Goal: Task Accomplishment & Management: Complete application form

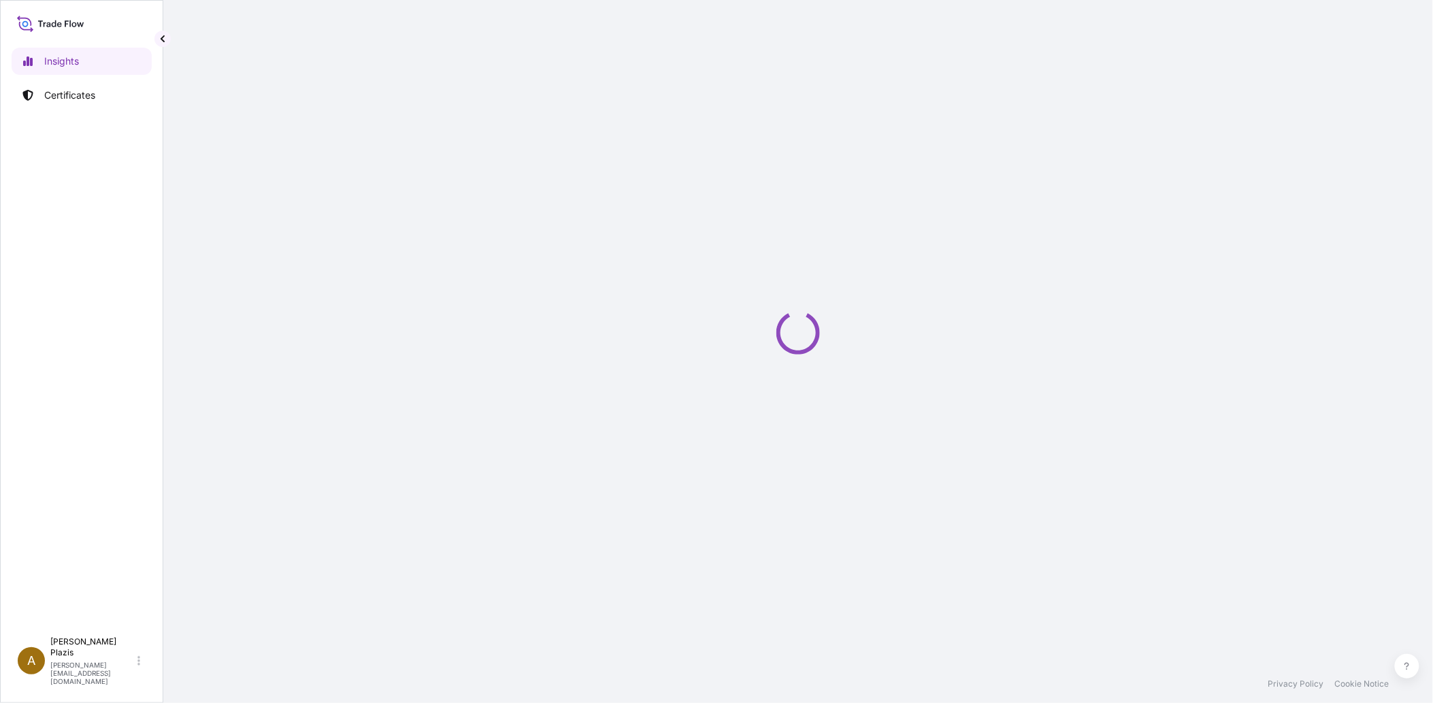
select select "2025"
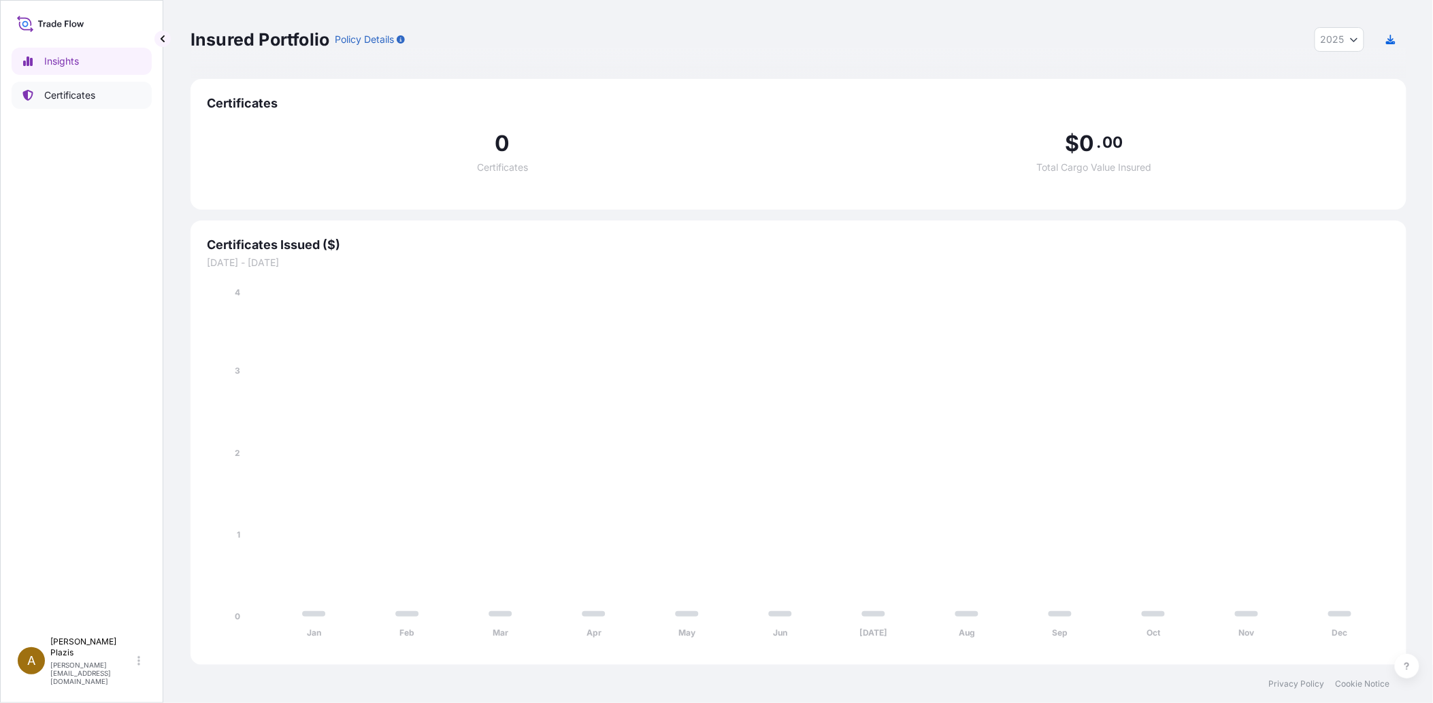
click at [37, 98] on link "Certificates" at bounding box center [82, 95] width 140 height 27
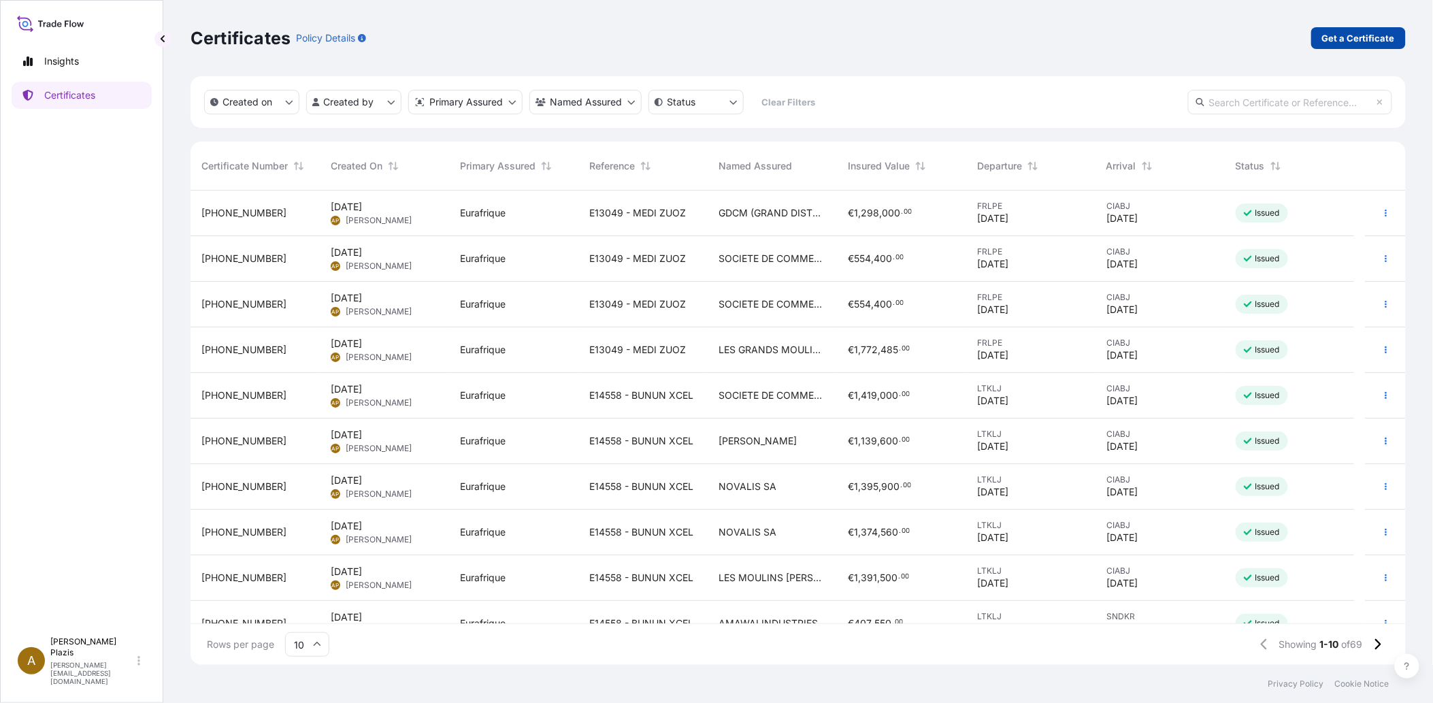
click at [1348, 32] on p "Get a Certificate" at bounding box center [1358, 38] width 73 height 14
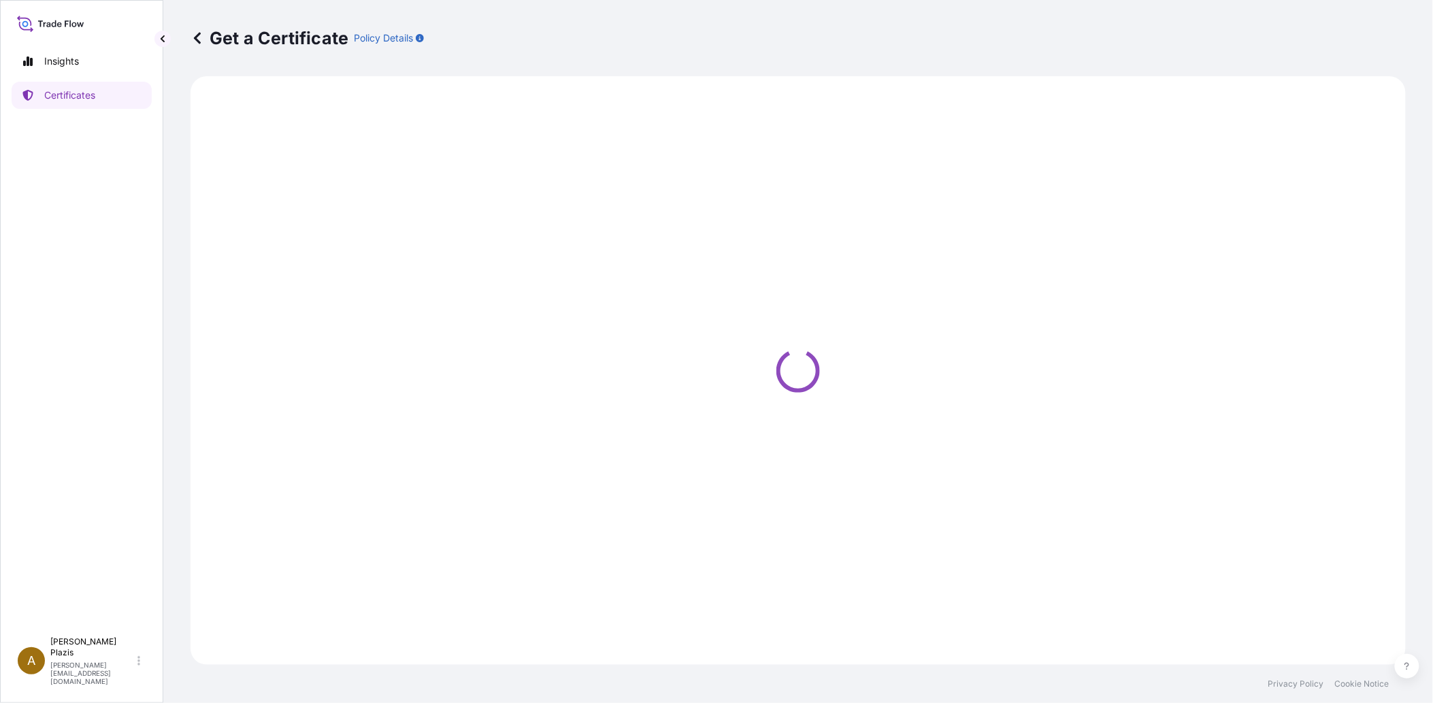
select select "Barge"
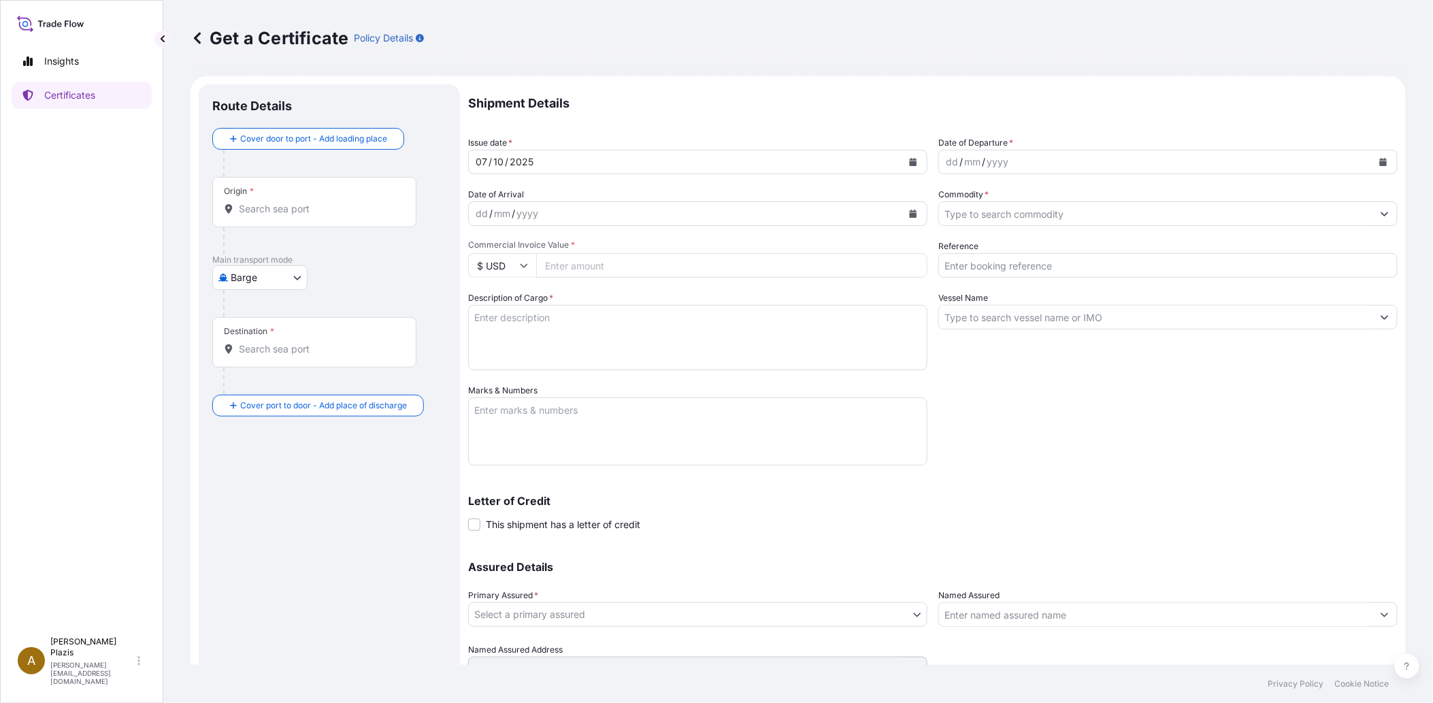
click at [309, 207] on input "Origin *" at bounding box center [319, 209] width 161 height 14
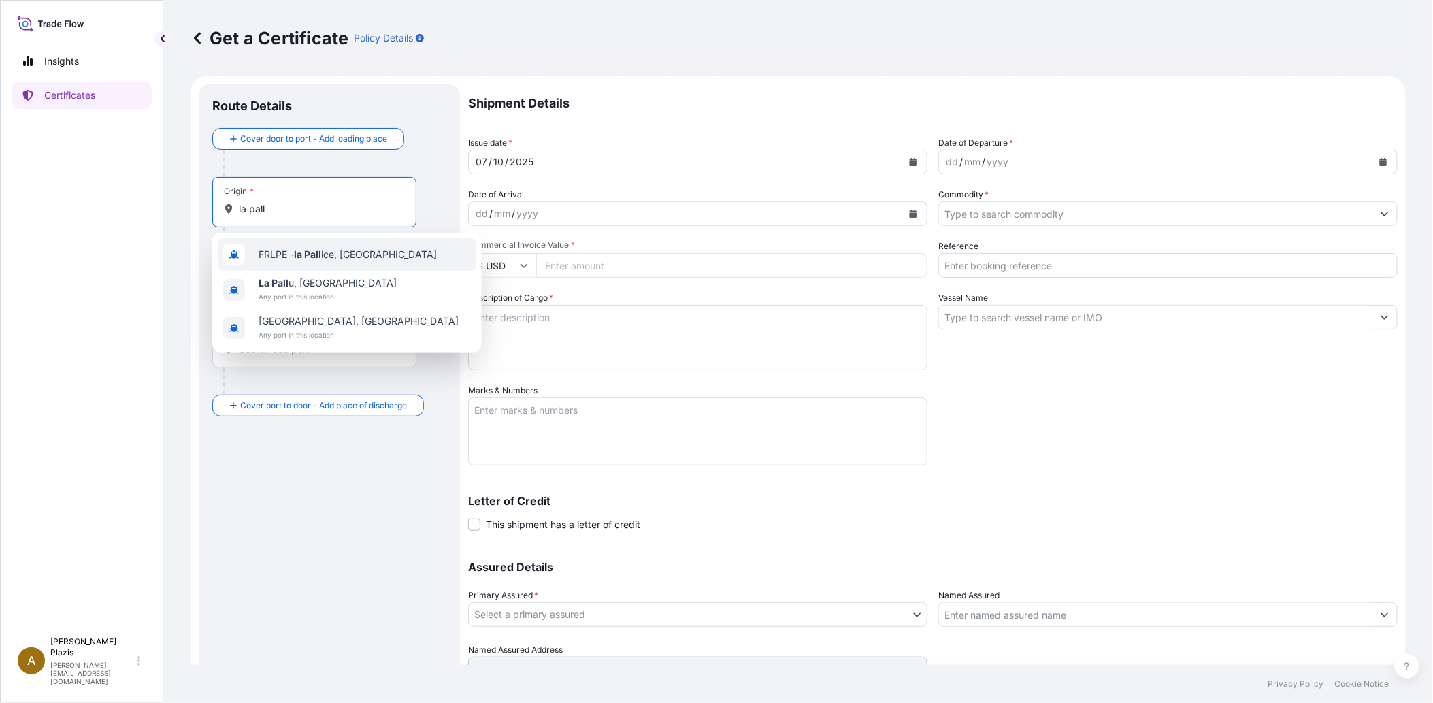
click at [344, 252] on span "FRLPE - la Pall ice, [GEOGRAPHIC_DATA]" at bounding box center [348, 255] width 178 height 14
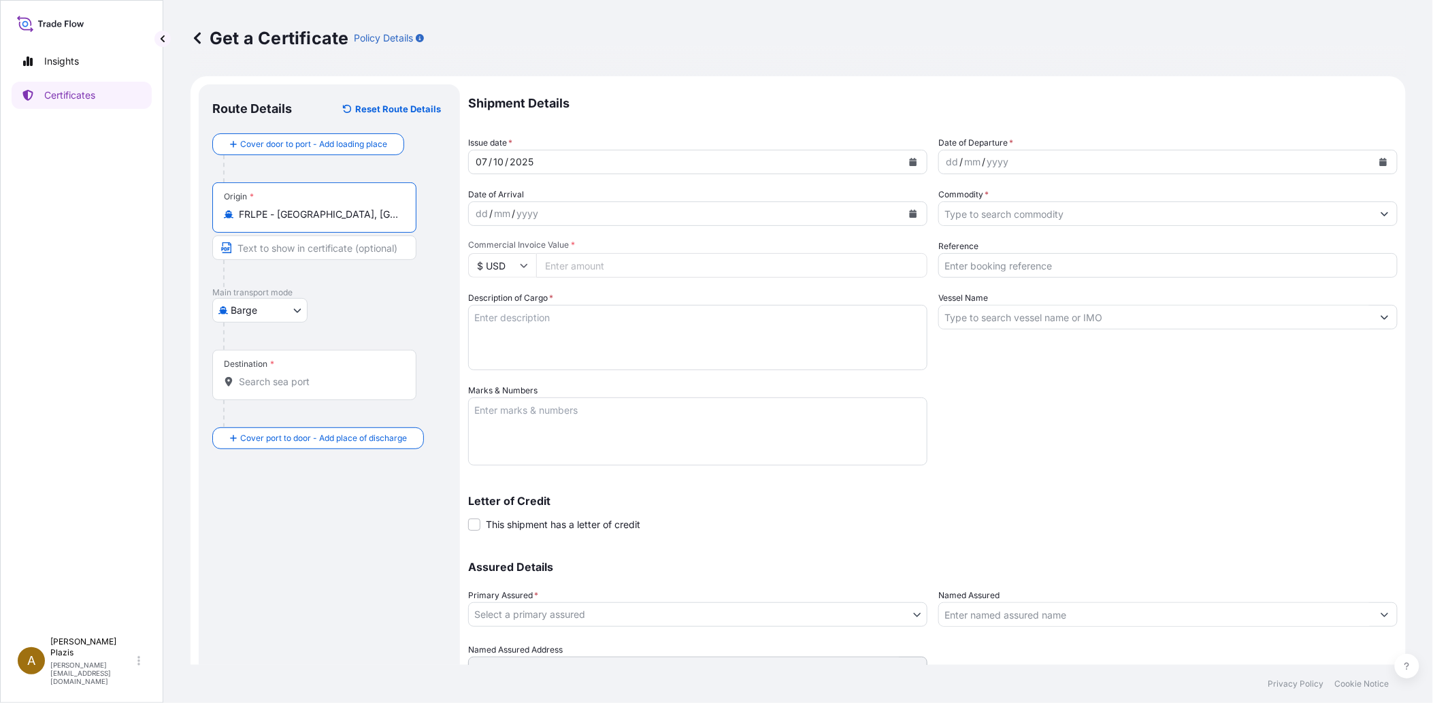
type input "FRLPE - [GEOGRAPHIC_DATA], [GEOGRAPHIC_DATA]"
click at [282, 305] on body "10 options available. 0 options available. 3 options available. Insights Certif…" at bounding box center [716, 351] width 1433 height 703
click at [253, 418] on span "Ocean Vessel" at bounding box center [268, 419] width 61 height 14
select select "Ocean Vessel"
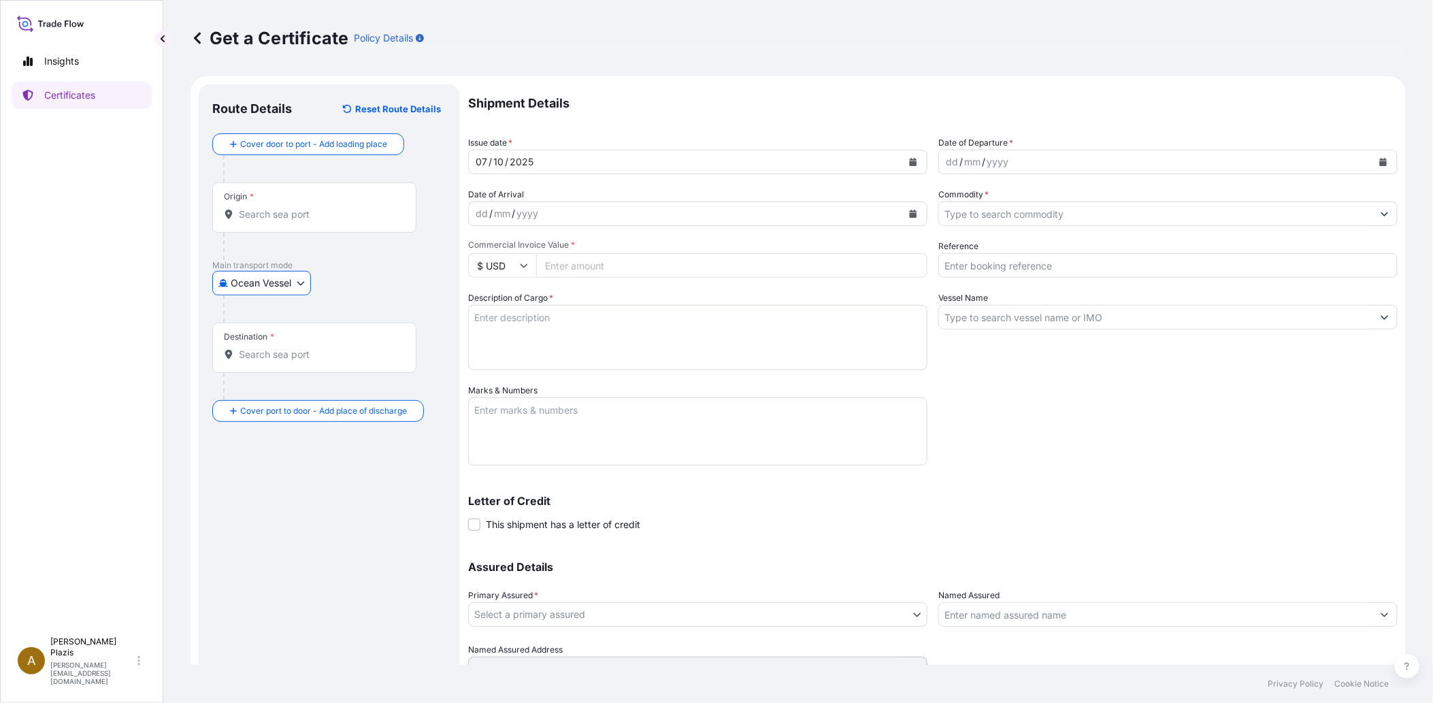
click at [305, 213] on input "Origin *" at bounding box center [319, 214] width 161 height 14
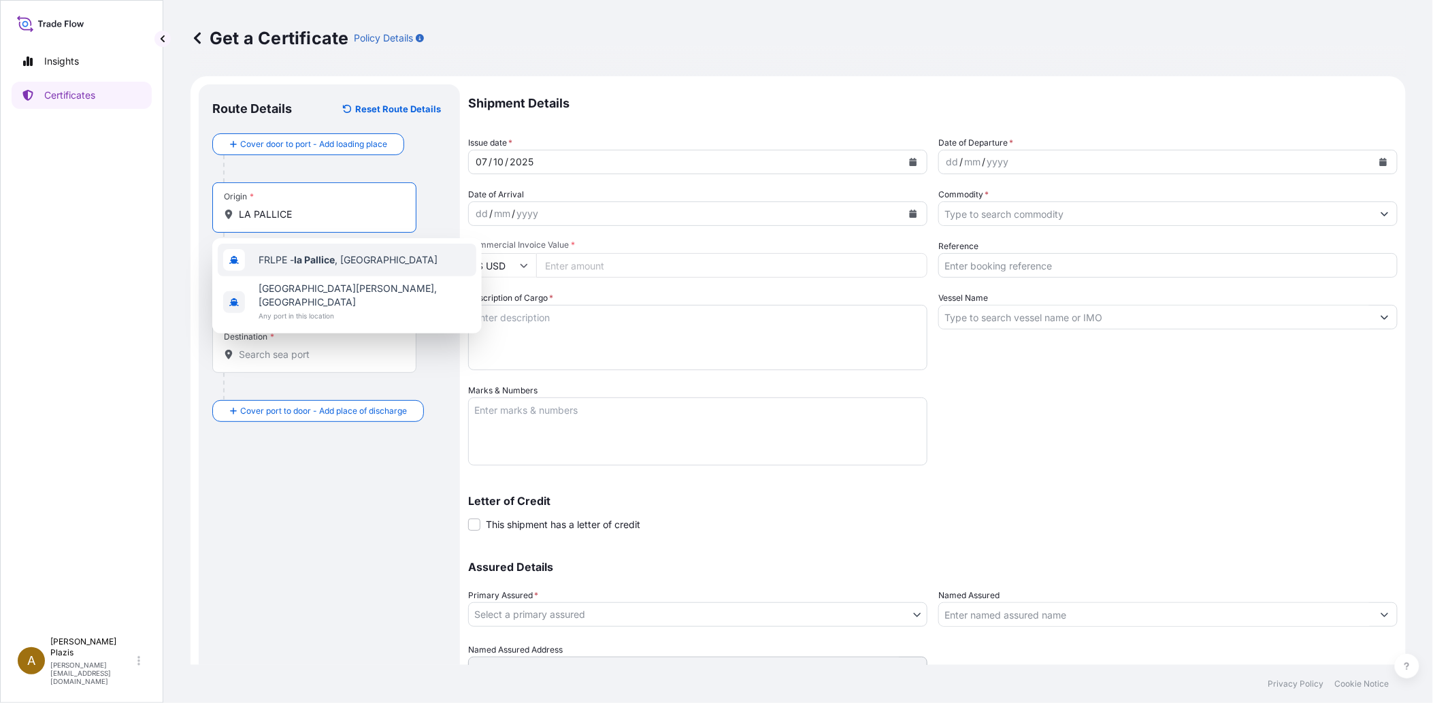
click at [366, 257] on span "FRLPE - [GEOGRAPHIC_DATA] , [GEOGRAPHIC_DATA]" at bounding box center [348, 260] width 179 height 14
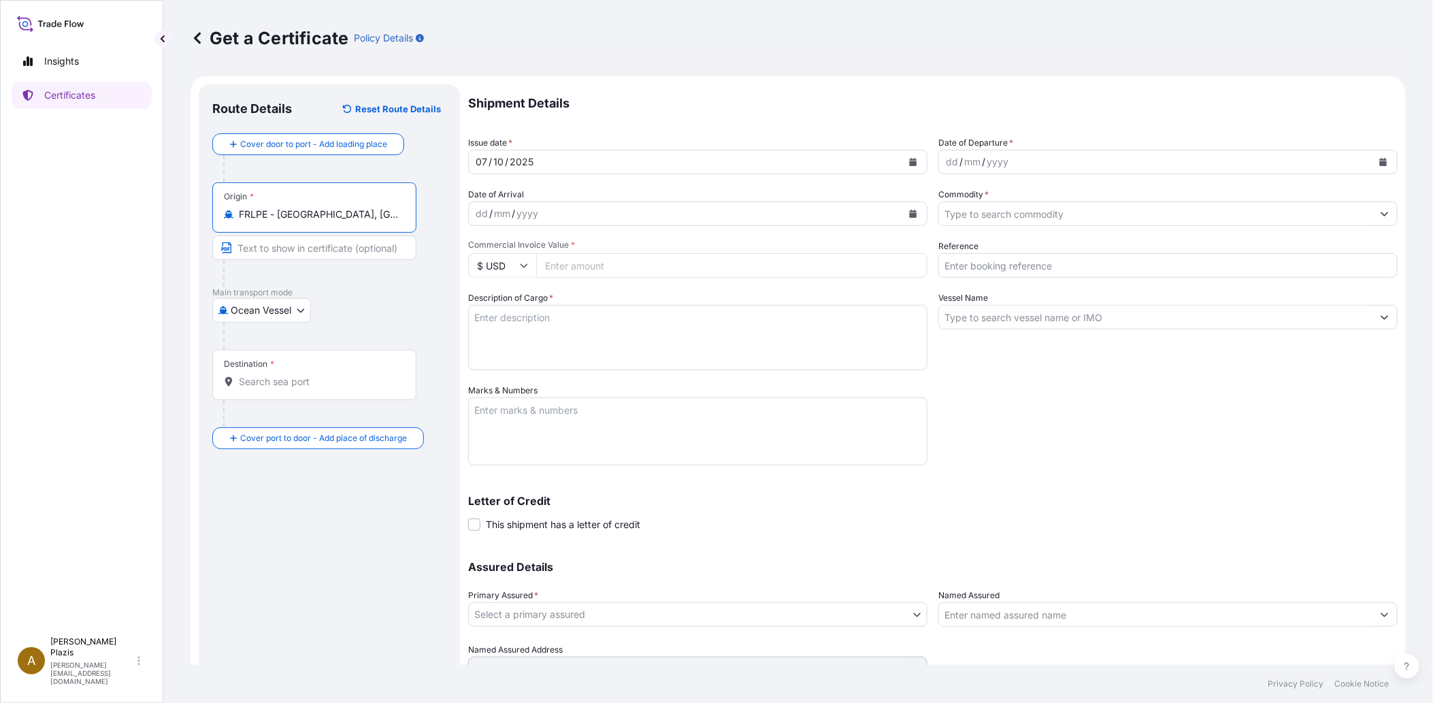
type input "FRLPE - [GEOGRAPHIC_DATA], [GEOGRAPHIC_DATA]"
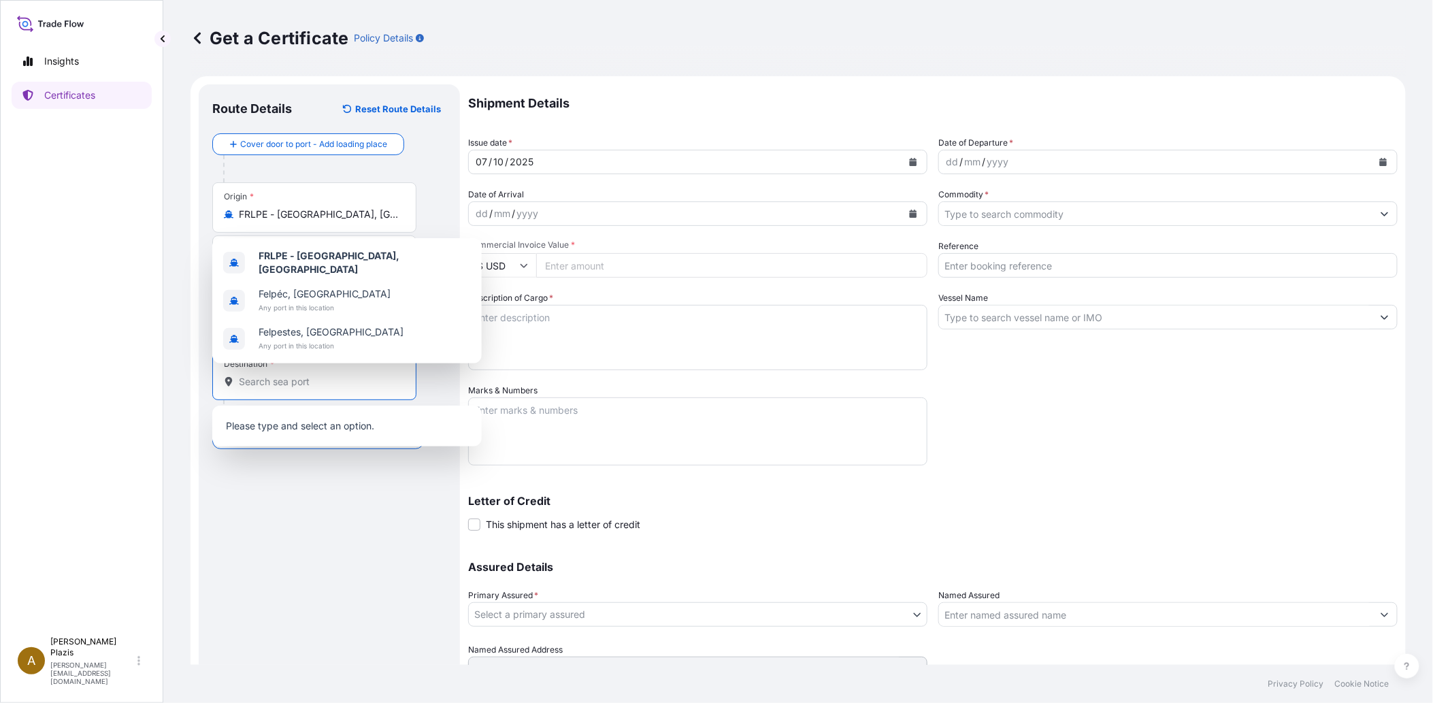
click at [308, 382] on input "Destination *" at bounding box center [319, 382] width 161 height 14
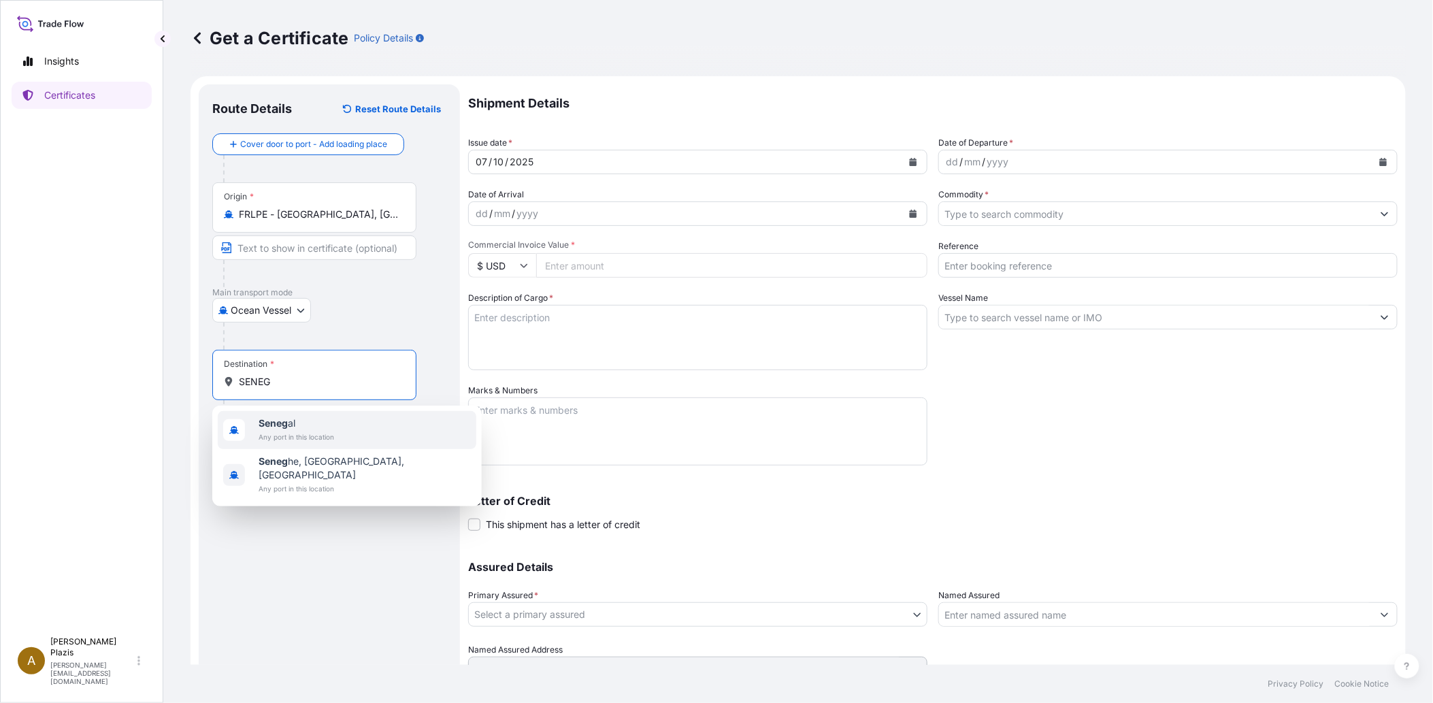
click at [316, 429] on span "Seneg al" at bounding box center [297, 423] width 76 height 14
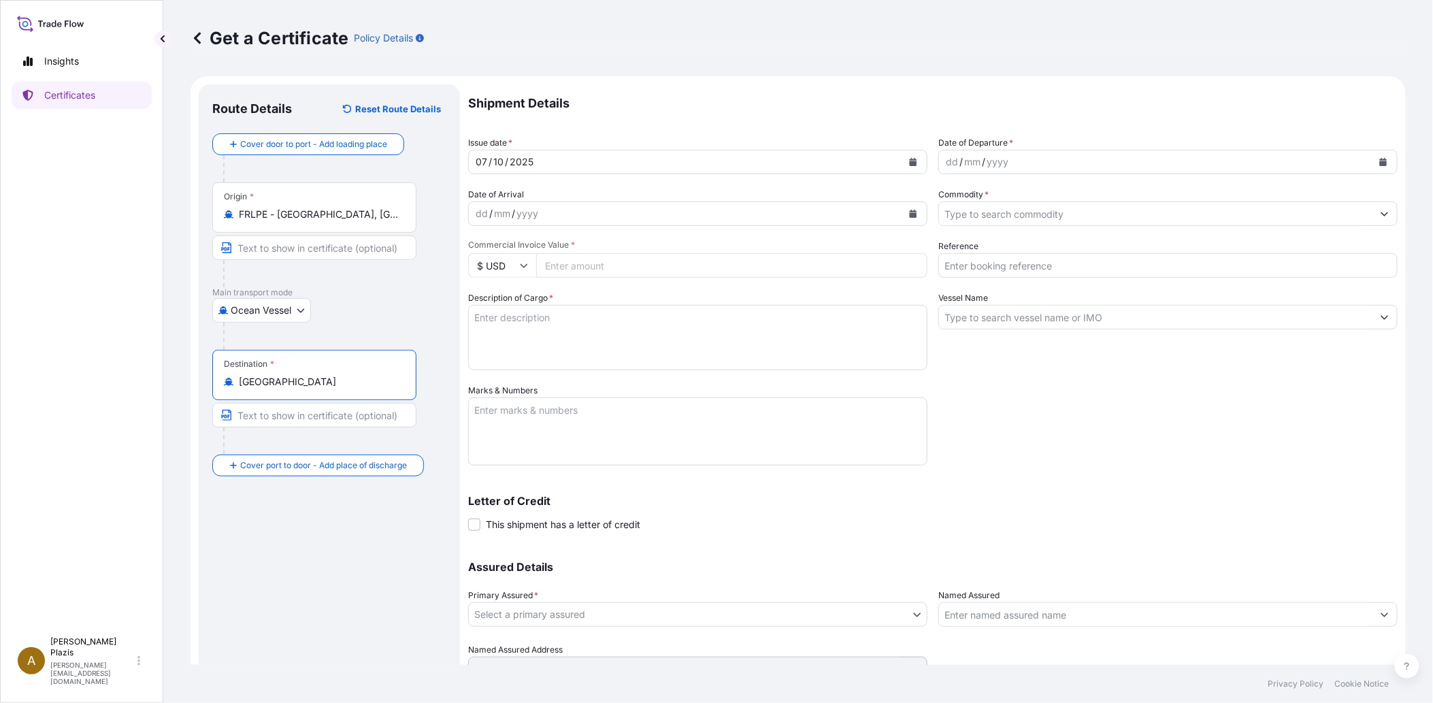
type input "[GEOGRAPHIC_DATA]"
click at [505, 157] on div "/" at bounding box center [506, 162] width 3 height 16
click at [482, 158] on div "07" at bounding box center [481, 162] width 14 height 16
click at [484, 159] on div "07" at bounding box center [481, 162] width 14 height 16
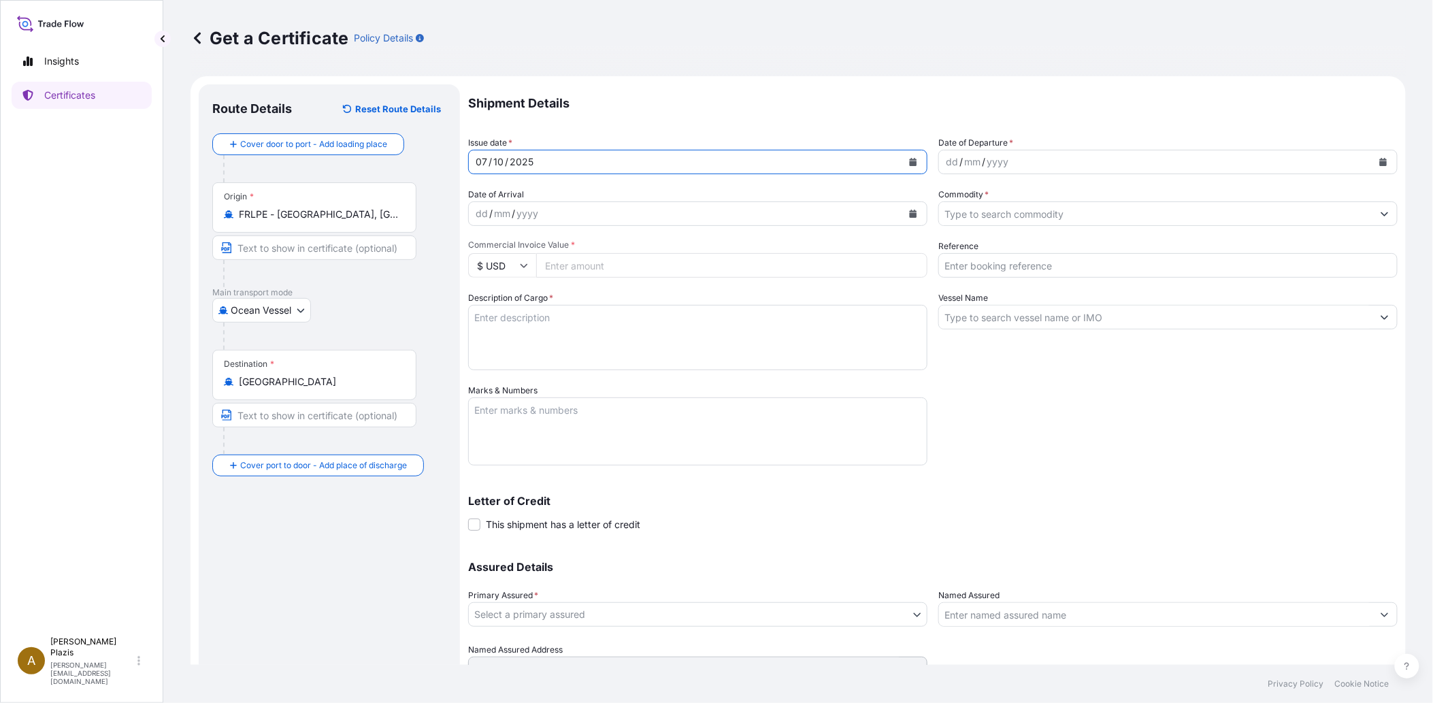
click at [910, 163] on icon "Calendar" at bounding box center [913, 162] width 7 height 8
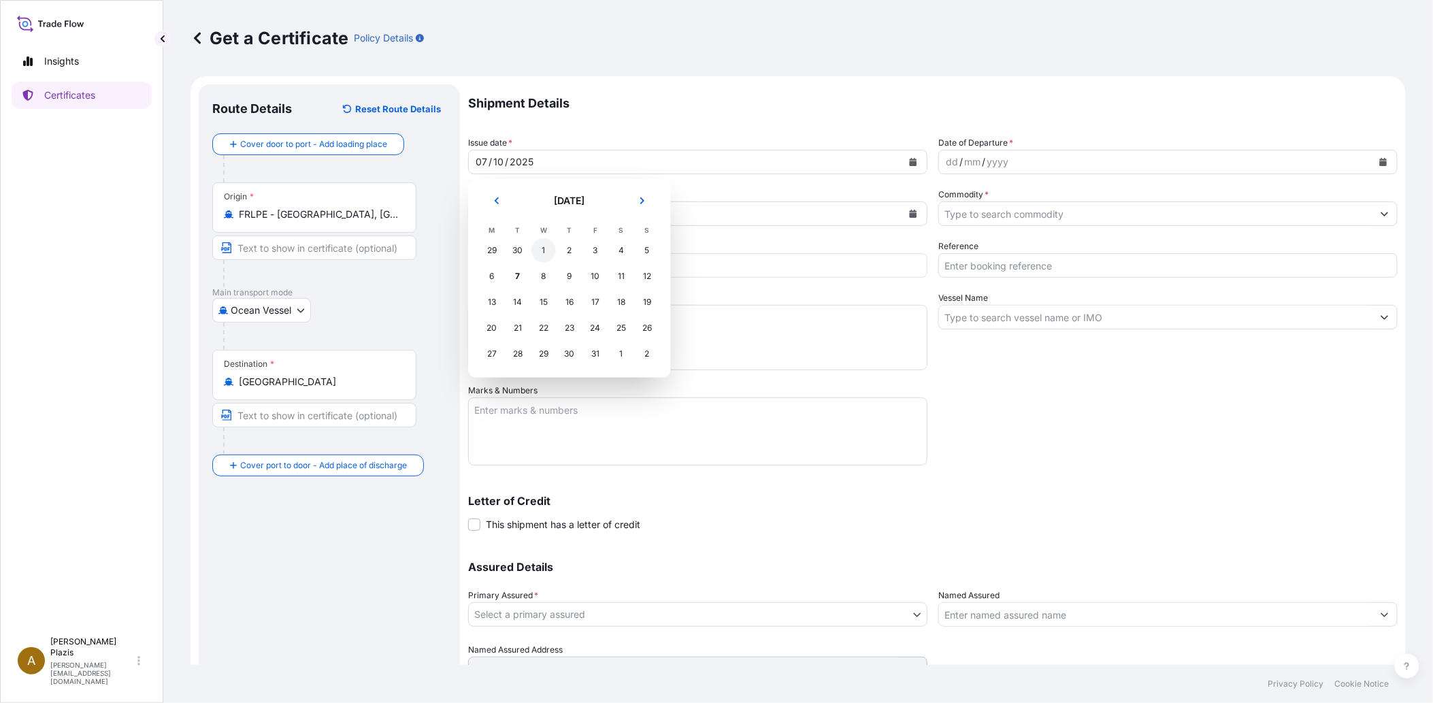
click at [547, 250] on div "1" at bounding box center [543, 250] width 24 height 24
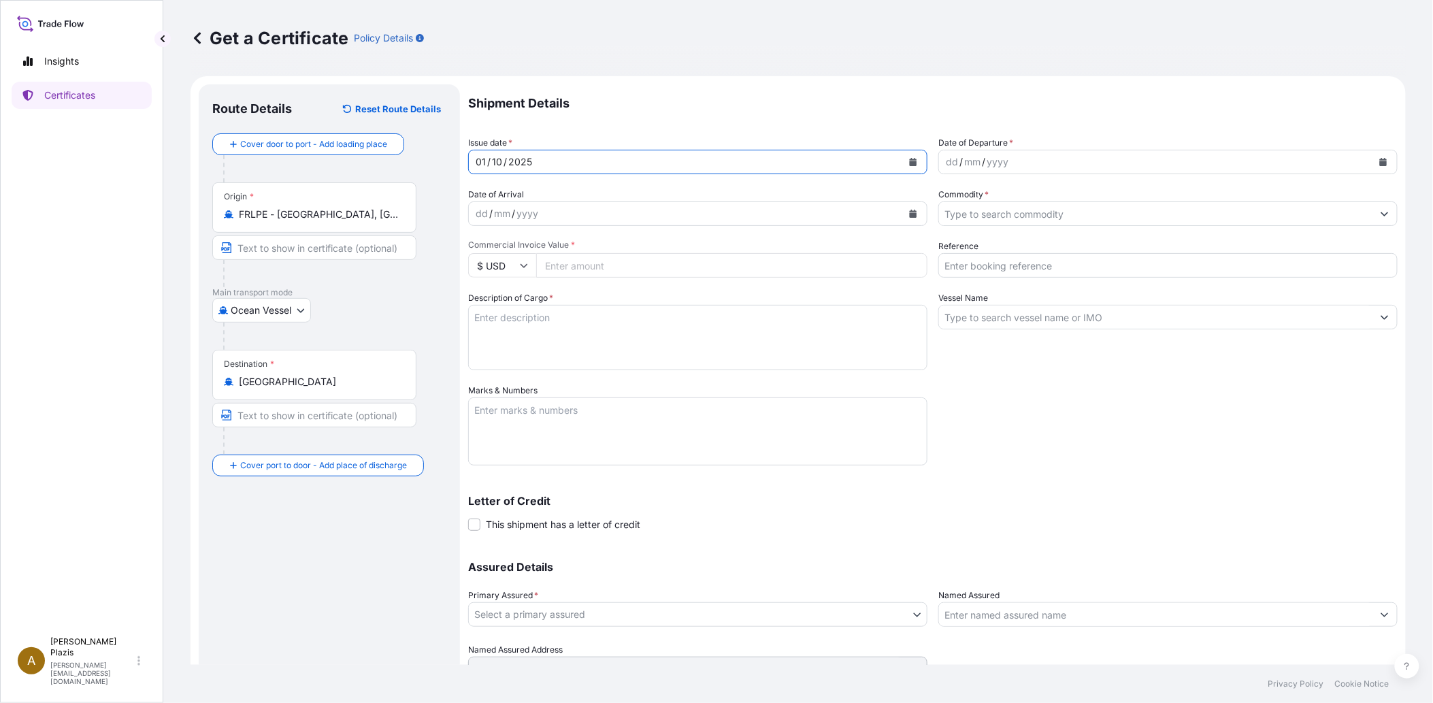
click at [948, 164] on div "dd" at bounding box center [951, 162] width 15 height 16
click at [579, 212] on div "dd / mm / yyyy" at bounding box center [685, 213] width 433 height 24
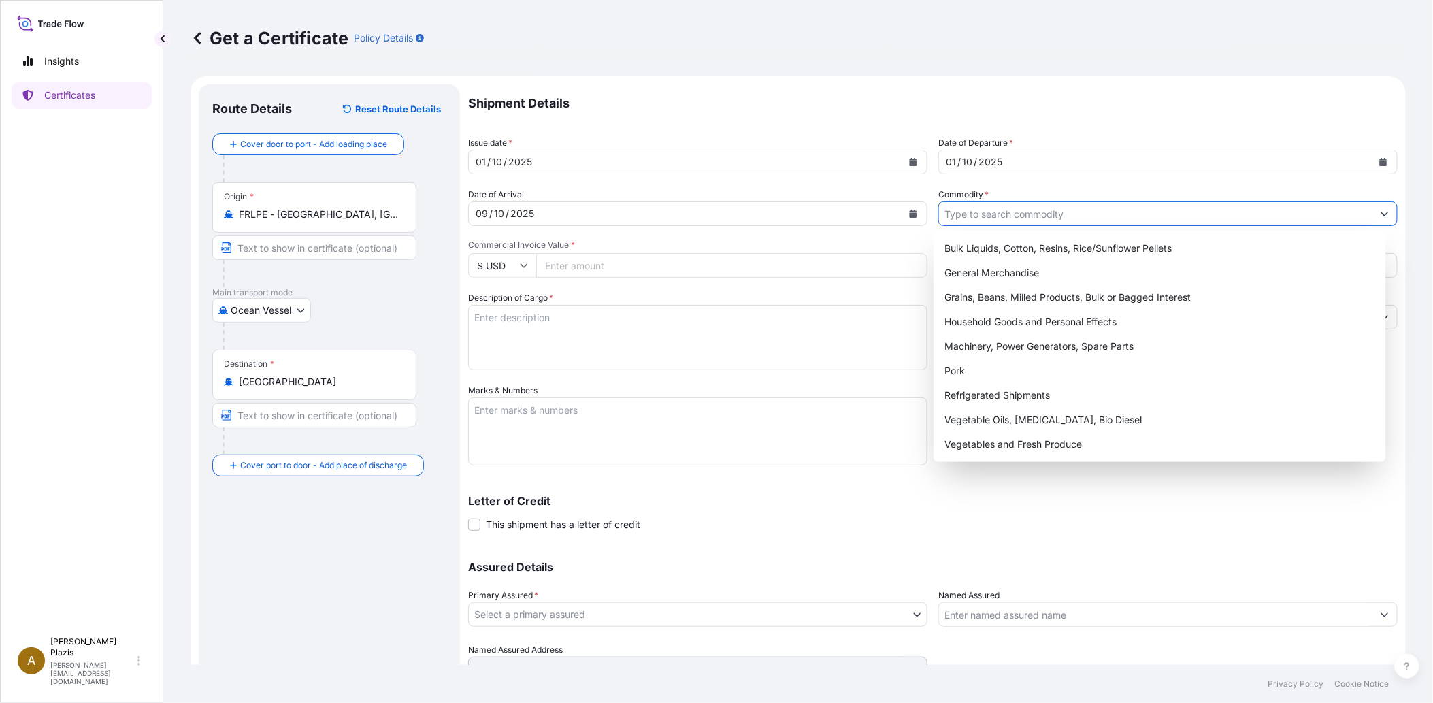
click at [1022, 205] on input "Commodity *" at bounding box center [1155, 213] width 433 height 24
click at [1046, 293] on div "Grains, Beans, Milled Products, Bulk or Bagged Interest" at bounding box center [1160, 297] width 442 height 24
type input "Grains, Beans, Milled Products, Bulk or Bagged Interest"
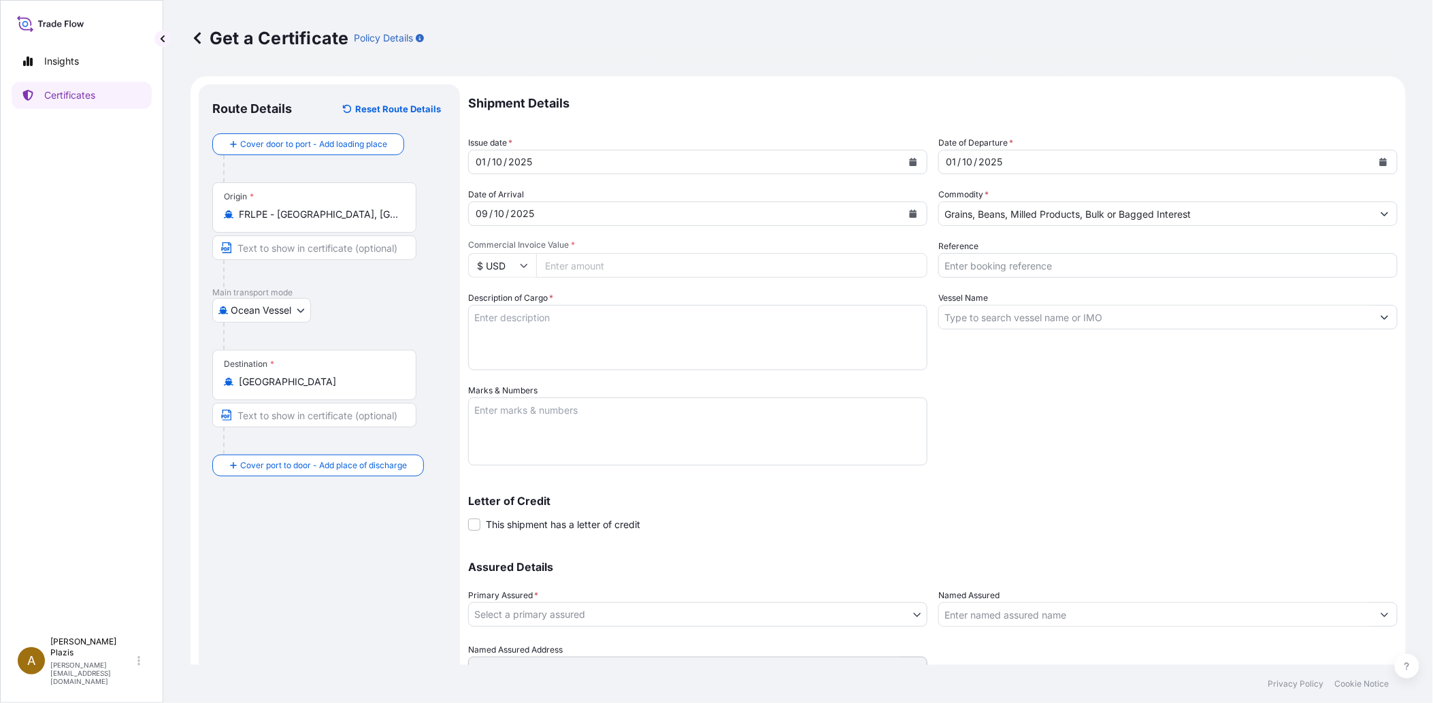
click at [520, 267] on icon at bounding box center [524, 265] width 8 height 8
click at [509, 315] on div "€ EUR" at bounding box center [502, 303] width 57 height 26
type input "€ EUR"
click at [603, 263] on input "Commercial Invoice Value *" at bounding box center [731, 265] width 391 height 24
type input "1095600"
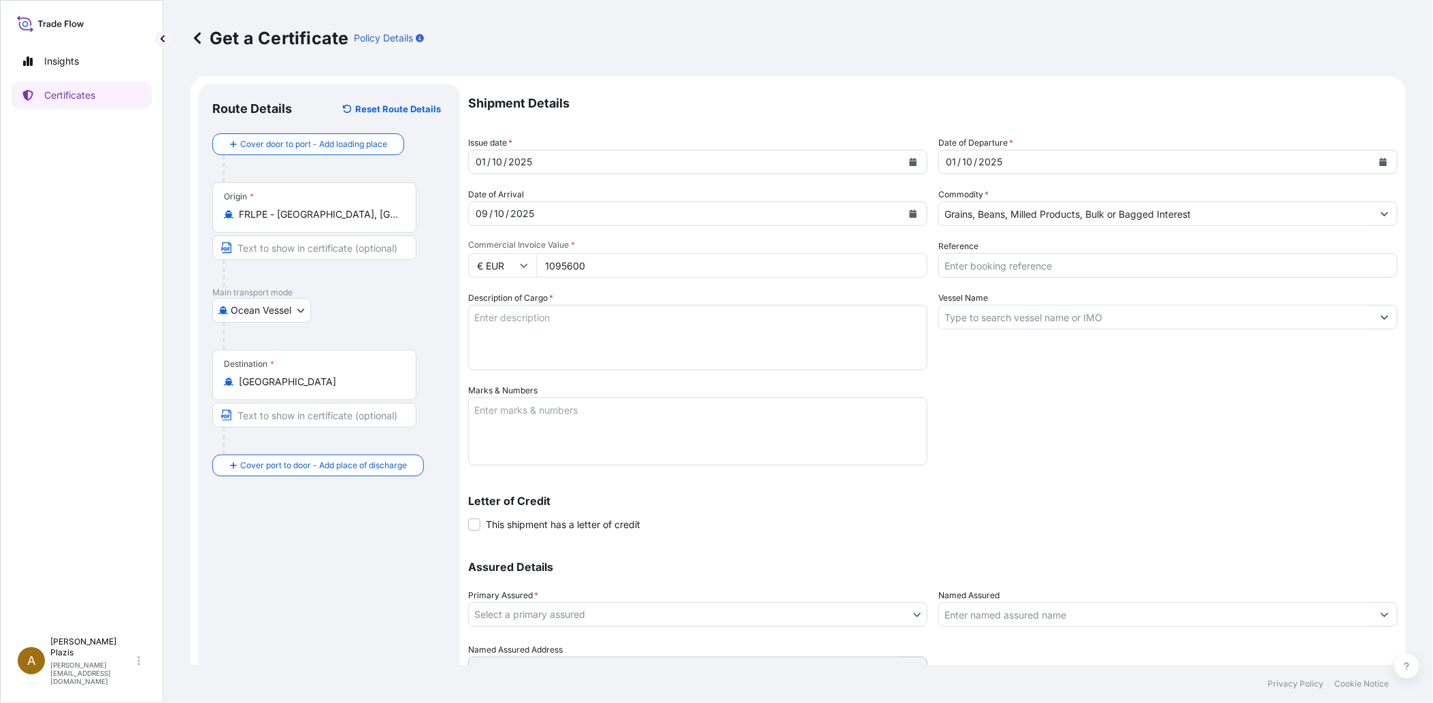
click at [635, 336] on textarea "Description of Cargo *" at bounding box center [697, 337] width 459 height 65
type textarea "4,000.000 MT BLE FRANCAIS DE MEUNERIE EN VRAC"
click at [671, 423] on textarea "Marks & Numbers" at bounding box center [697, 431] width 459 height 68
type textarea "BL 4 du [DATE]"
click at [1017, 266] on input "Reference" at bounding box center [1167, 265] width 459 height 24
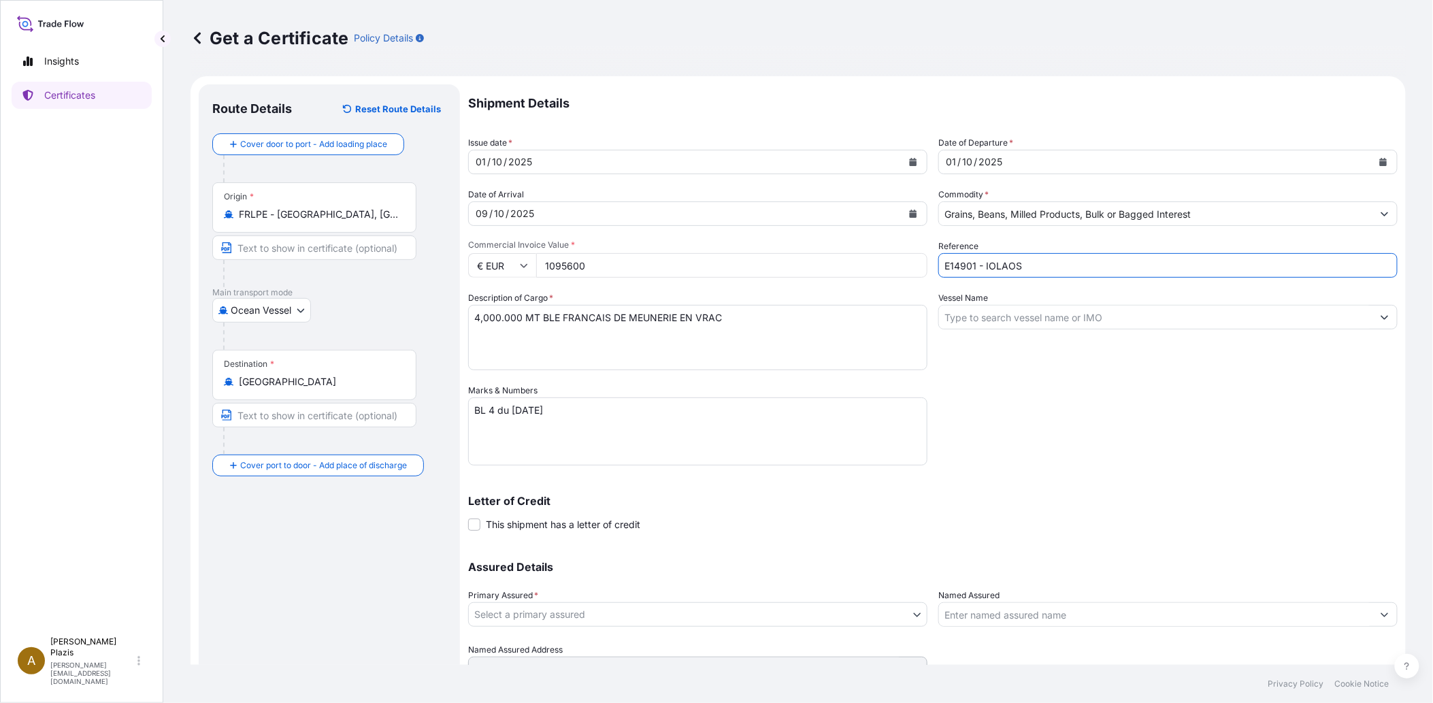
type input "E14901 - IOLAOS"
click at [976, 322] on input "Vessel Name" at bounding box center [1155, 317] width 433 height 24
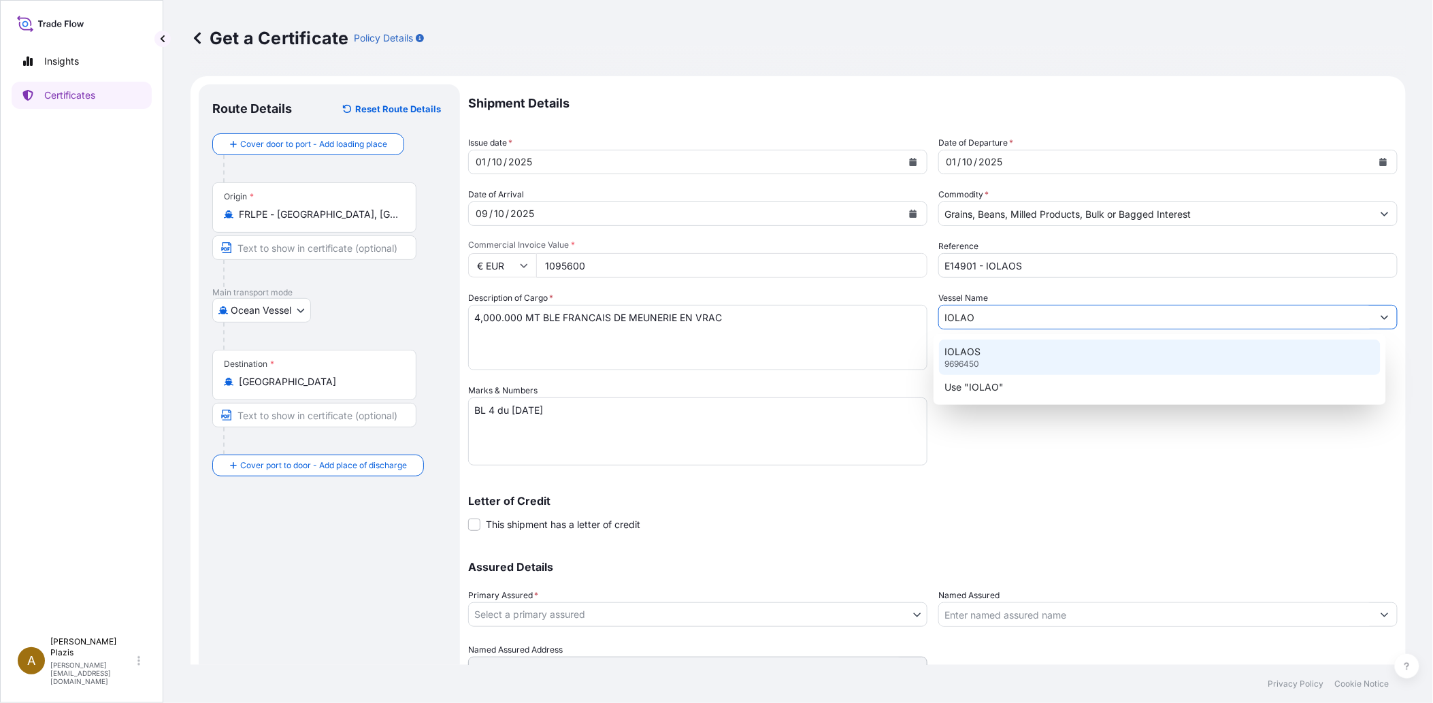
click at [990, 352] on div "IOLAOS 9696450" at bounding box center [1160, 356] width 442 height 35
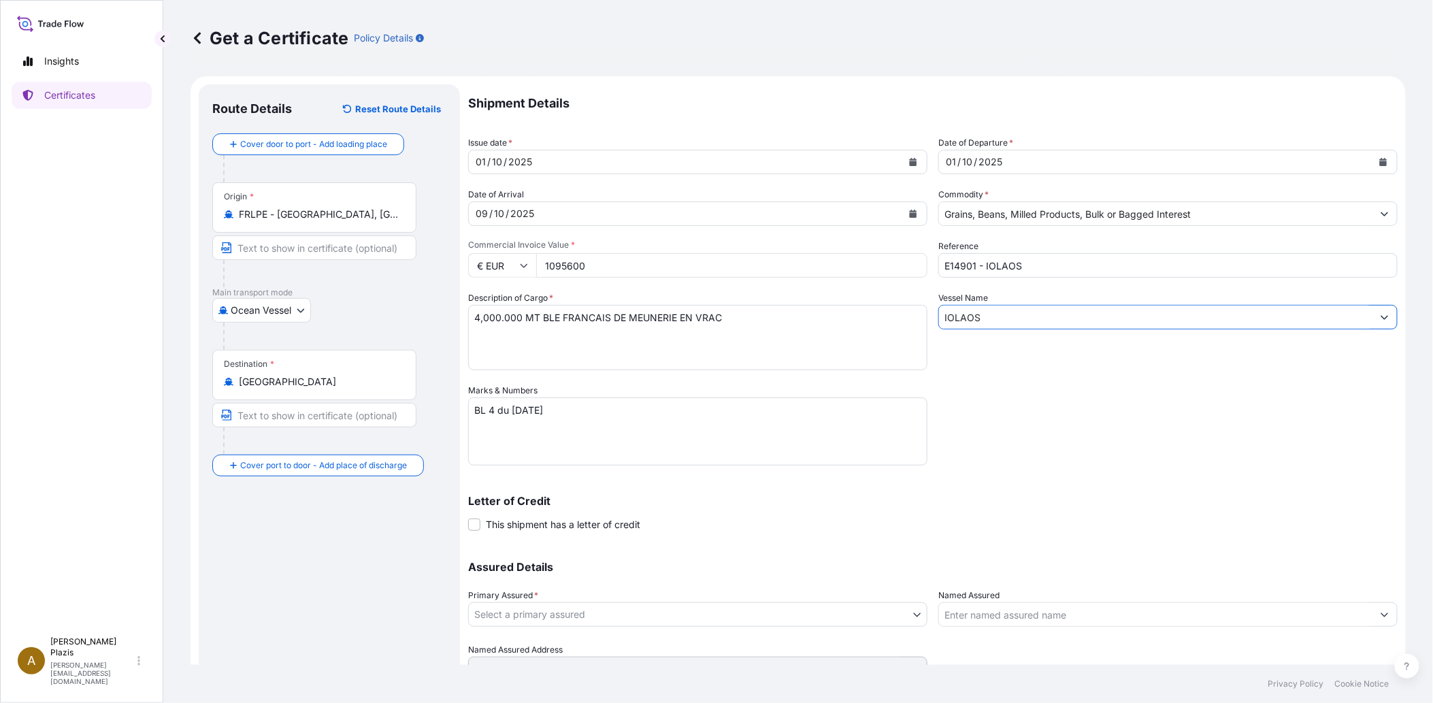
type input "IOLAOS"
click at [1003, 366] on div "Vessel Name IOLAOS" at bounding box center [1167, 330] width 459 height 79
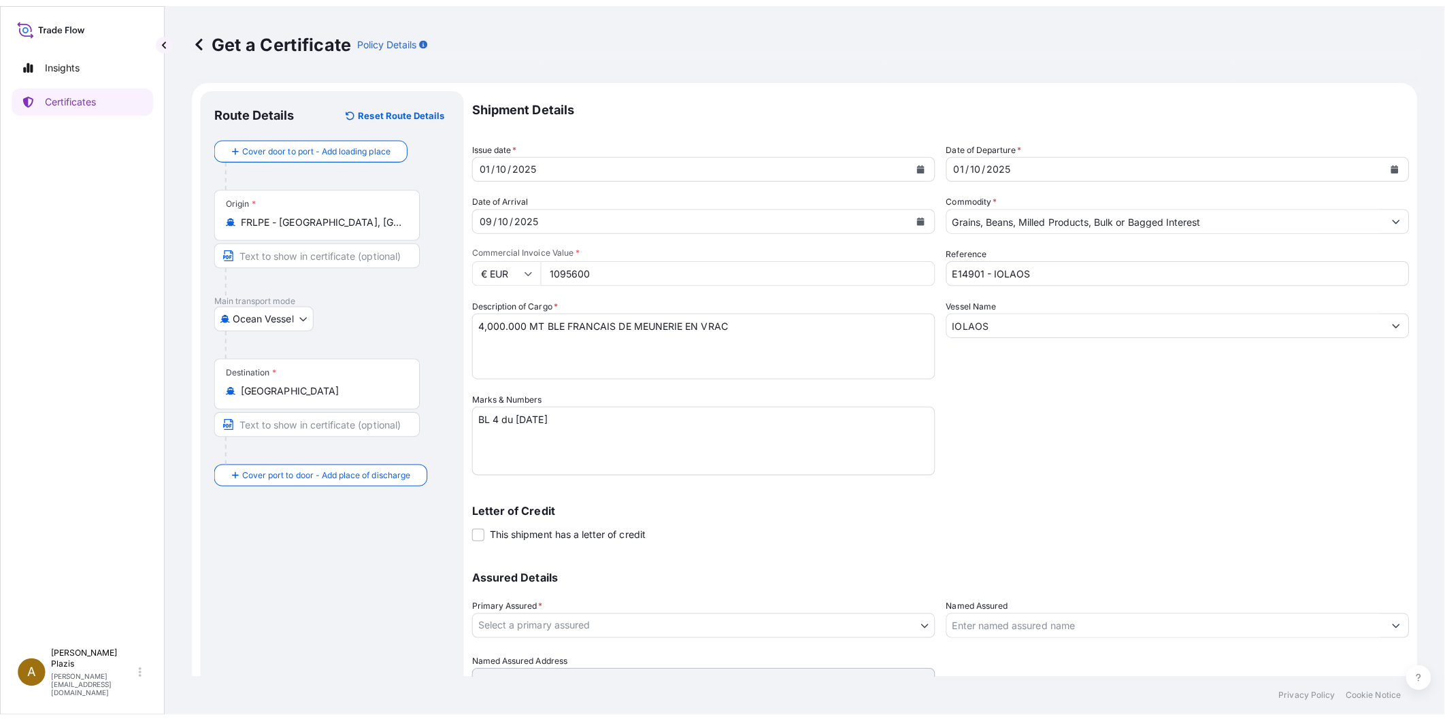
scroll to position [62, 0]
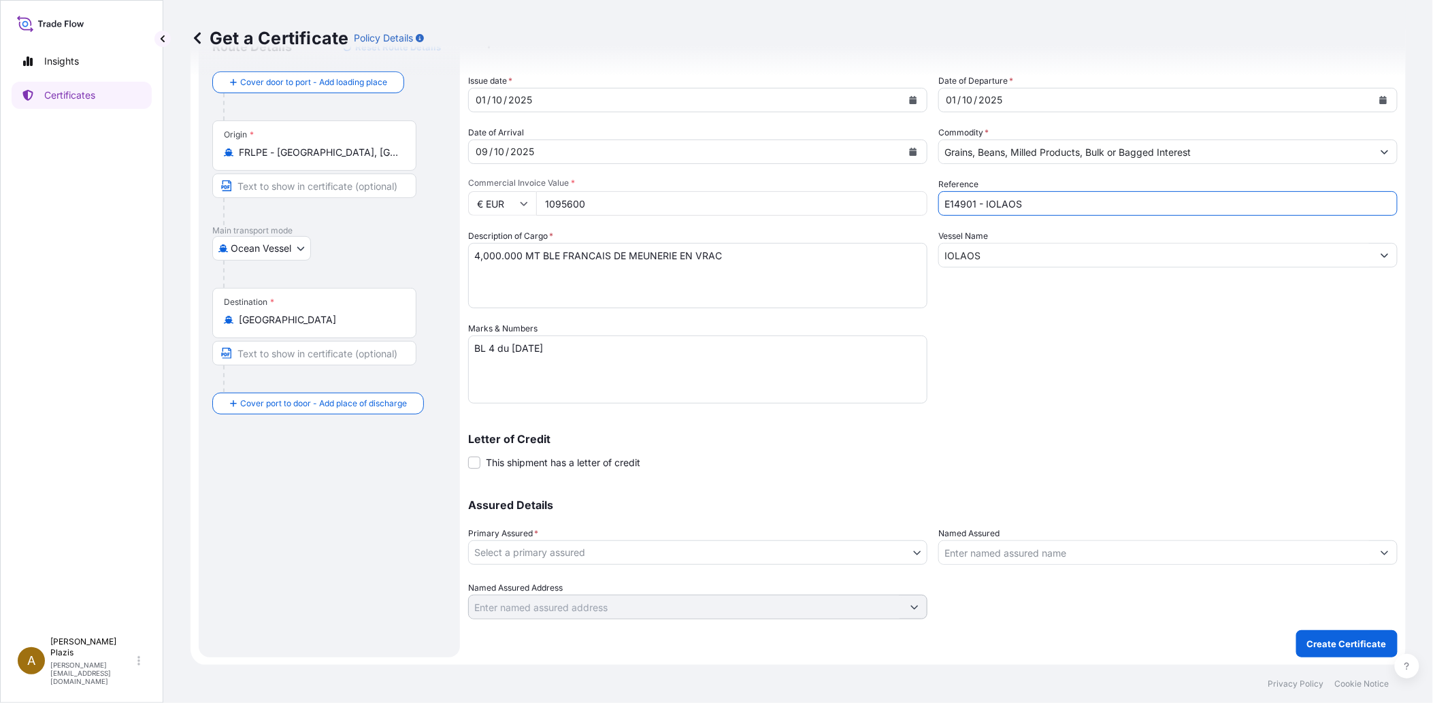
click at [1042, 213] on input "E14901 - IOLAOS" at bounding box center [1167, 203] width 459 height 24
drag, startPoint x: 1042, startPoint y: 205, endPoint x: 946, endPoint y: 205, distance: 95.2
click at [946, 205] on input "E14901 - IOLAOS" at bounding box center [1167, 203] width 459 height 24
type input "E14901 - IOLAOS"
click at [1051, 418] on div "Letter of Credit This shipment has a letter of credit Letter of credit * Letter…" at bounding box center [932, 443] width 929 height 52
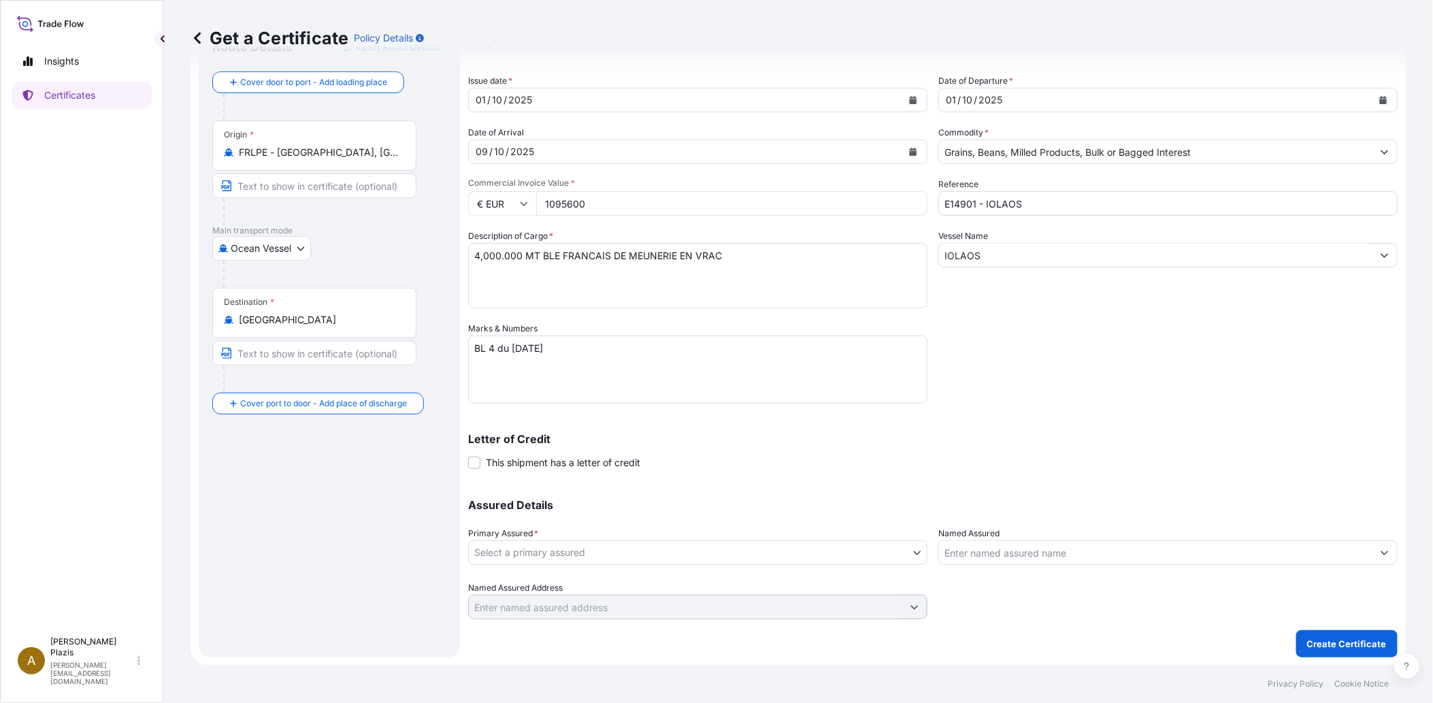
click at [725, 561] on body "Insights Certificates A [PERSON_NAME] [PERSON_NAME][EMAIL_ADDRESS][DOMAIN_NAME]…" at bounding box center [716, 351] width 1433 height 703
click at [637, 553] on body "Insights Certificates A [PERSON_NAME] [PERSON_NAME][EMAIL_ADDRESS][DOMAIN_NAME]…" at bounding box center [716, 351] width 1433 height 703
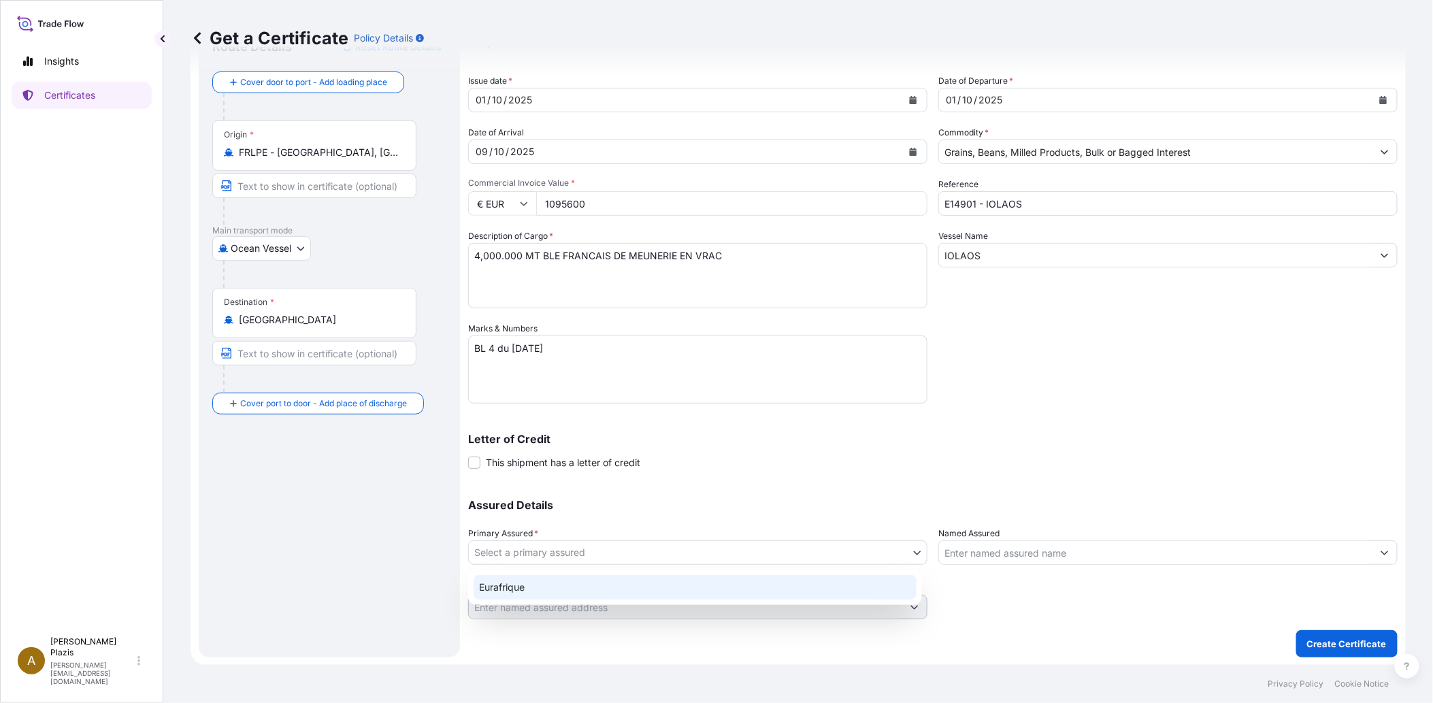
click at [512, 579] on div "Eurafrique" at bounding box center [695, 587] width 443 height 24
select select "31636"
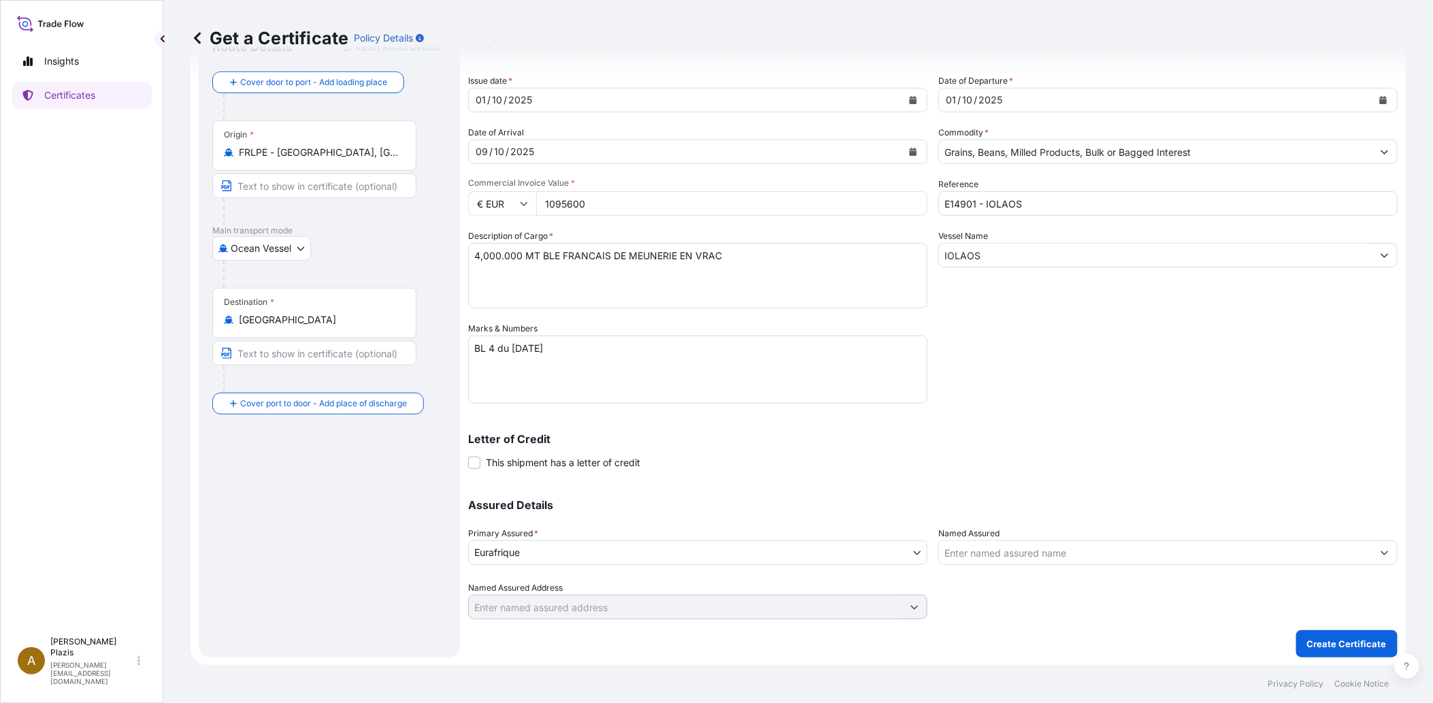
click at [1052, 401] on div "Shipment Details Issue date * [DATE] Date of Departure * [DATE] Date of Arrival…" at bounding box center [932, 320] width 929 height 597
click at [1112, 461] on div "Letter of Credit This shipment has a letter of credit Letter of credit * Letter…" at bounding box center [932, 451] width 929 height 36
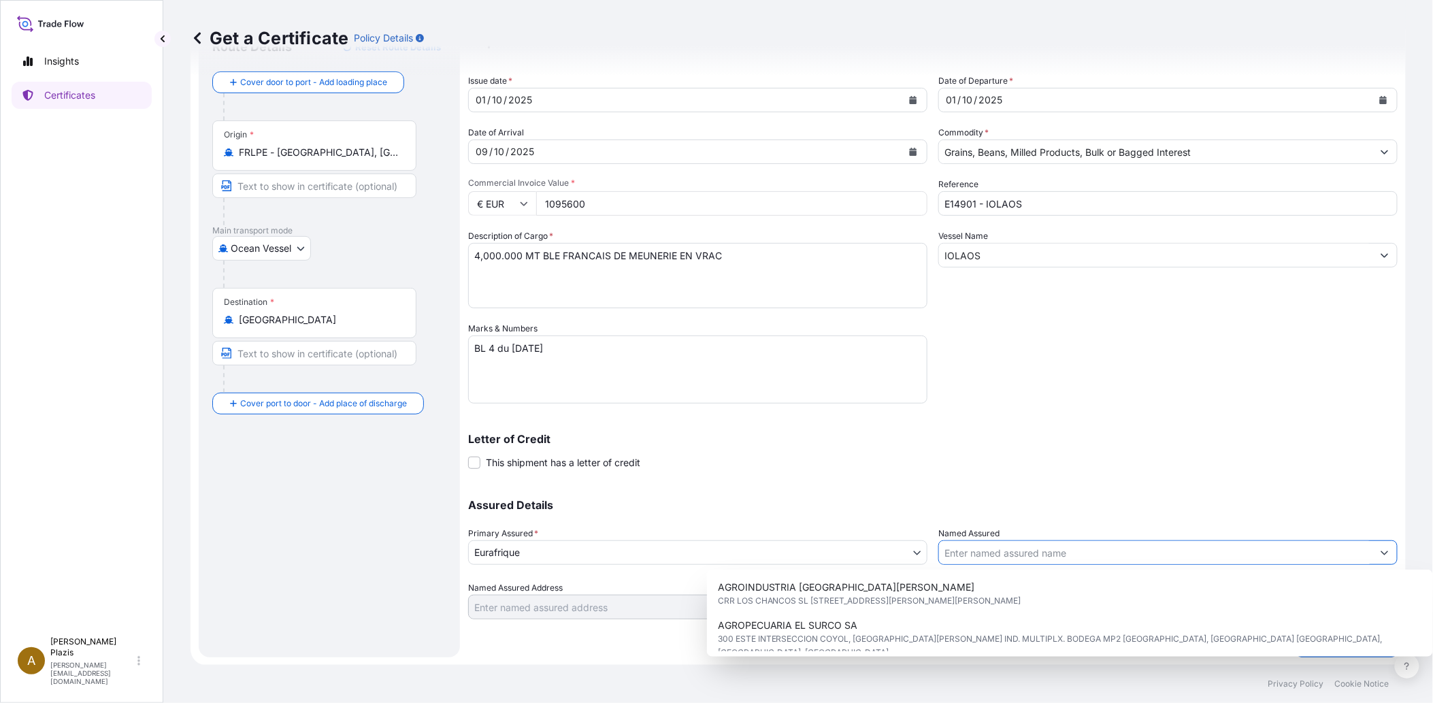
click at [1063, 552] on input "Named Assured" at bounding box center [1155, 552] width 433 height 24
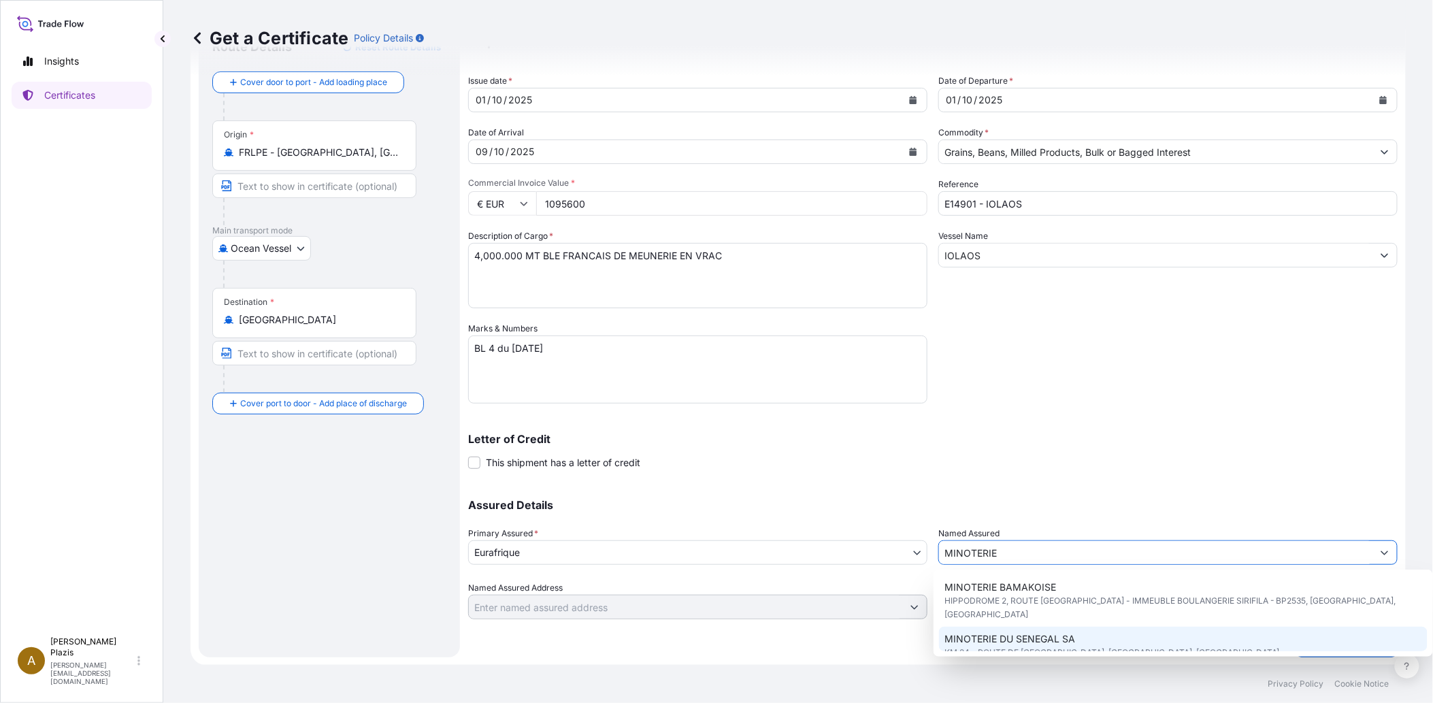
click at [1065, 646] on span "KM 24 - ROUTE DE [GEOGRAPHIC_DATA], [GEOGRAPHIC_DATA], [GEOGRAPHIC_DATA]" at bounding box center [1111, 653] width 335 height 14
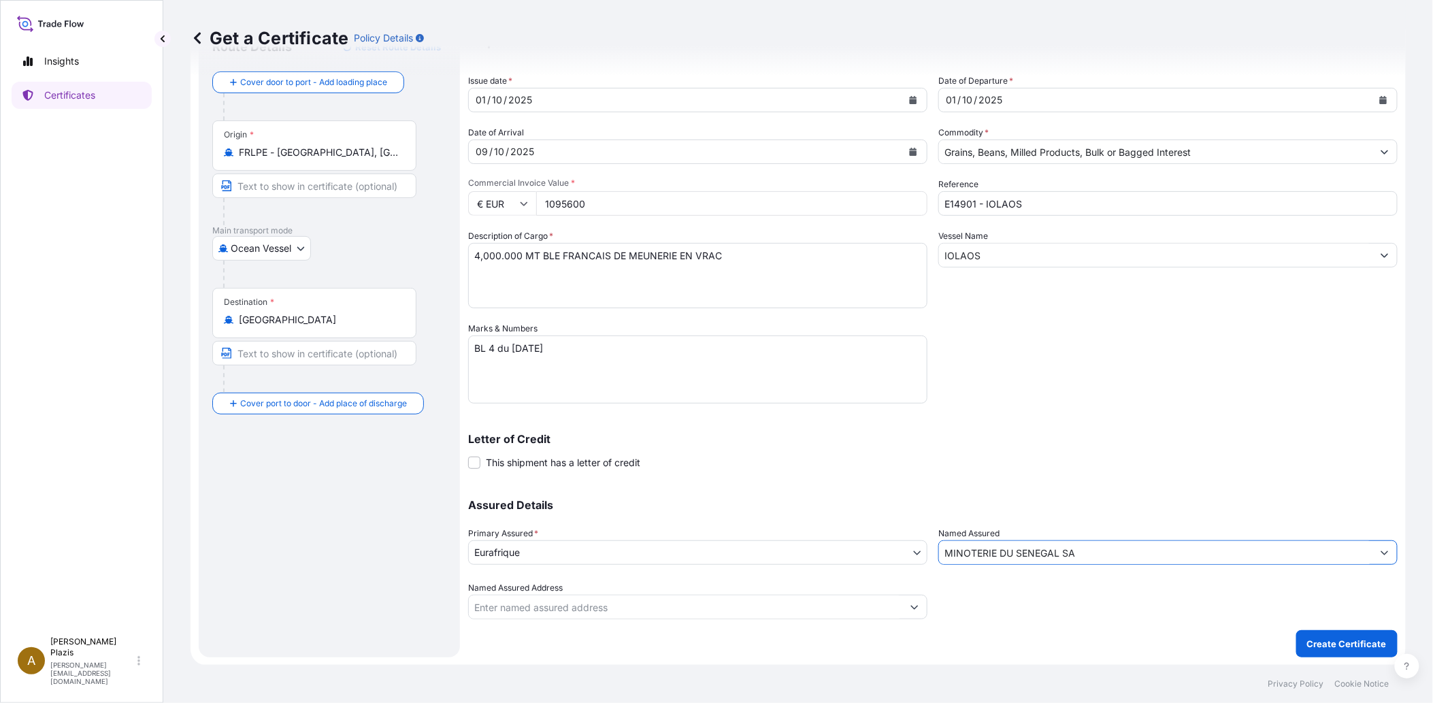
type input "MINOTERIE DU SENEGAL SA"
click at [850, 605] on input "Named Assured Address" at bounding box center [685, 607] width 433 height 24
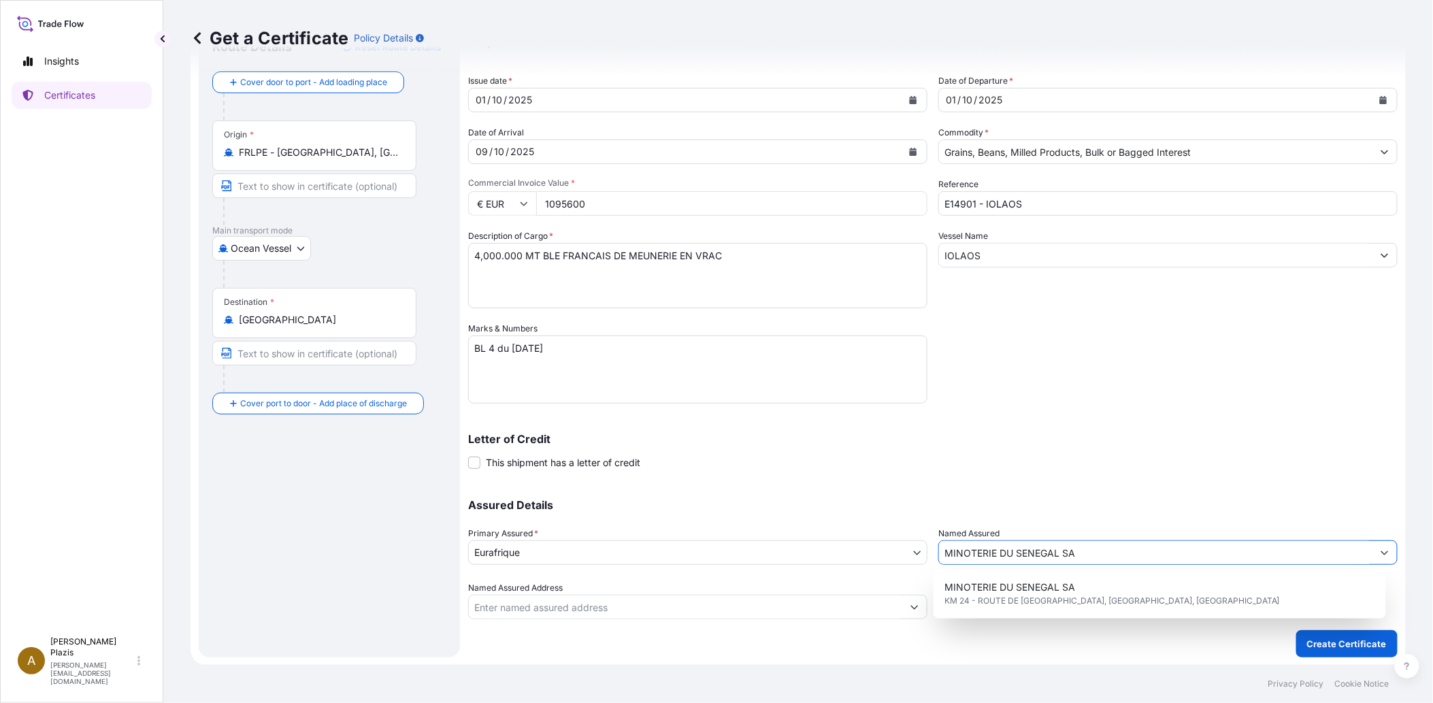
click at [1299, 547] on input "MINOTERIE DU SENEGAL SA" at bounding box center [1155, 552] width 433 height 24
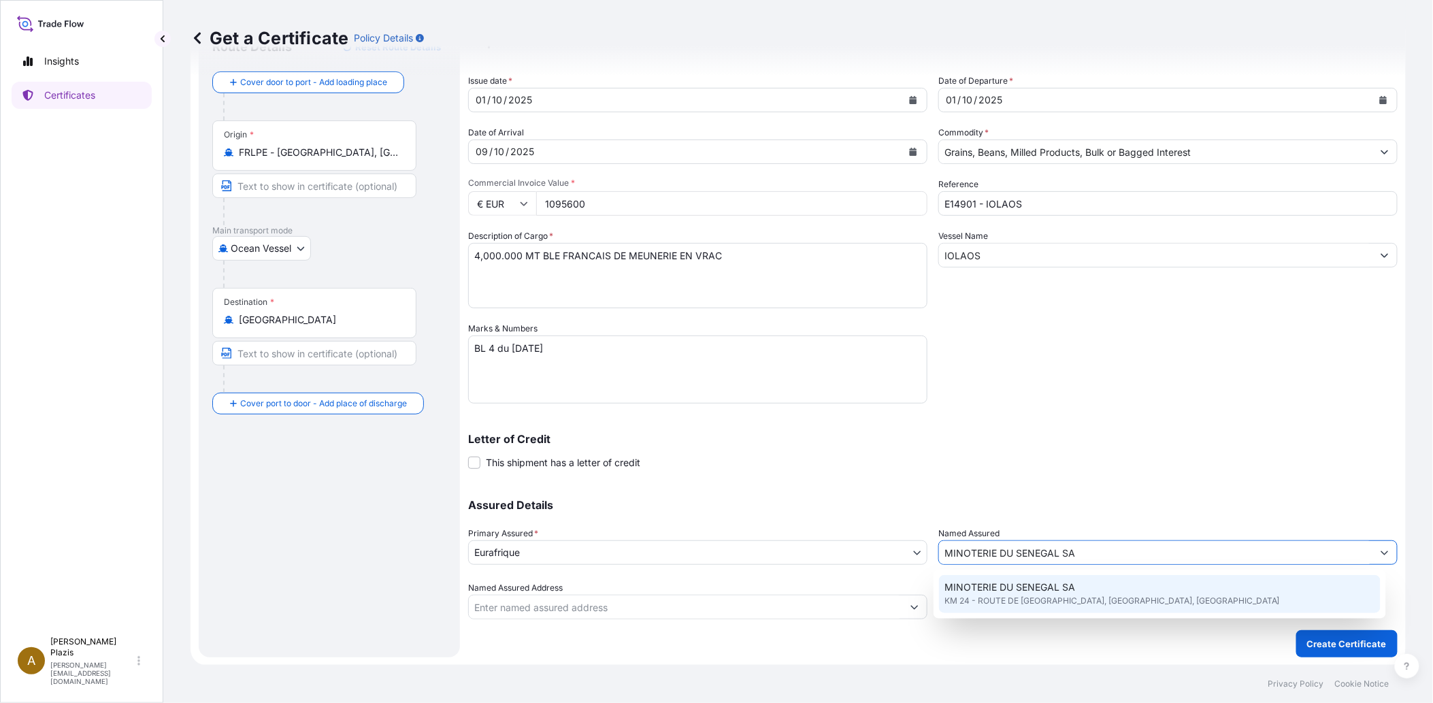
click at [1123, 607] on span "KM 24 - ROUTE DE [GEOGRAPHIC_DATA], [GEOGRAPHIC_DATA], [GEOGRAPHIC_DATA]" at bounding box center [1111, 601] width 335 height 14
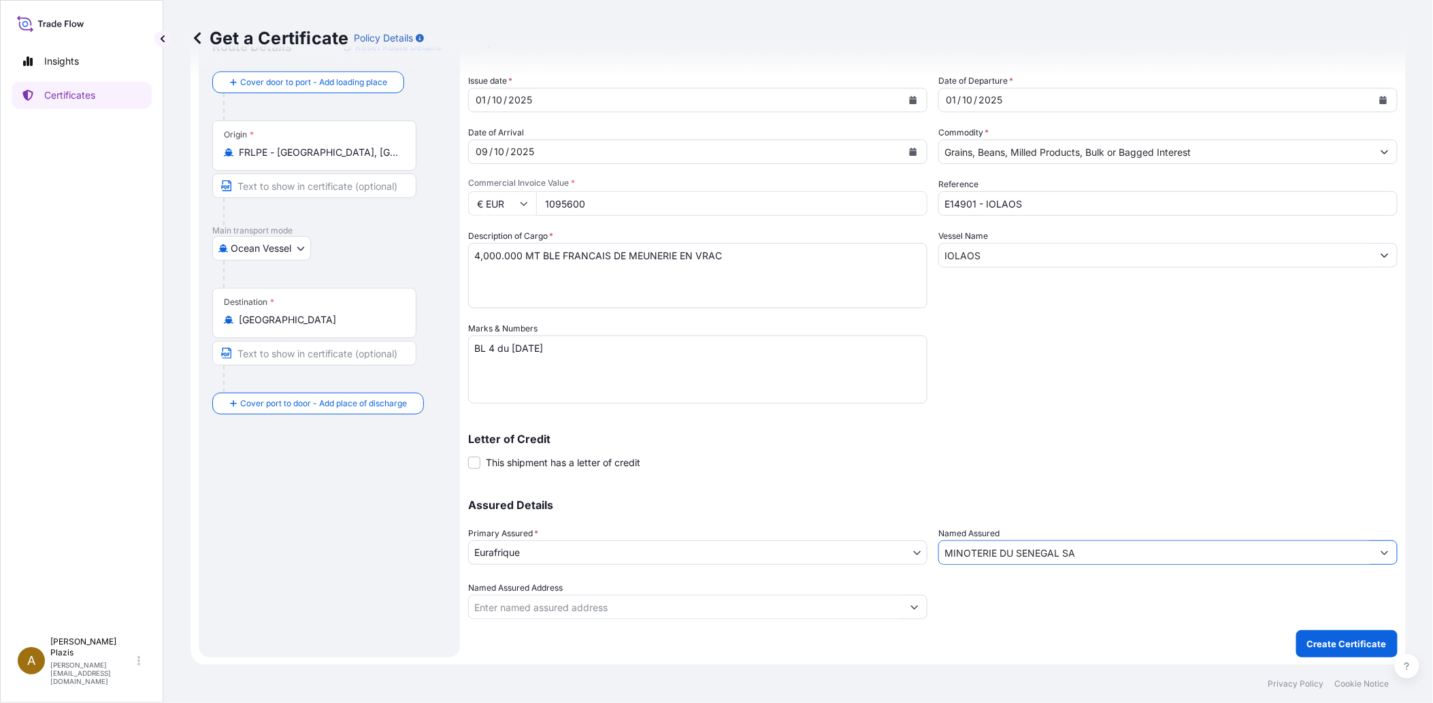
click at [747, 608] on input "Named Assured Address" at bounding box center [685, 607] width 433 height 24
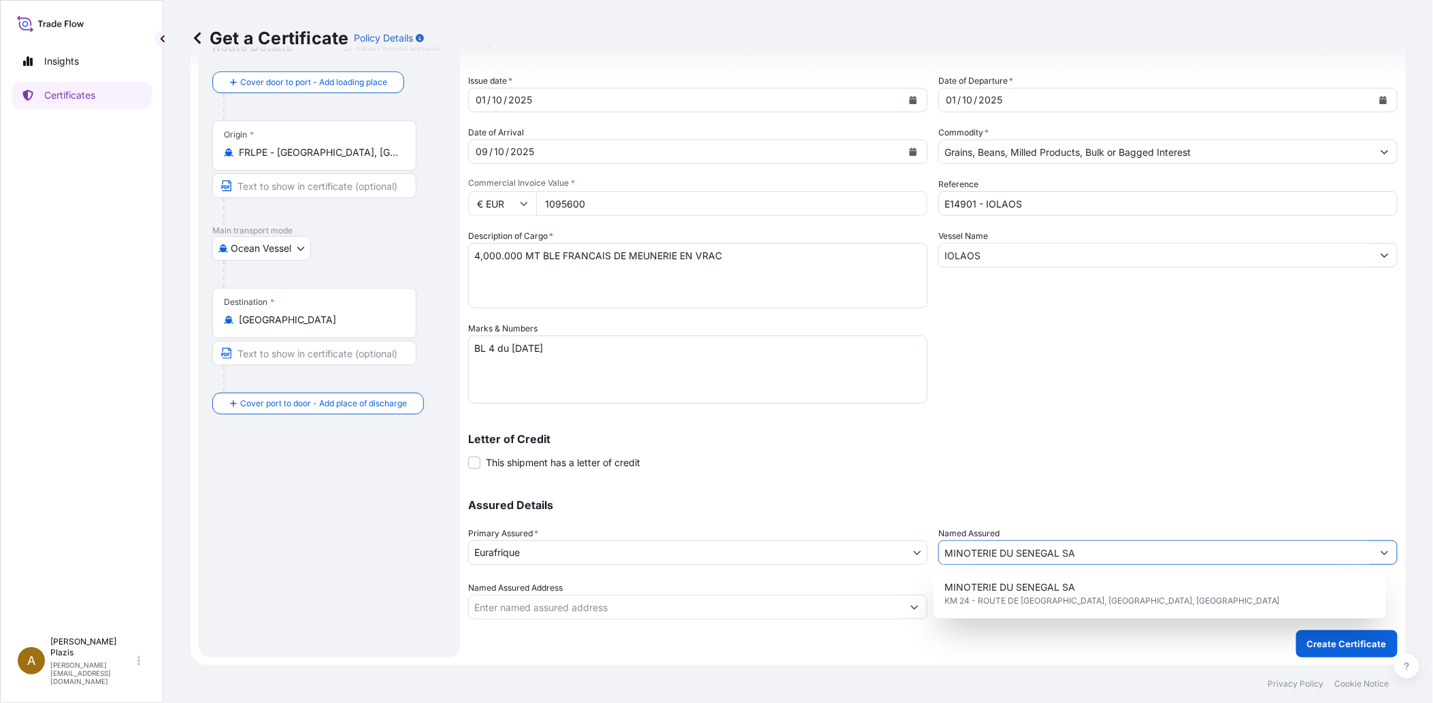
click at [1035, 548] on input "MINOTERIE DU SENEGAL SA" at bounding box center [1155, 552] width 433 height 24
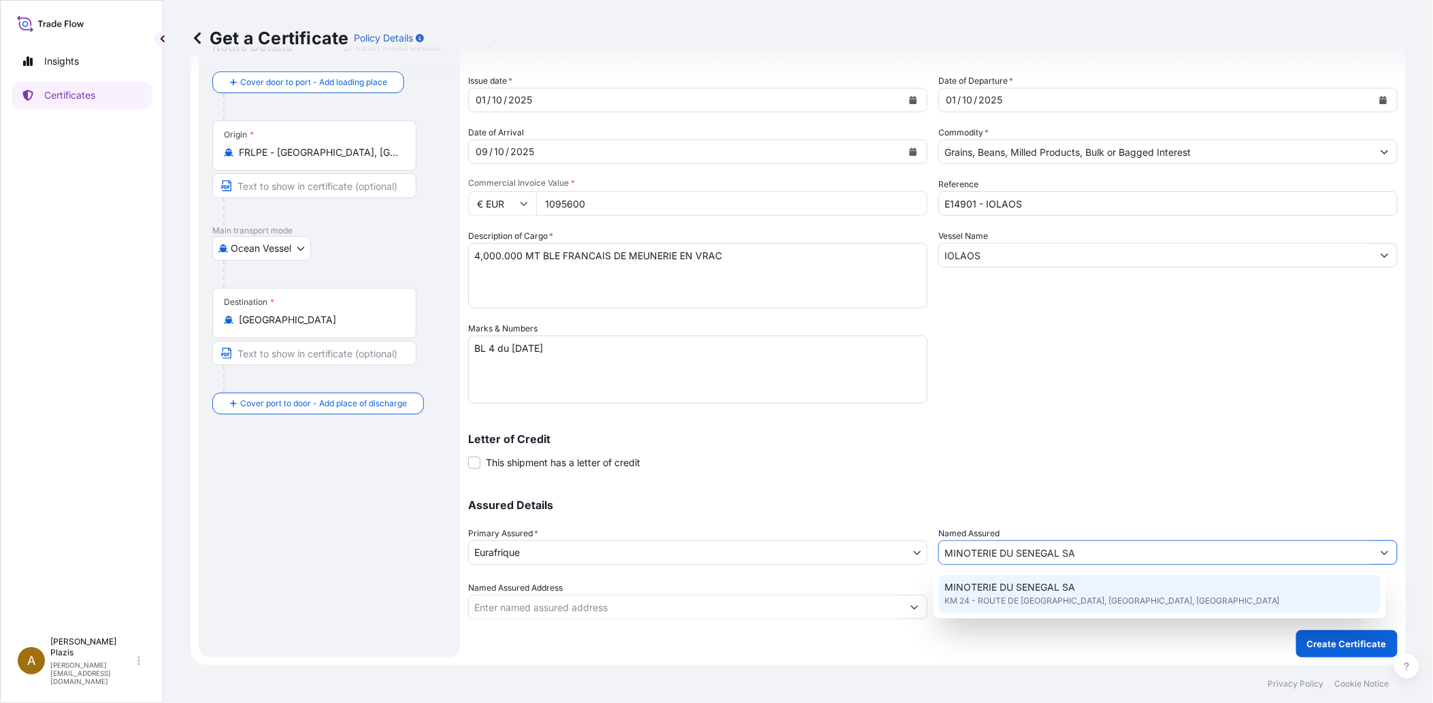
click at [1044, 601] on span "KM 24 - ROUTE DE [GEOGRAPHIC_DATA], [GEOGRAPHIC_DATA], [GEOGRAPHIC_DATA]" at bounding box center [1111, 601] width 335 height 14
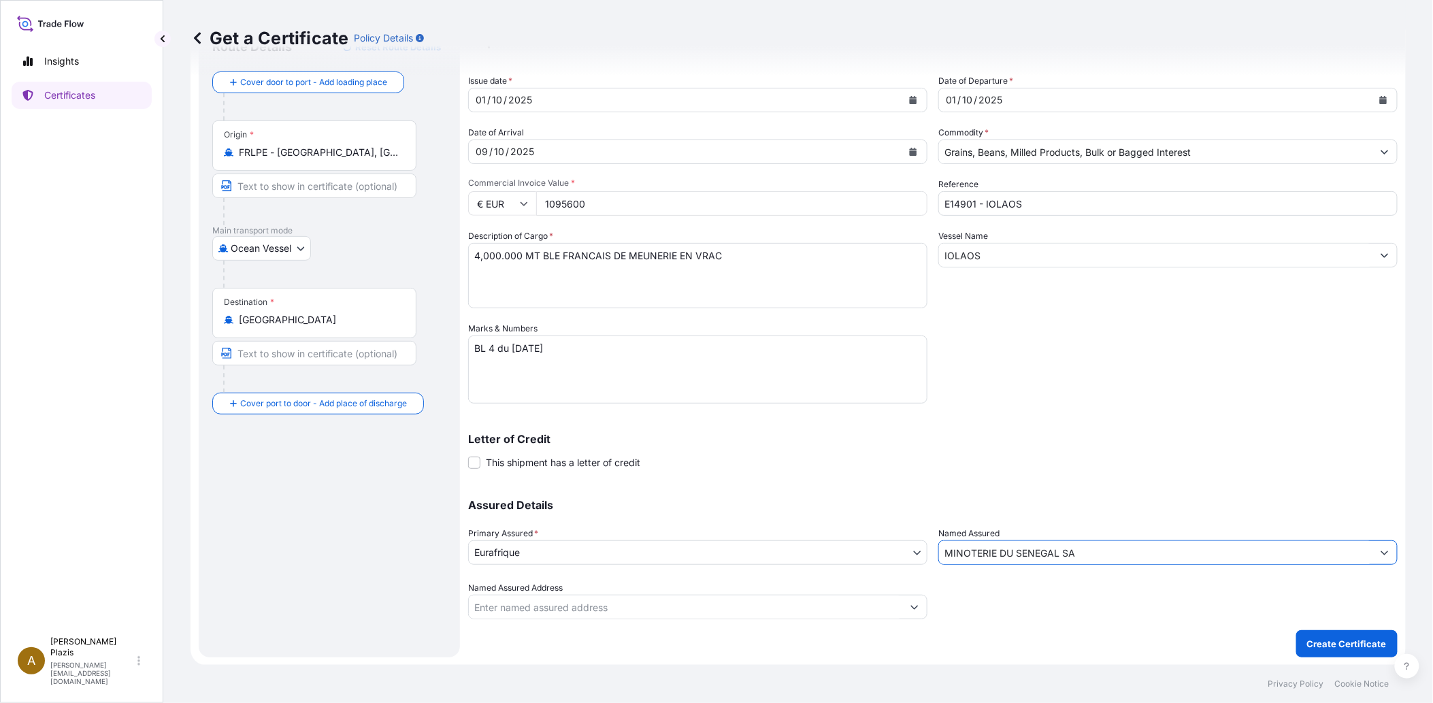
click at [821, 600] on input "Named Assured Address" at bounding box center [685, 607] width 433 height 24
type input "R"
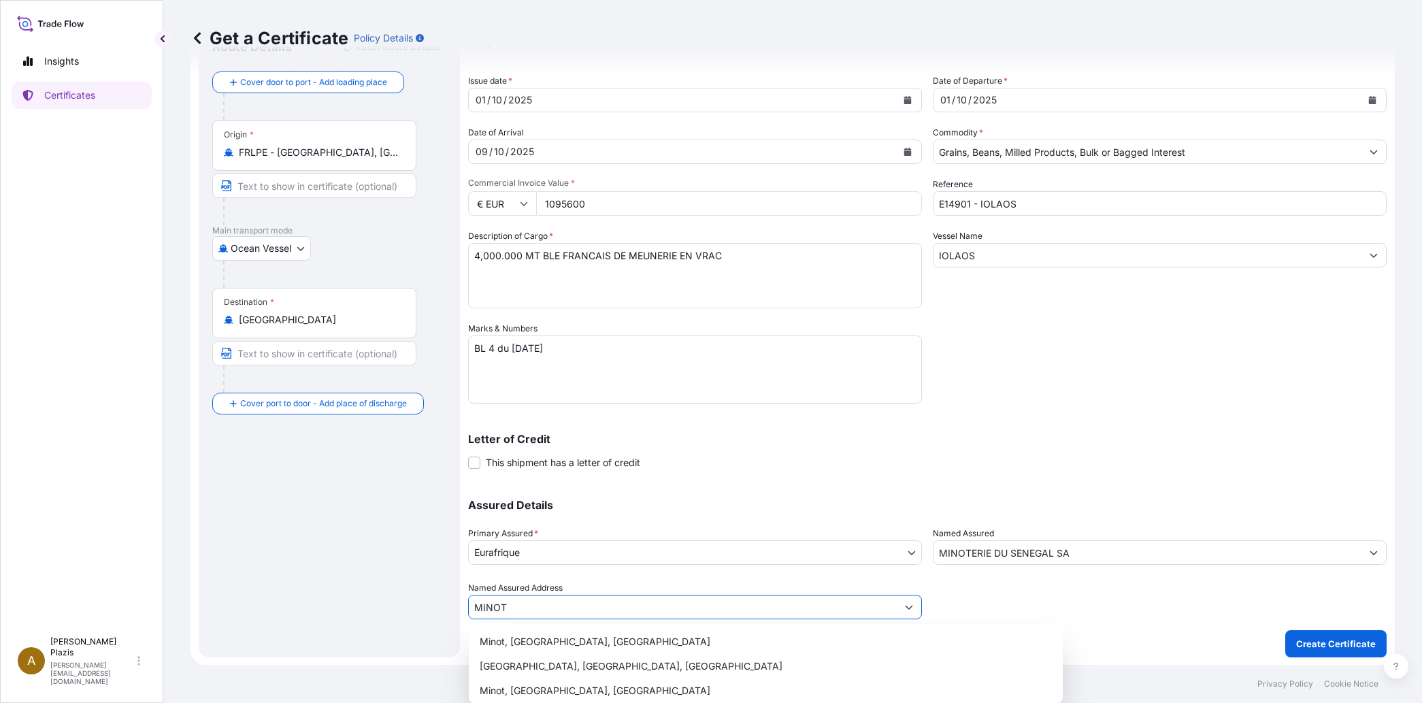
type input "MINOT"
type input "M"
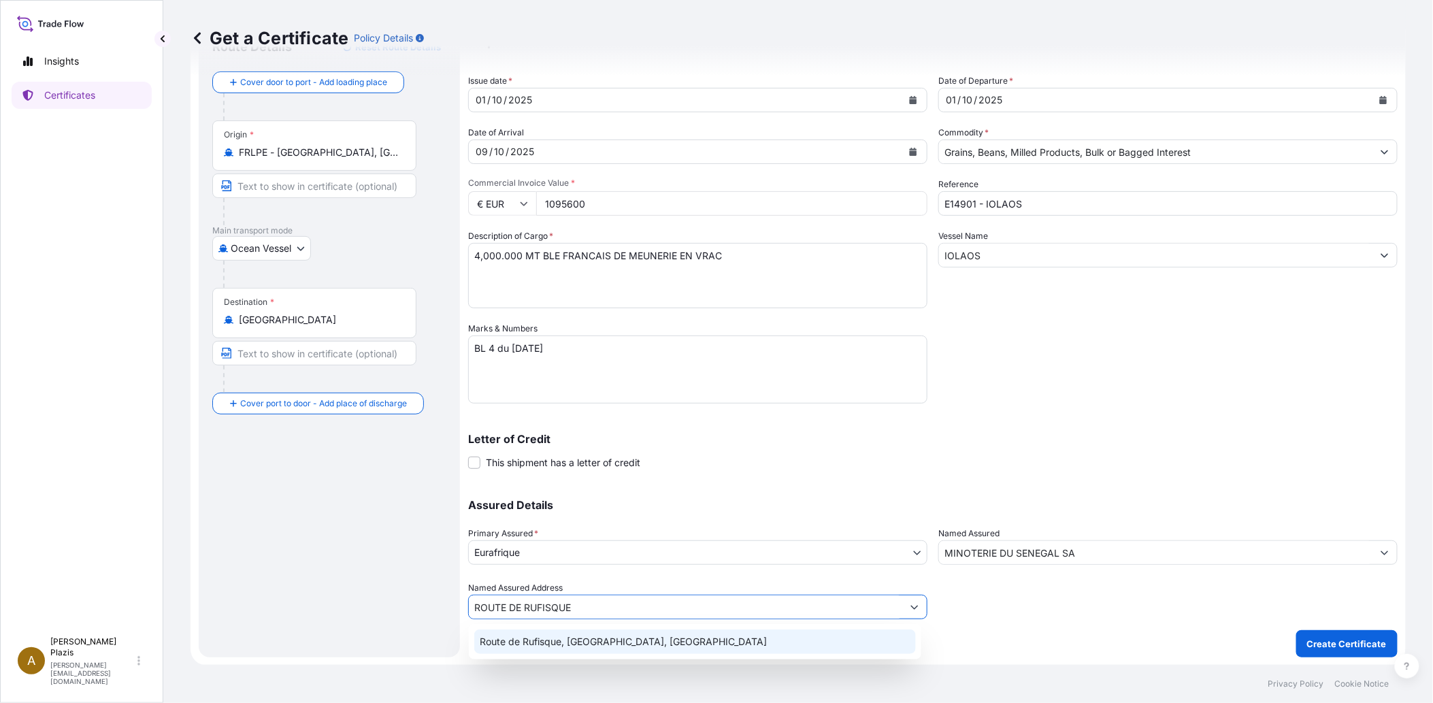
click at [619, 637] on div "Route de Rufisque, [GEOGRAPHIC_DATA], [GEOGRAPHIC_DATA]" at bounding box center [695, 641] width 442 height 24
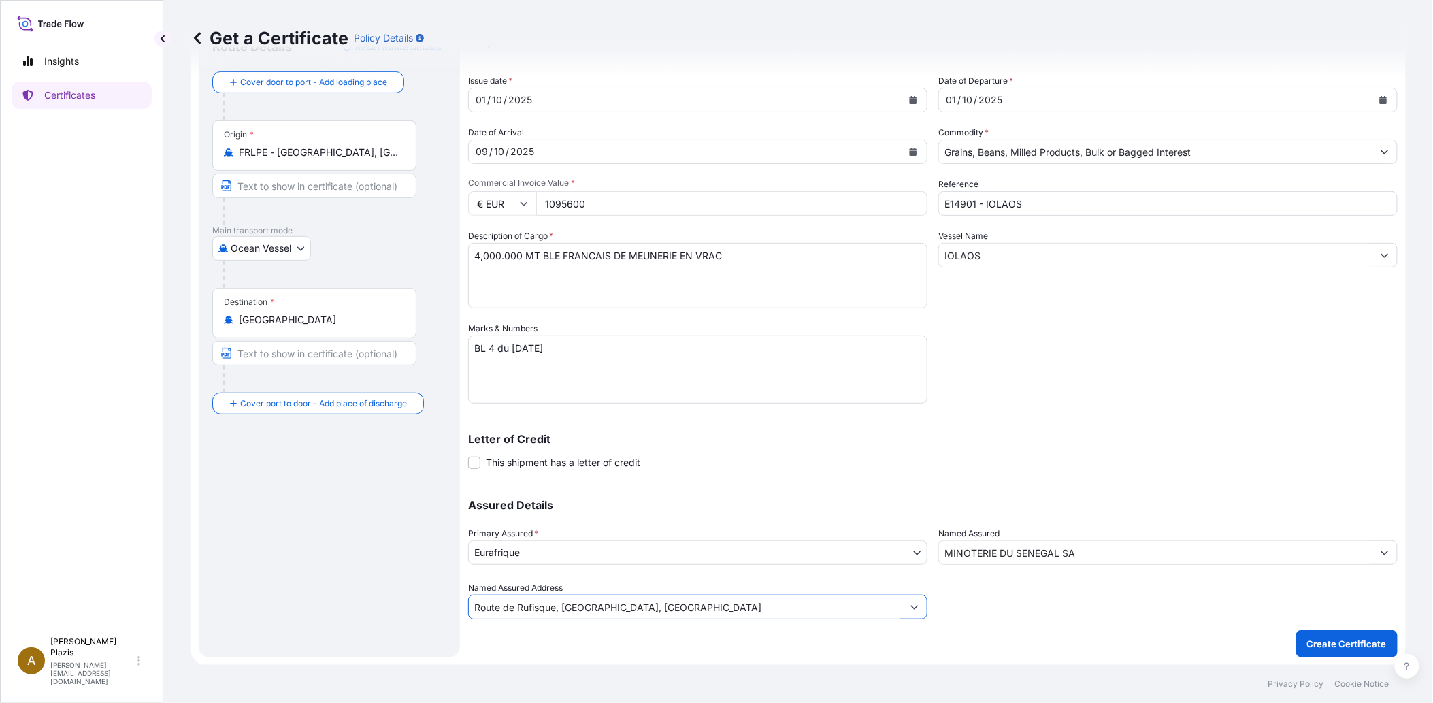
type input "Route de Rufisque, [GEOGRAPHIC_DATA], [GEOGRAPHIC_DATA]"
click at [1104, 612] on div at bounding box center [1167, 600] width 459 height 38
click at [1071, 405] on div "Shipment Details Issue date * [DATE] Date of Departure * [DATE] Date of Arrival…" at bounding box center [932, 320] width 929 height 597
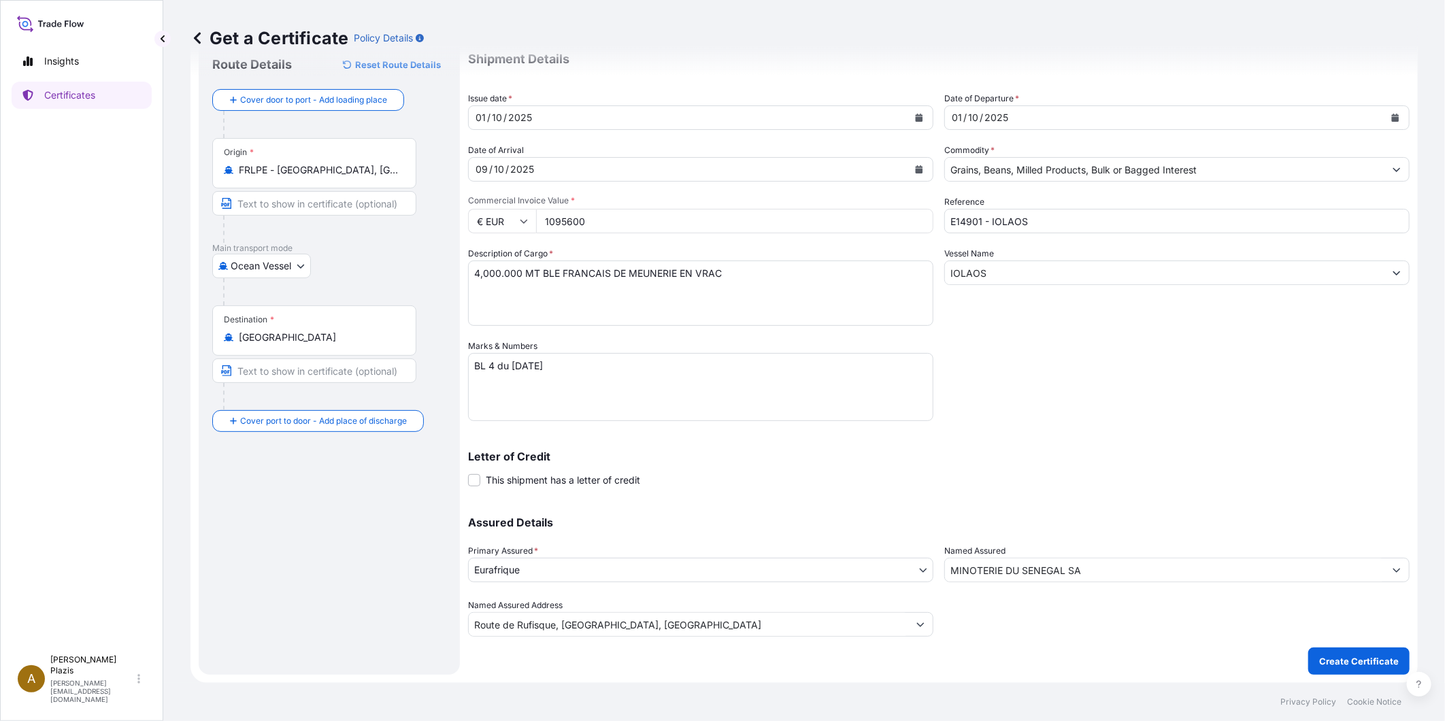
scroll to position [44, 0]
click at [1348, 660] on p "Create Certificate" at bounding box center [1359, 662] width 80 height 14
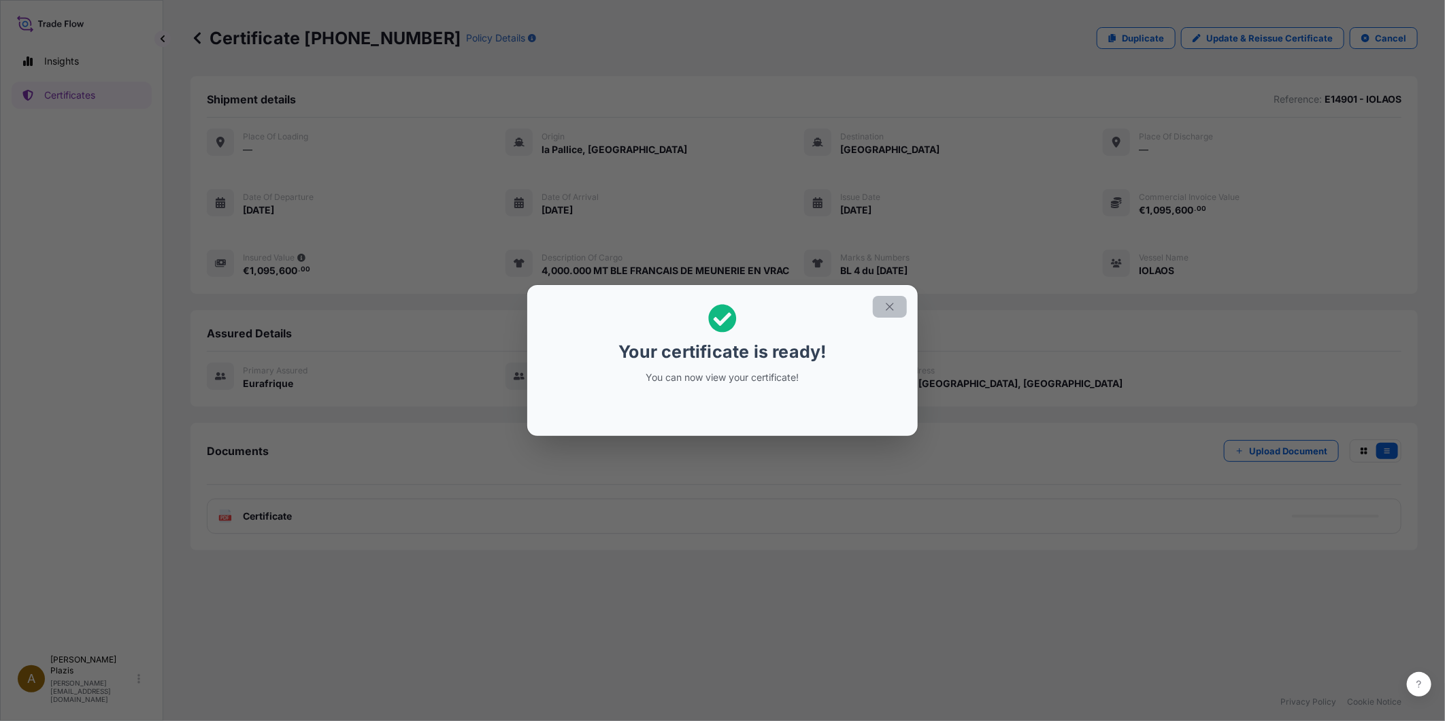
click at [894, 312] on icon "button" at bounding box center [890, 307] width 12 height 12
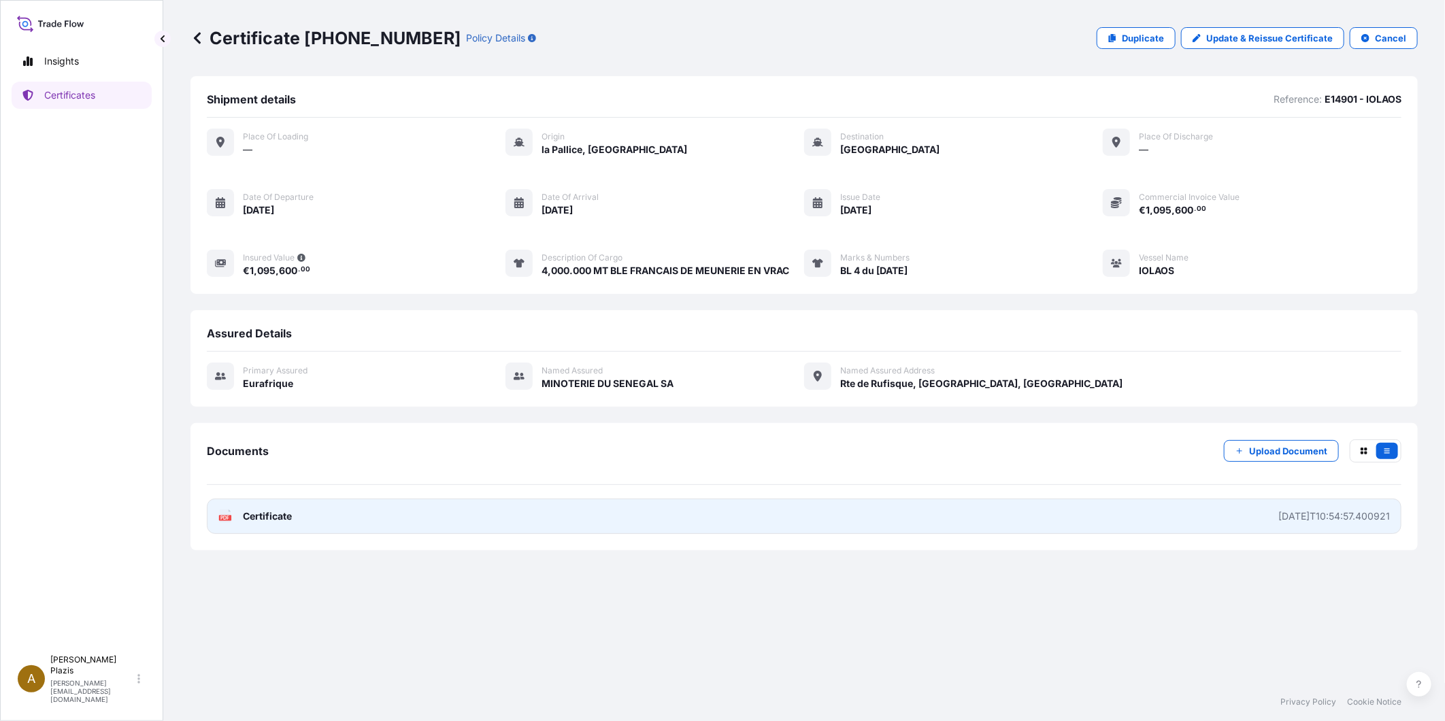
click at [402, 505] on link "PDF Certificate [DATE]T10:54:57.400921" at bounding box center [804, 516] width 1195 height 35
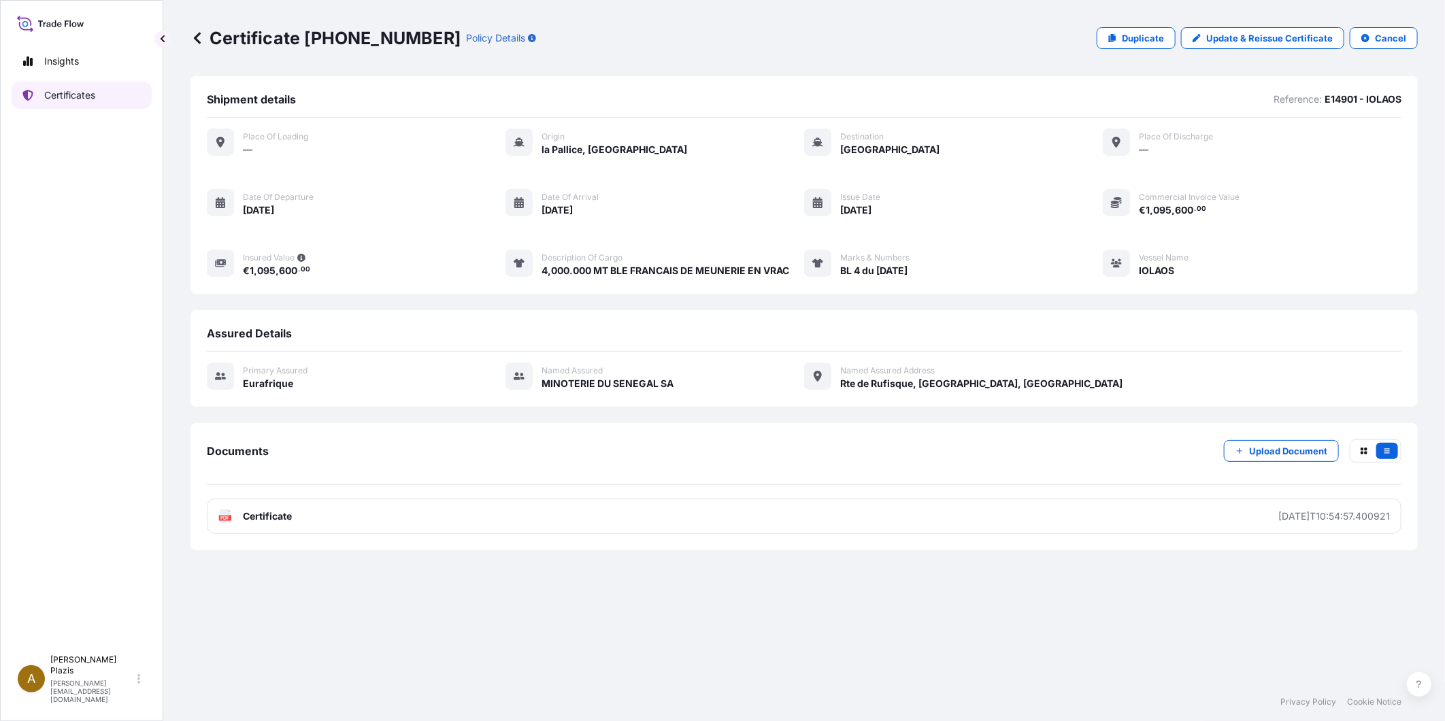
click at [63, 99] on p "Certificates" at bounding box center [69, 95] width 51 height 14
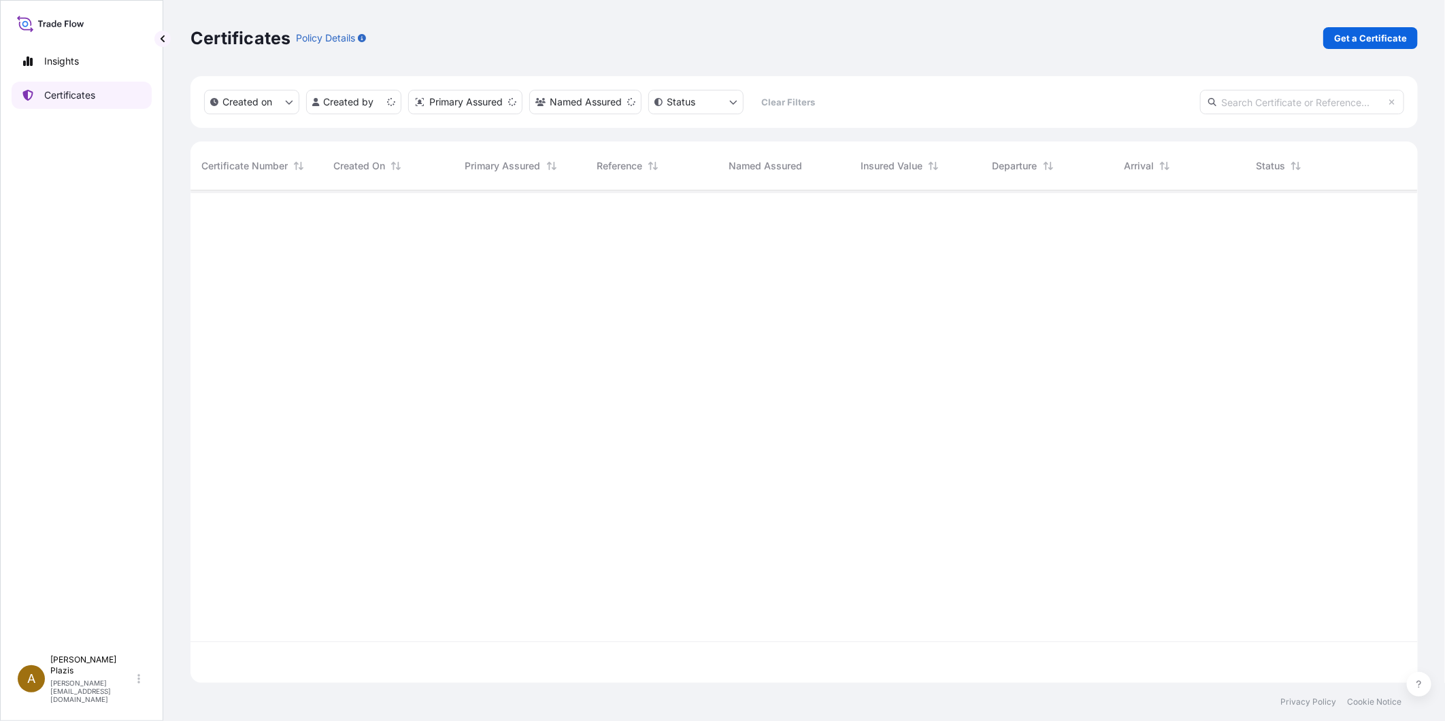
scroll to position [488, 1216]
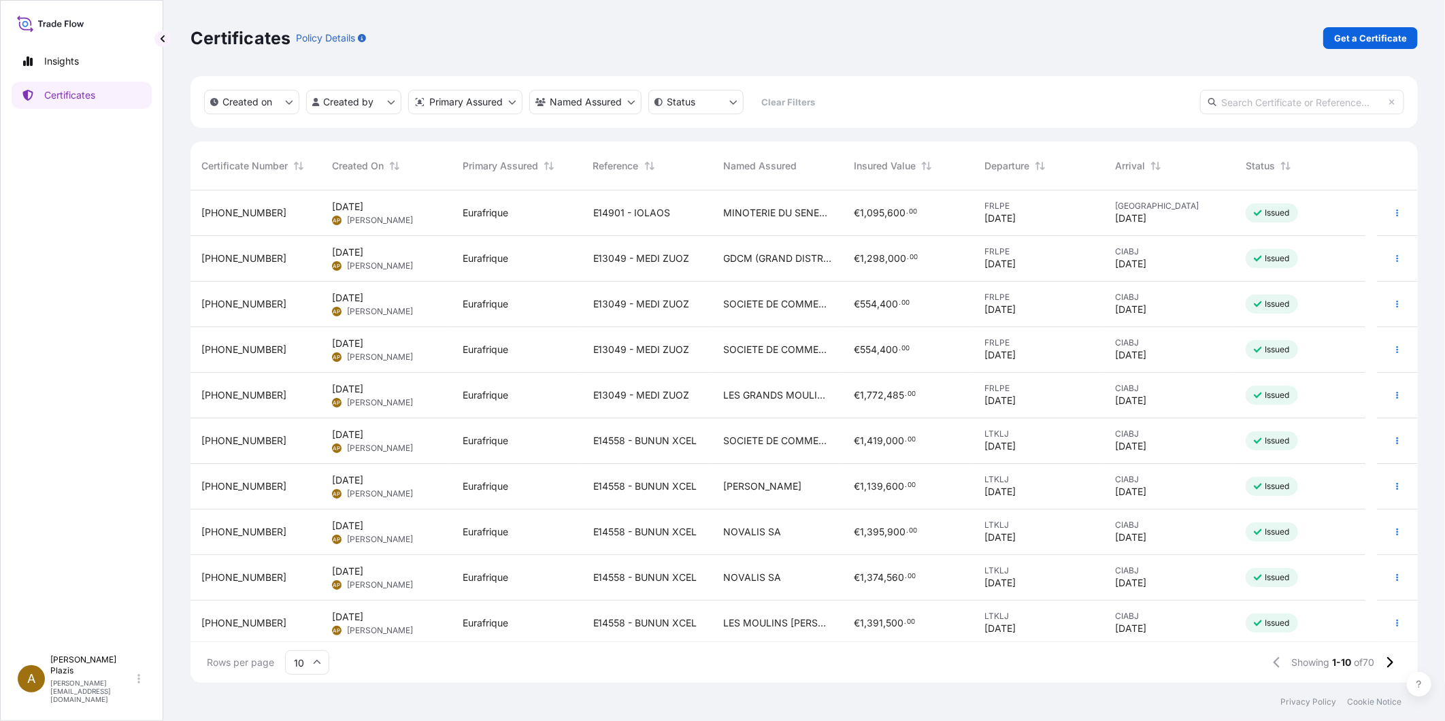
click at [824, 207] on span "MINOTERIE DU SENEGAL SA" at bounding box center [778, 213] width 109 height 14
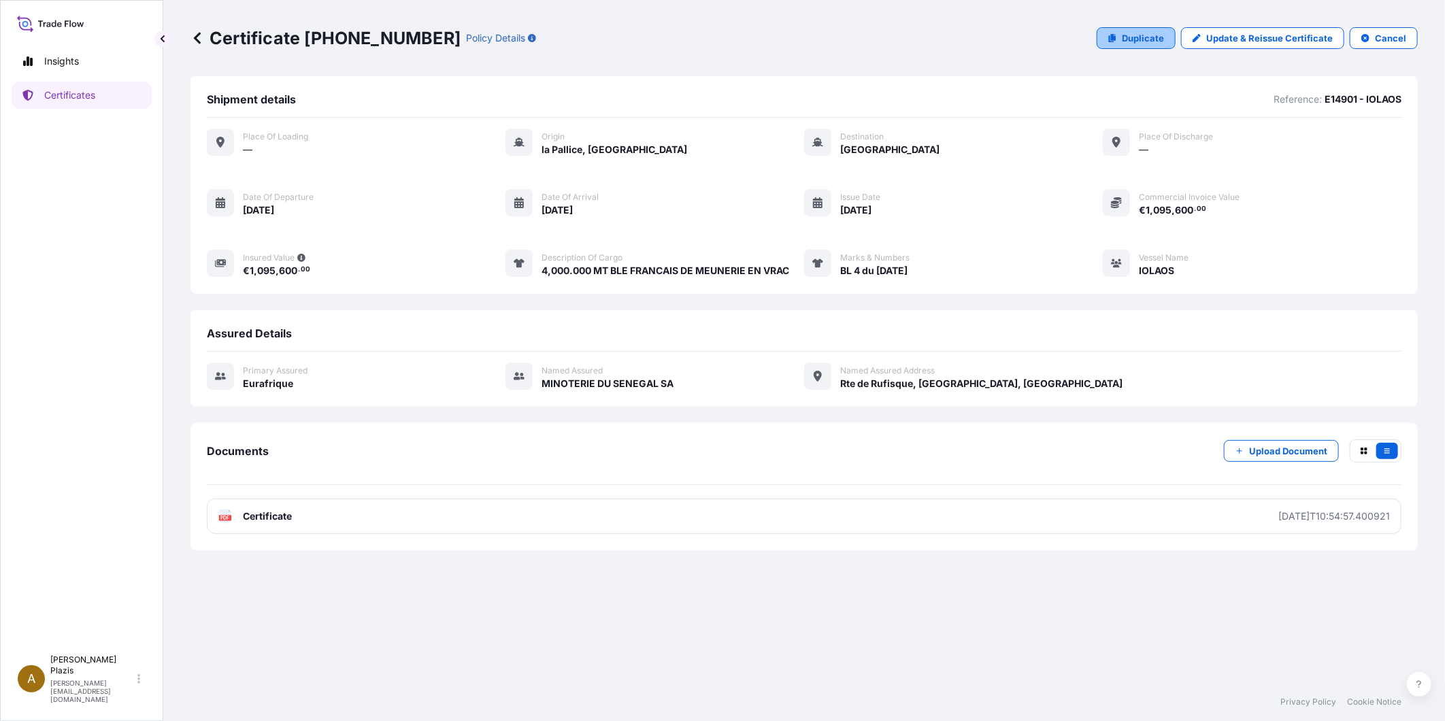
click at [1147, 37] on p "Duplicate" at bounding box center [1143, 38] width 42 height 14
select select "Ocean Vessel"
select select "31636"
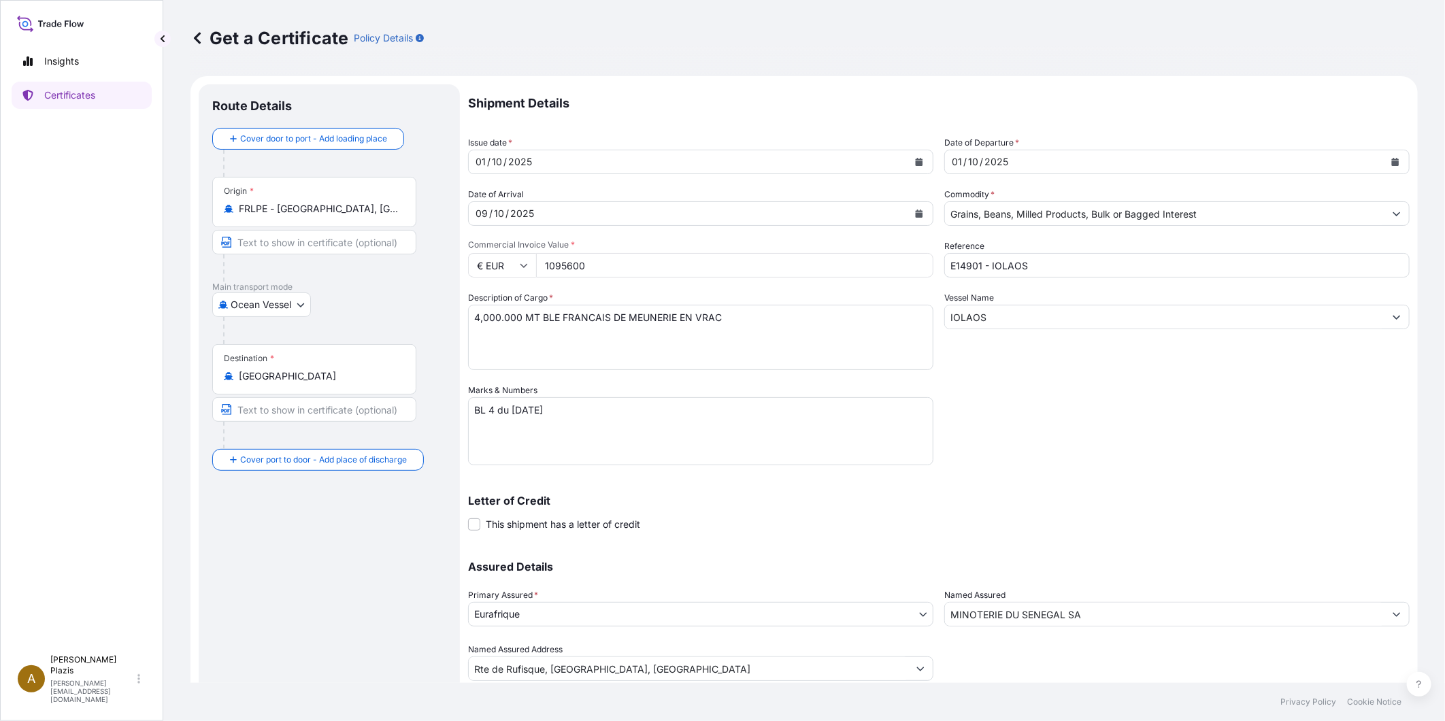
click at [322, 365] on div "Destination * [GEOGRAPHIC_DATA]" at bounding box center [314, 369] width 204 height 50
click at [322, 369] on input "[GEOGRAPHIC_DATA]" at bounding box center [319, 376] width 161 height 14
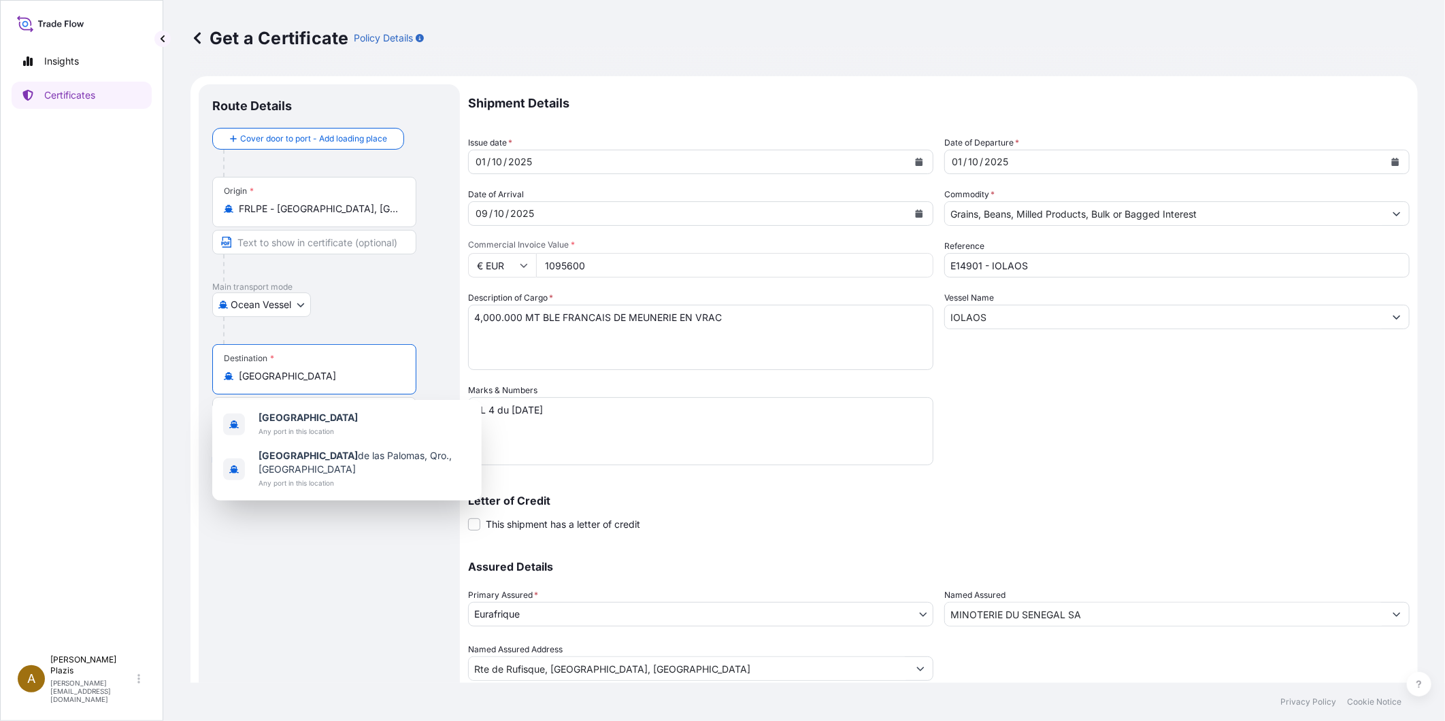
drag, startPoint x: 316, startPoint y: 376, endPoint x: 166, endPoint y: 377, distance: 149.7
click at [166, 377] on div "Get a Certificate Policy Details Route Details Cover door to port - Add loading…" at bounding box center [804, 341] width 1282 height 683
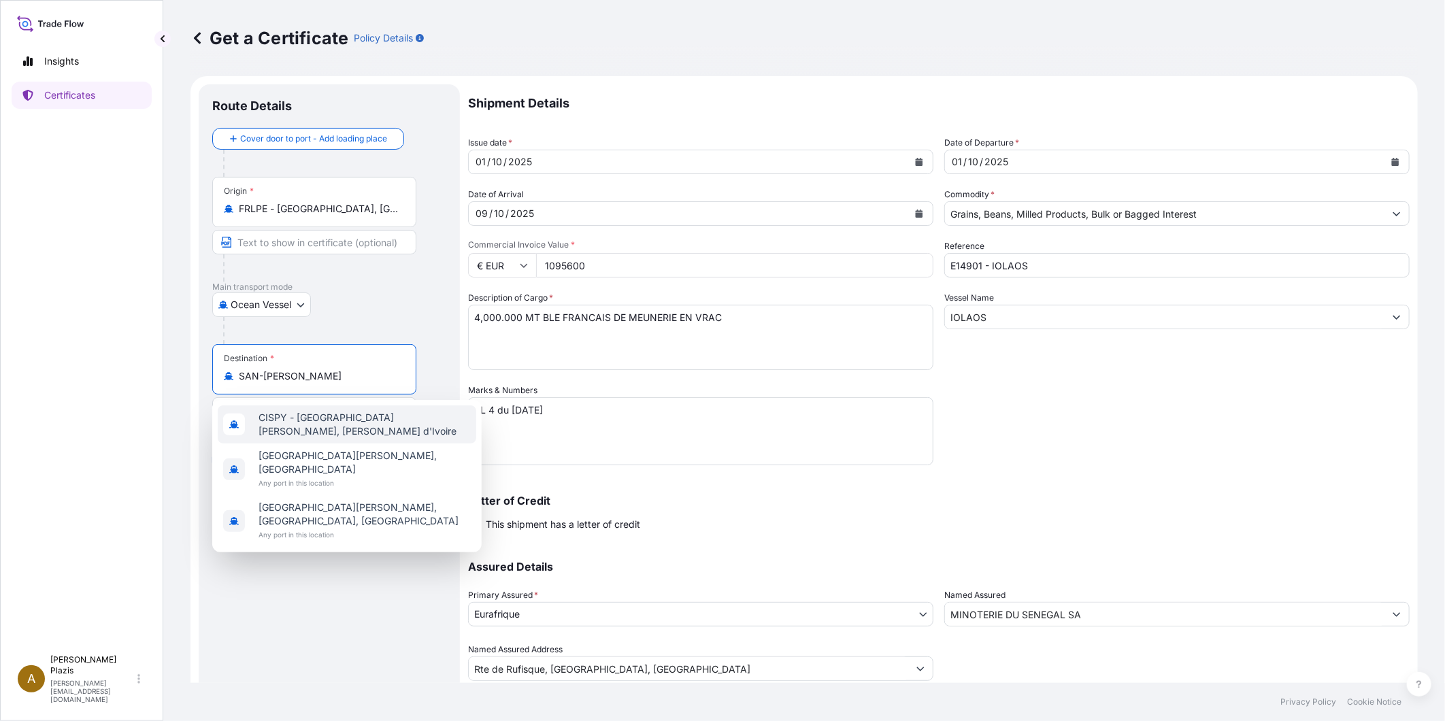
click at [316, 431] on div "CISPY - [GEOGRAPHIC_DATA][PERSON_NAME], [PERSON_NAME] d'Ivoire" at bounding box center [347, 424] width 259 height 38
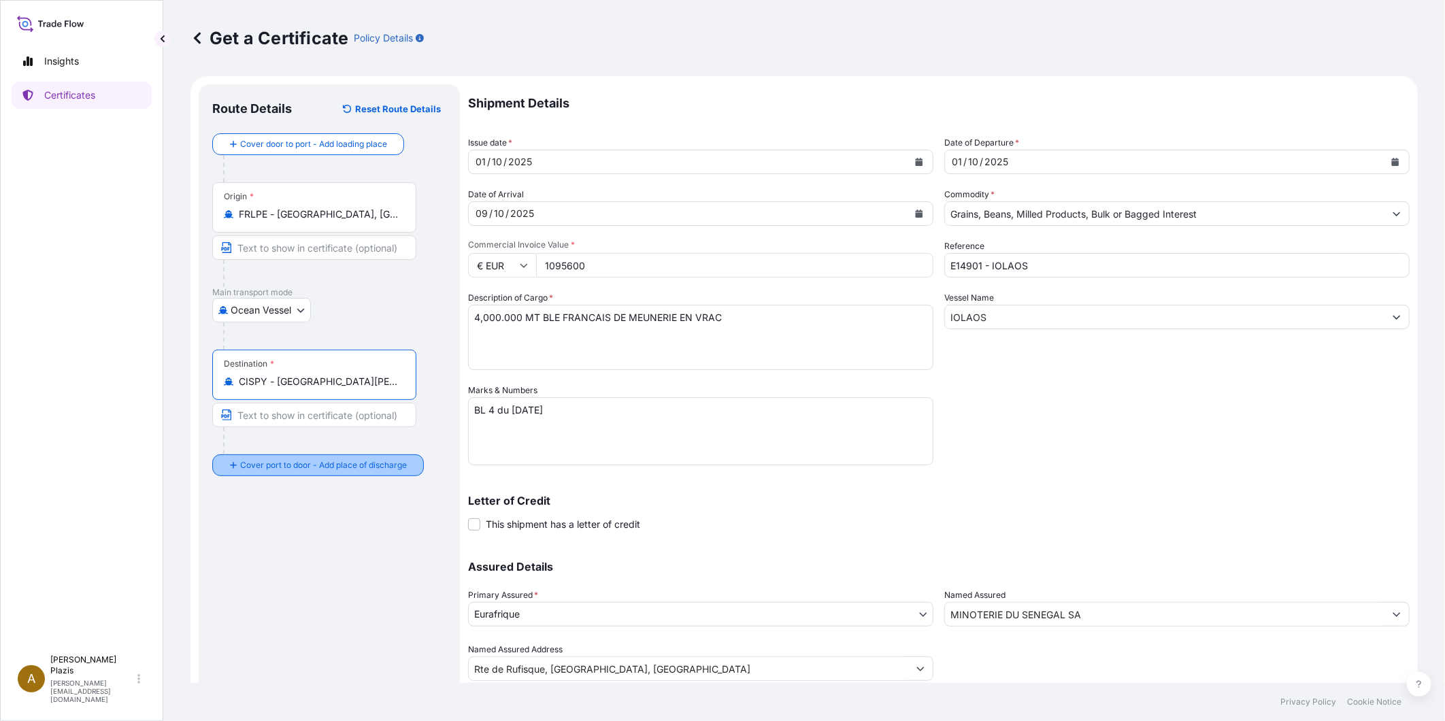
type input "CISPY - [GEOGRAPHIC_DATA][PERSON_NAME], [PERSON_NAME] d'Ivoire"
click at [287, 533] on input "Place of Discharge" at bounding box center [319, 538] width 161 height 14
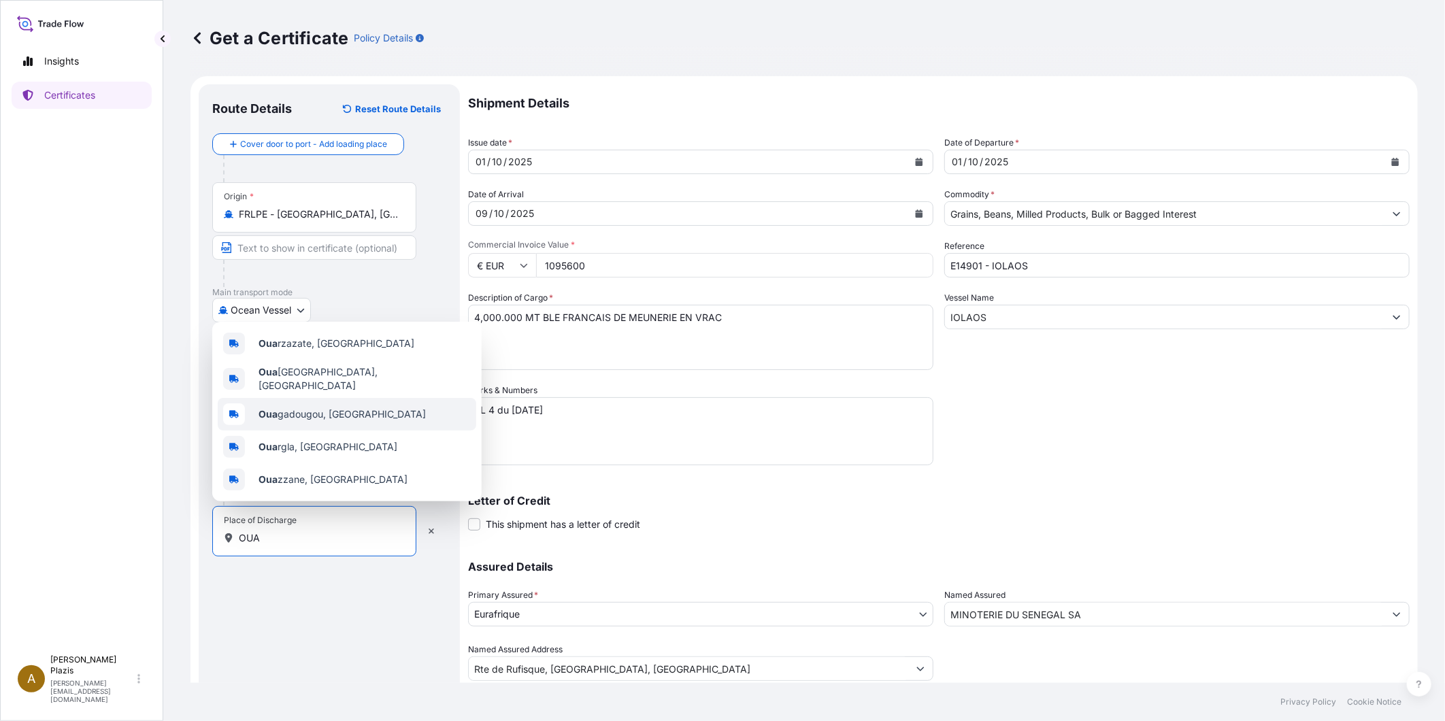
click at [347, 420] on span "Oua gadougou, [GEOGRAPHIC_DATA]" at bounding box center [342, 415] width 167 height 14
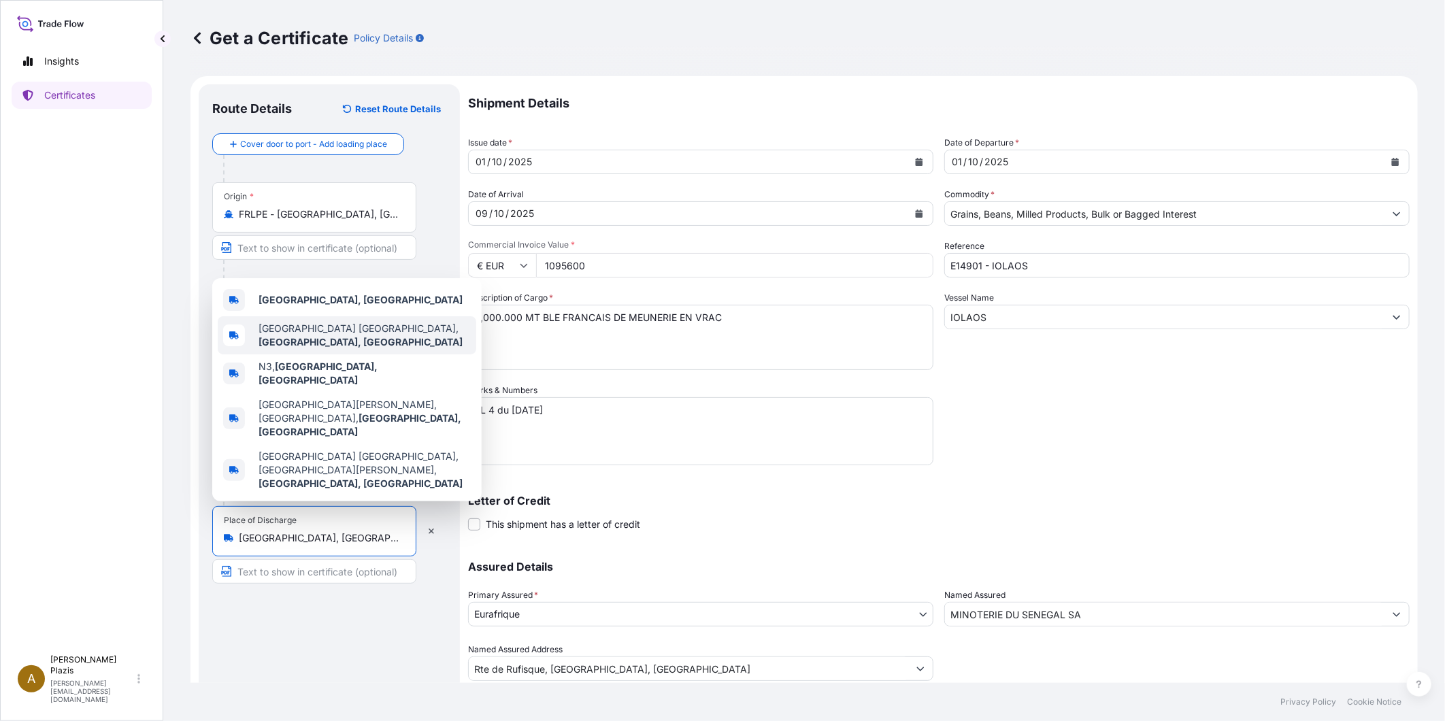
click at [384, 344] on span "[GEOGRAPHIC_DATA] [GEOGRAPHIC_DATA], [GEOGRAPHIC_DATA], [GEOGRAPHIC_DATA]" at bounding box center [365, 335] width 212 height 27
type input "[GEOGRAPHIC_DATA] [GEOGRAPHIC_DATA], [GEOGRAPHIC_DATA], [GEOGRAPHIC_DATA]"
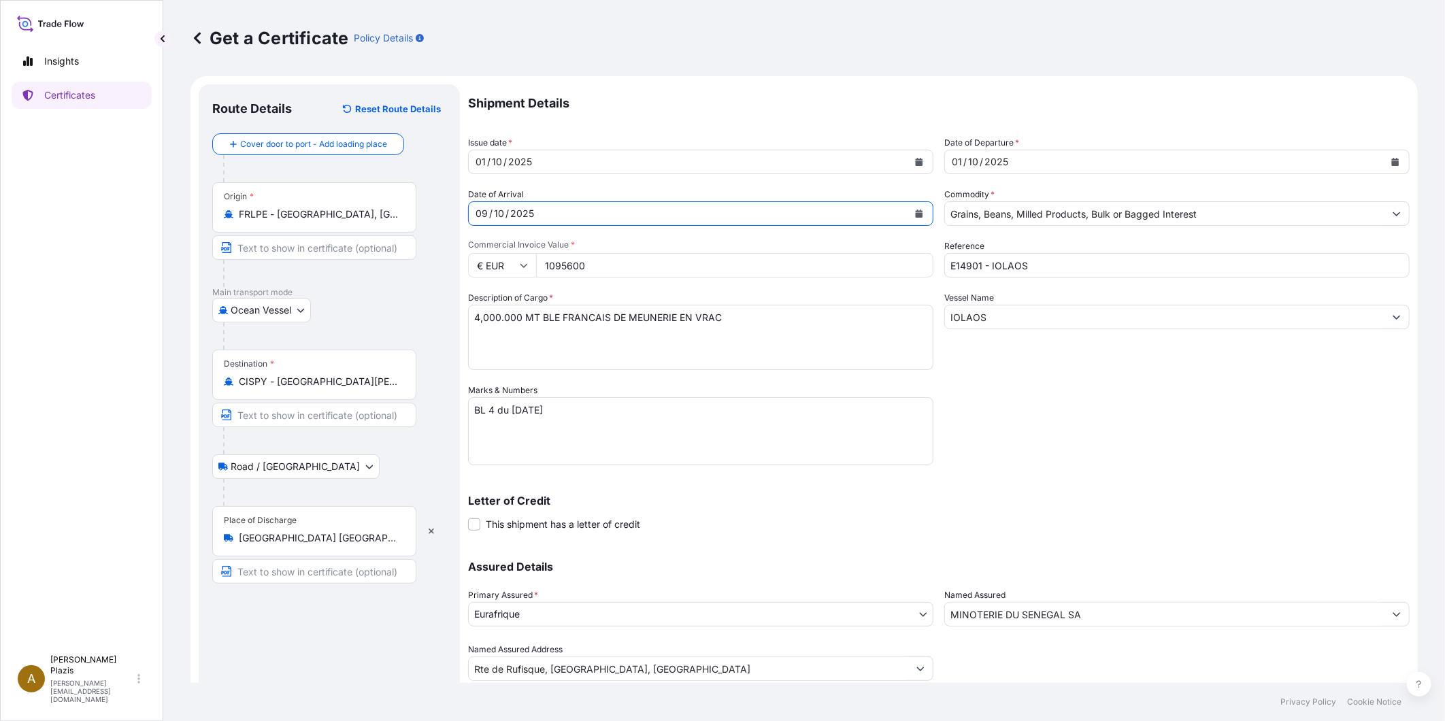
click at [601, 201] on div "[DATE]" at bounding box center [700, 213] width 465 height 24
click at [497, 209] on div "10" at bounding box center [499, 213] width 13 height 16
click at [485, 213] on div "09" at bounding box center [481, 213] width 15 height 16
click at [495, 216] on div "10" at bounding box center [499, 213] width 13 height 16
click at [916, 210] on icon "Calendar" at bounding box center [919, 214] width 8 height 8
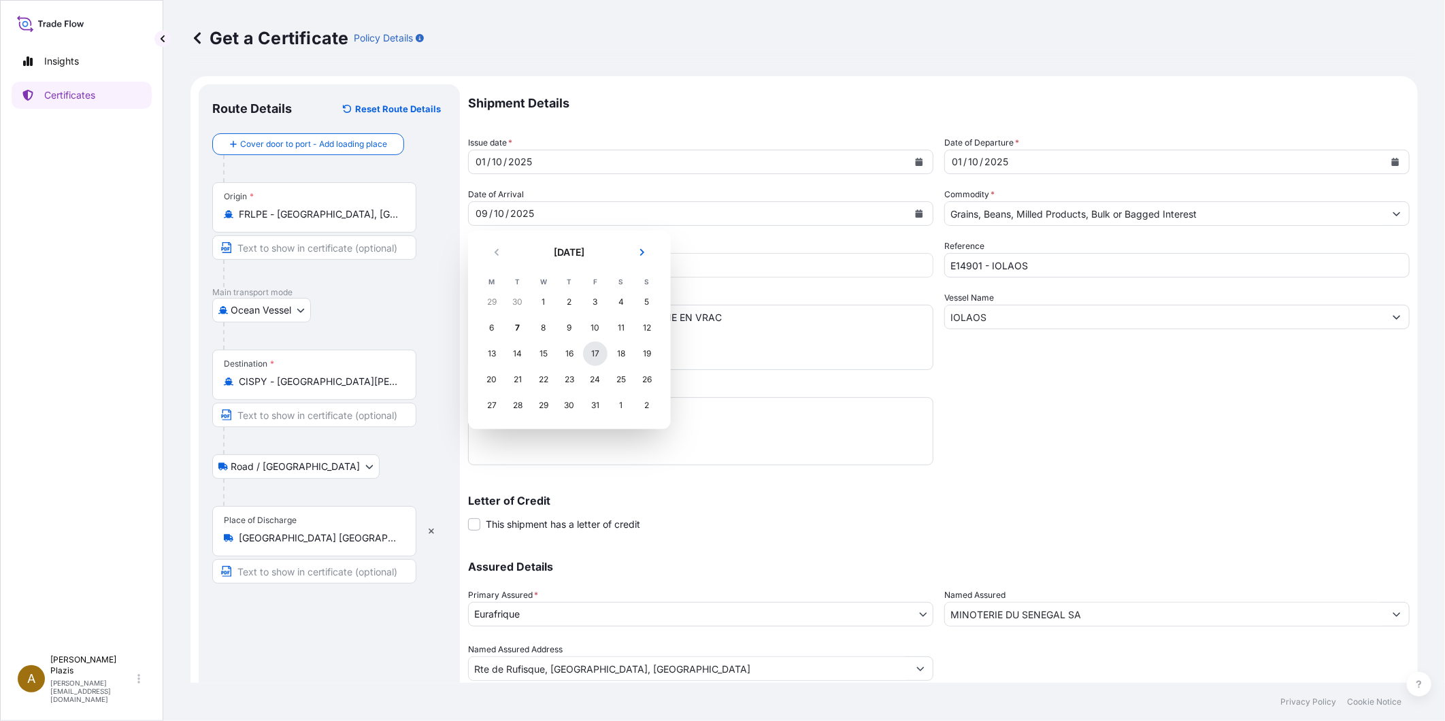
click at [599, 352] on div "17" at bounding box center [595, 354] width 24 height 24
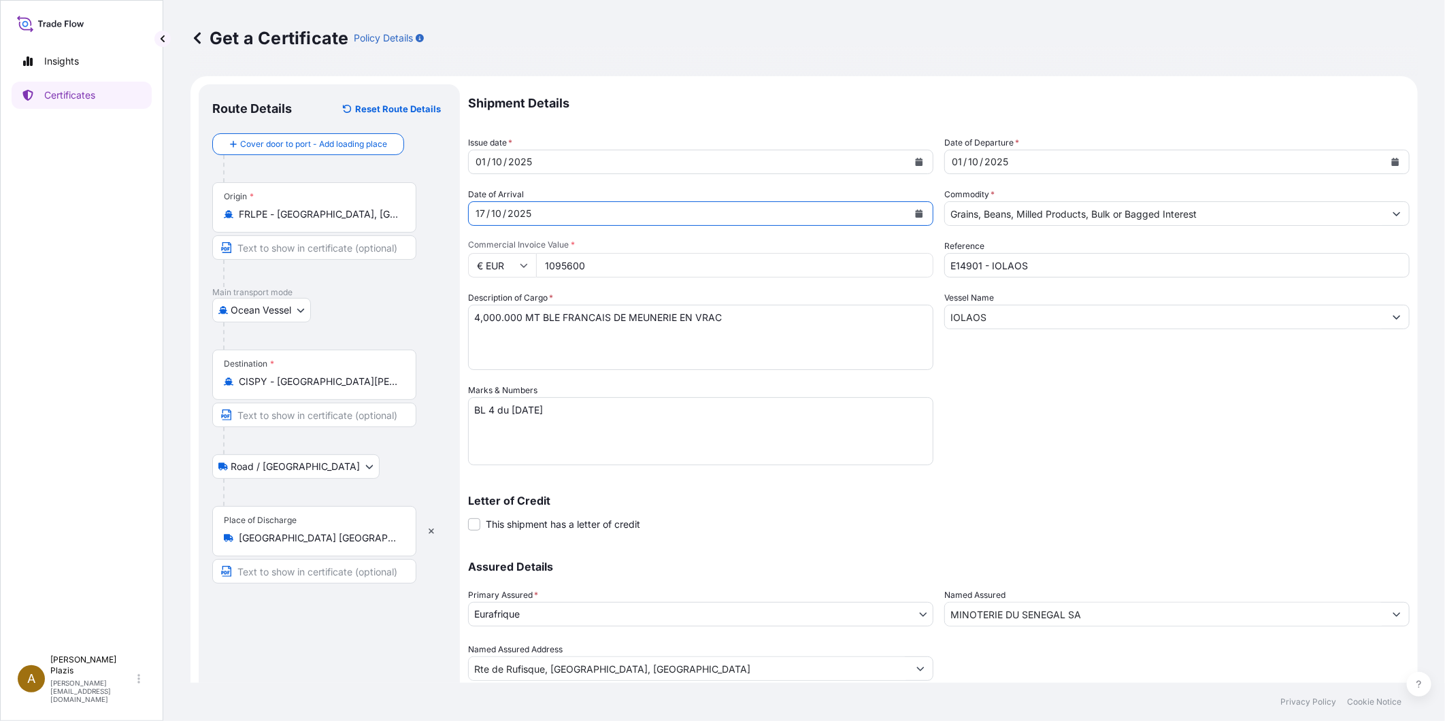
click at [605, 267] on input "1095600" at bounding box center [734, 265] width 397 height 24
drag, startPoint x: 607, startPoint y: 268, endPoint x: 381, endPoint y: 263, distance: 225.9
click at [381, 263] on form "Route Details Reset Route Details Cover door to port - Add loading place Place …" at bounding box center [803, 401] width 1227 height 651
type input "1380500"
click at [620, 354] on textarea "4,000.000 MT BLE FRANCAIS DE MEUNERIE EN VRAC" at bounding box center [700, 337] width 465 height 65
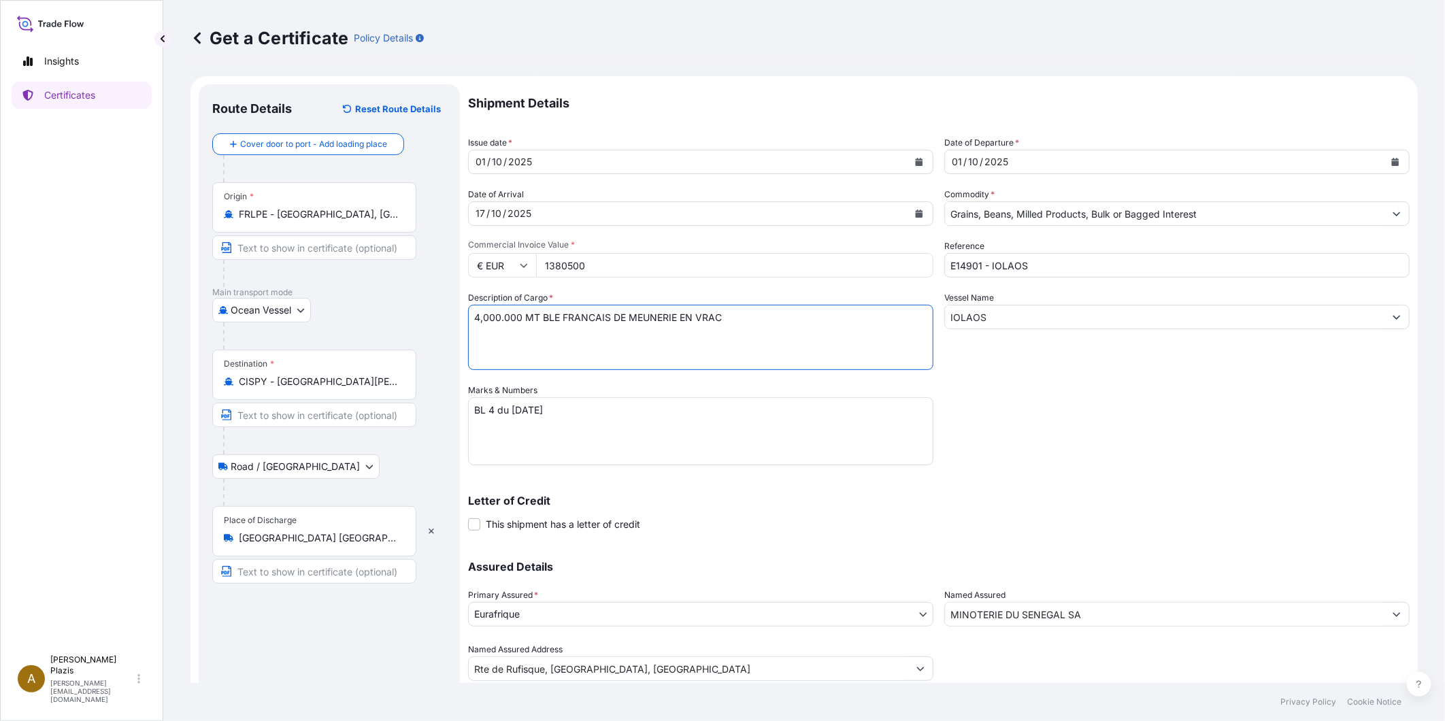
click at [692, 320] on textarea "4,000.000 MT BLE FRANCAIS DE MEUNERIE EN VRAC" at bounding box center [700, 337] width 465 height 65
click at [644, 378] on div "Shipment Details Issue date * [DATE] Date of Departure * [DATE] Date of Arrival…" at bounding box center [939, 382] width 942 height 597
click at [648, 327] on textarea "4,000.000 MT BLE FRANCAIS DE MEUNERIE EN VRAC" at bounding box center [700, 337] width 465 height 65
click at [661, 375] on div "Shipment Details Issue date * [DATE] Date of Departure * [DATE] Date of Arrival…" at bounding box center [939, 382] width 942 height 597
click at [601, 262] on input "1380500" at bounding box center [734, 265] width 397 height 24
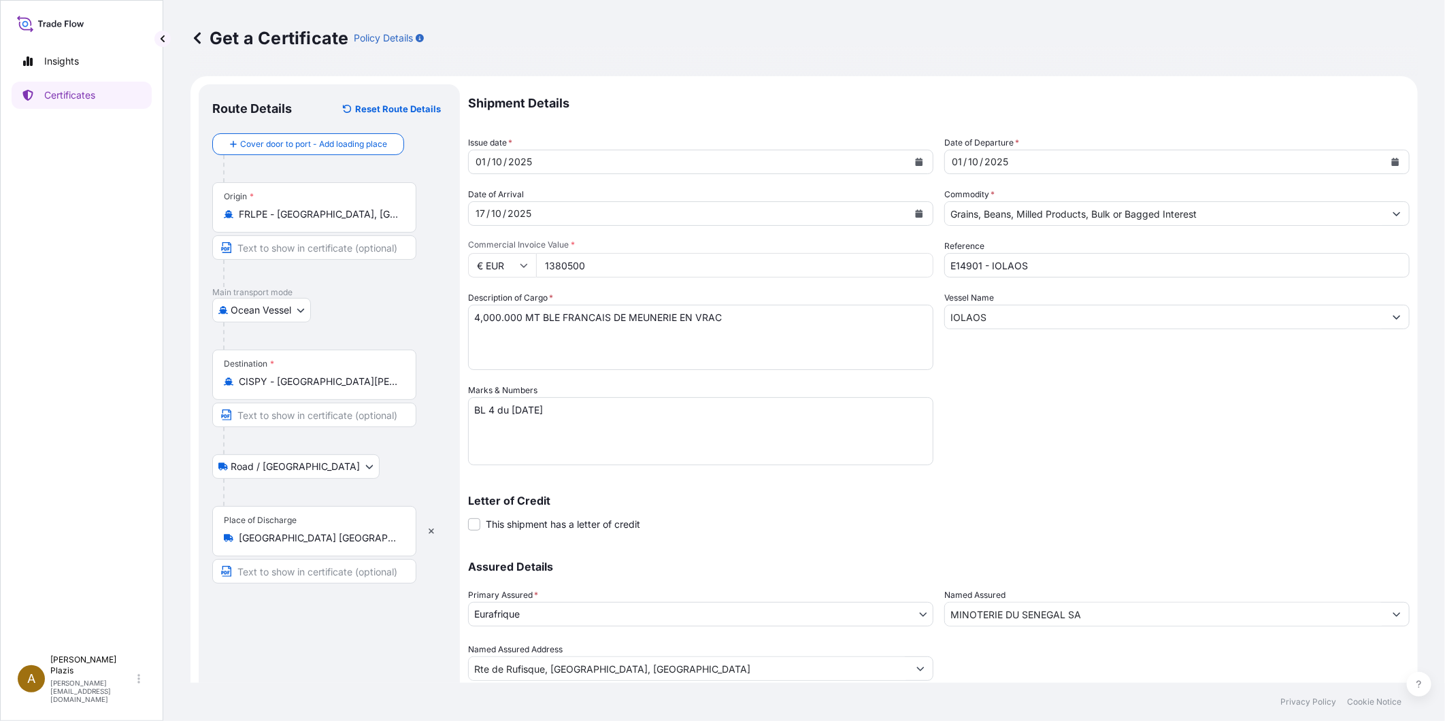
click at [481, 325] on textarea "4,000.000 MT BLE FRANCAIS DE MEUNERIE EN VRAC" at bounding box center [700, 337] width 465 height 65
click at [550, 336] on textarea "4,000.000 MT BLE FRANCAIS DE MEUNERIE EN VRAC" at bounding box center [700, 337] width 465 height 65
type textarea "5,000.000 MT BLE FRANCAIS DE MEUNERIE EN VRAC"
click at [761, 385] on div "Marks & Numbers BL 4 du [DATE]" at bounding box center [700, 425] width 465 height 82
click at [633, 261] on input "1380500" at bounding box center [734, 265] width 397 height 24
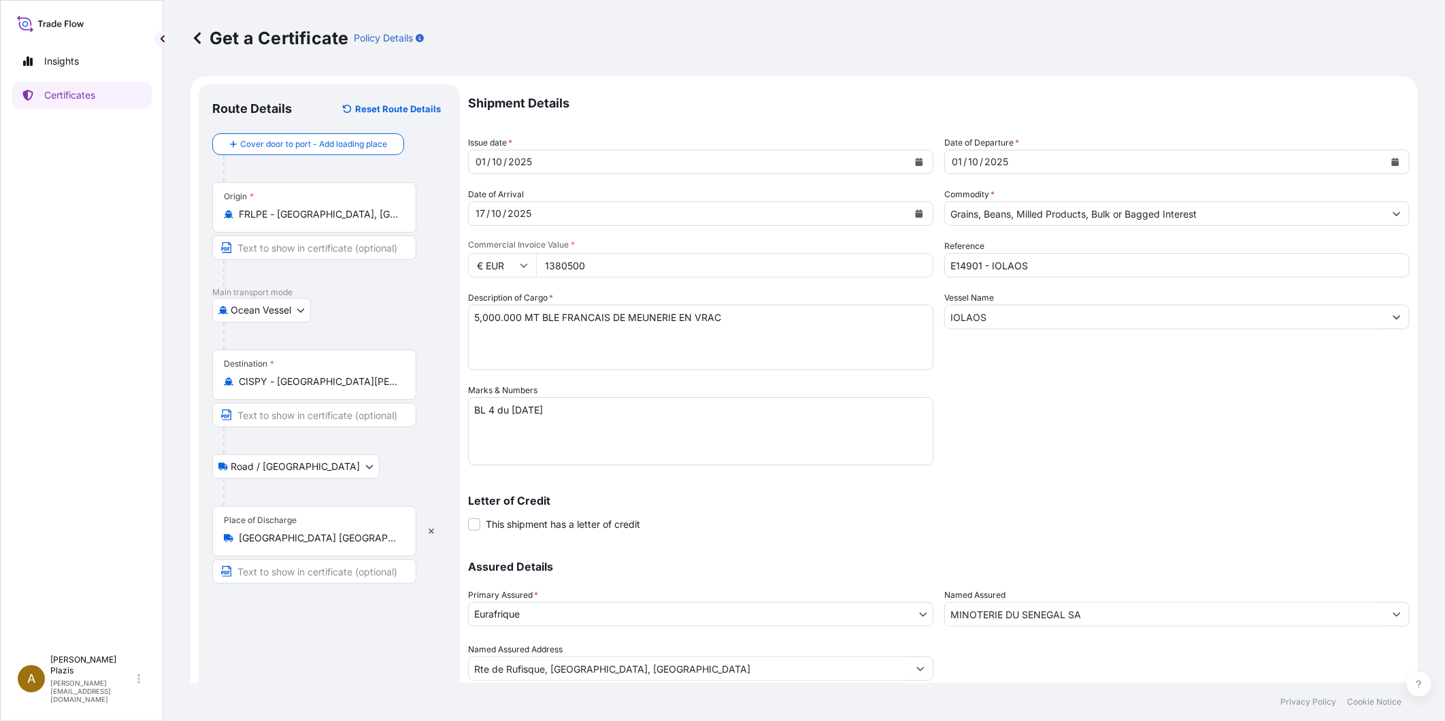
click at [491, 407] on textarea "BL 4 du [DATE]" at bounding box center [700, 431] width 465 height 68
click at [599, 414] on textarea "BL 4 du [DATE]" at bounding box center [700, 431] width 465 height 68
type textarea "BL 6 du [DATE] DESTINATION [GEOGRAPHIC_DATA][PERSON_NAME] EN TRANSIT POUR LE [G…"
click at [998, 475] on div "Shipment Details Issue date * [DATE] Date of Departure * [DATE] Date of Arrival…" at bounding box center [939, 382] width 942 height 597
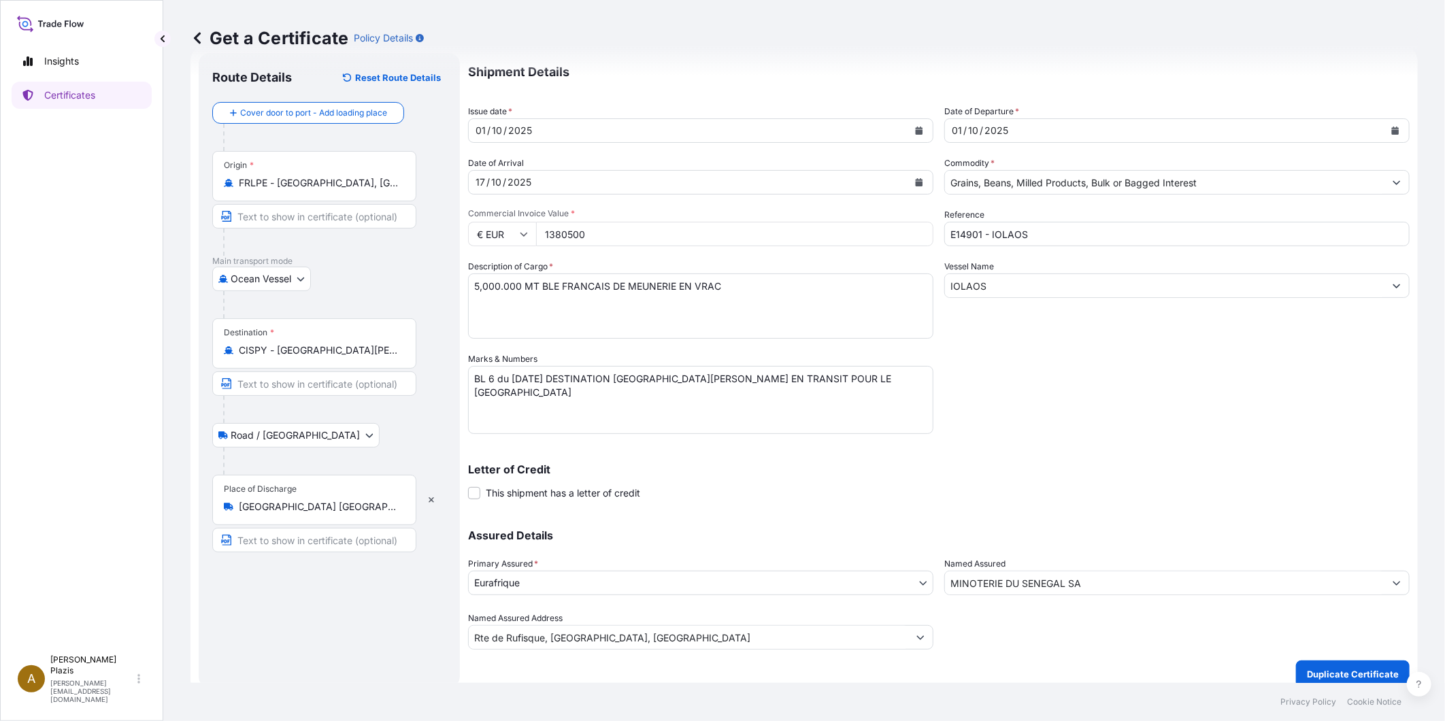
scroll to position [44, 0]
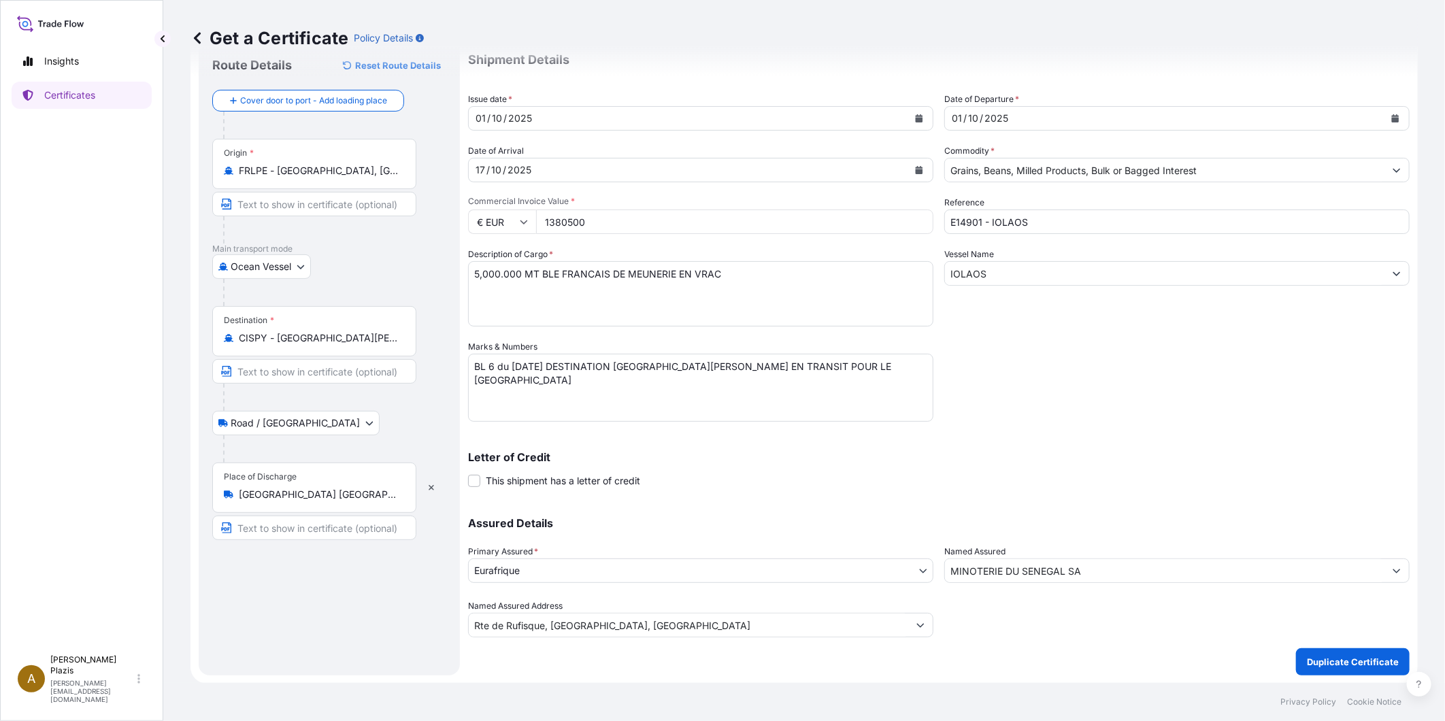
click at [1010, 571] on input "MINOTERIE DU SENEGAL SA" at bounding box center [1164, 571] width 439 height 24
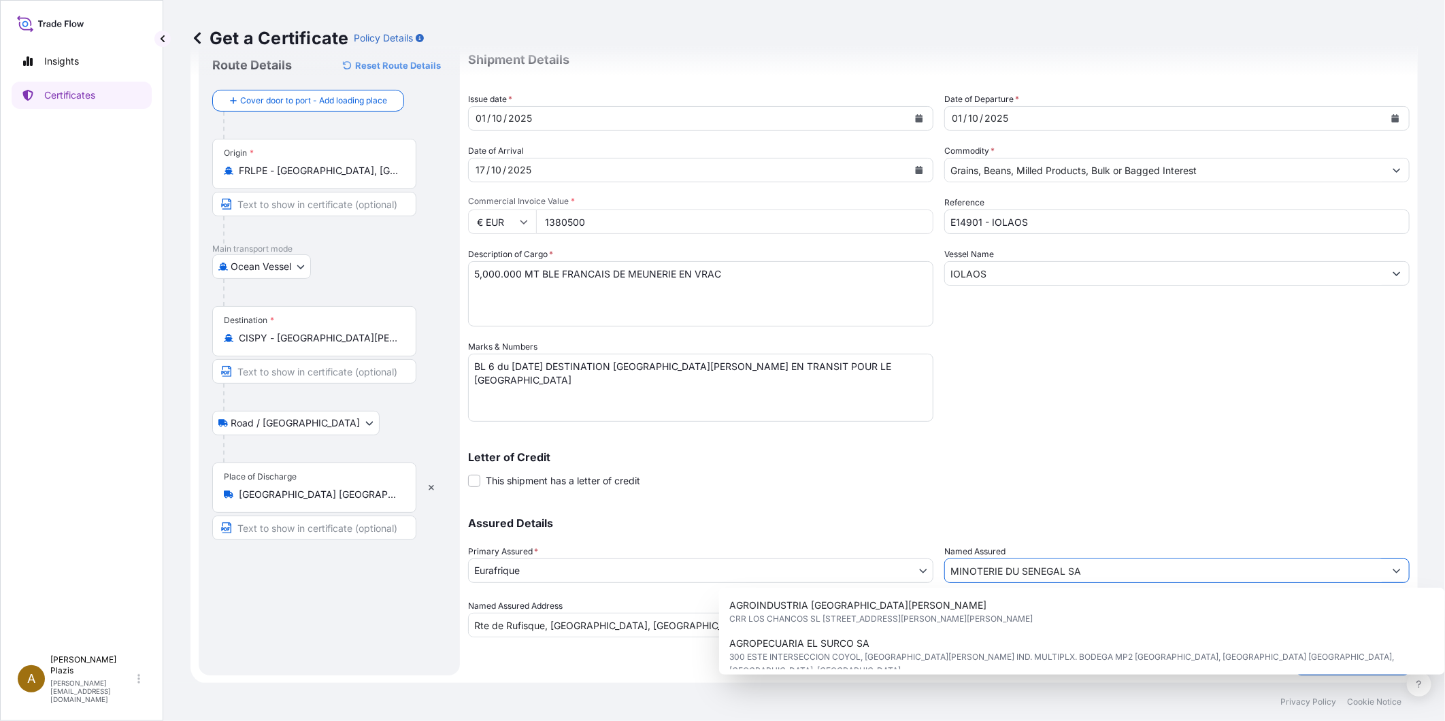
click at [1010, 571] on input "MINOTERIE DU SENEGAL SA" at bounding box center [1164, 571] width 439 height 24
drag, startPoint x: 1117, startPoint y: 569, endPoint x: 840, endPoint y: 568, distance: 277.6
click at [847, 567] on div "Assured Details Primary Assured * Eurafrique Eurafrique Named Assured MINOTERIE…" at bounding box center [939, 569] width 942 height 136
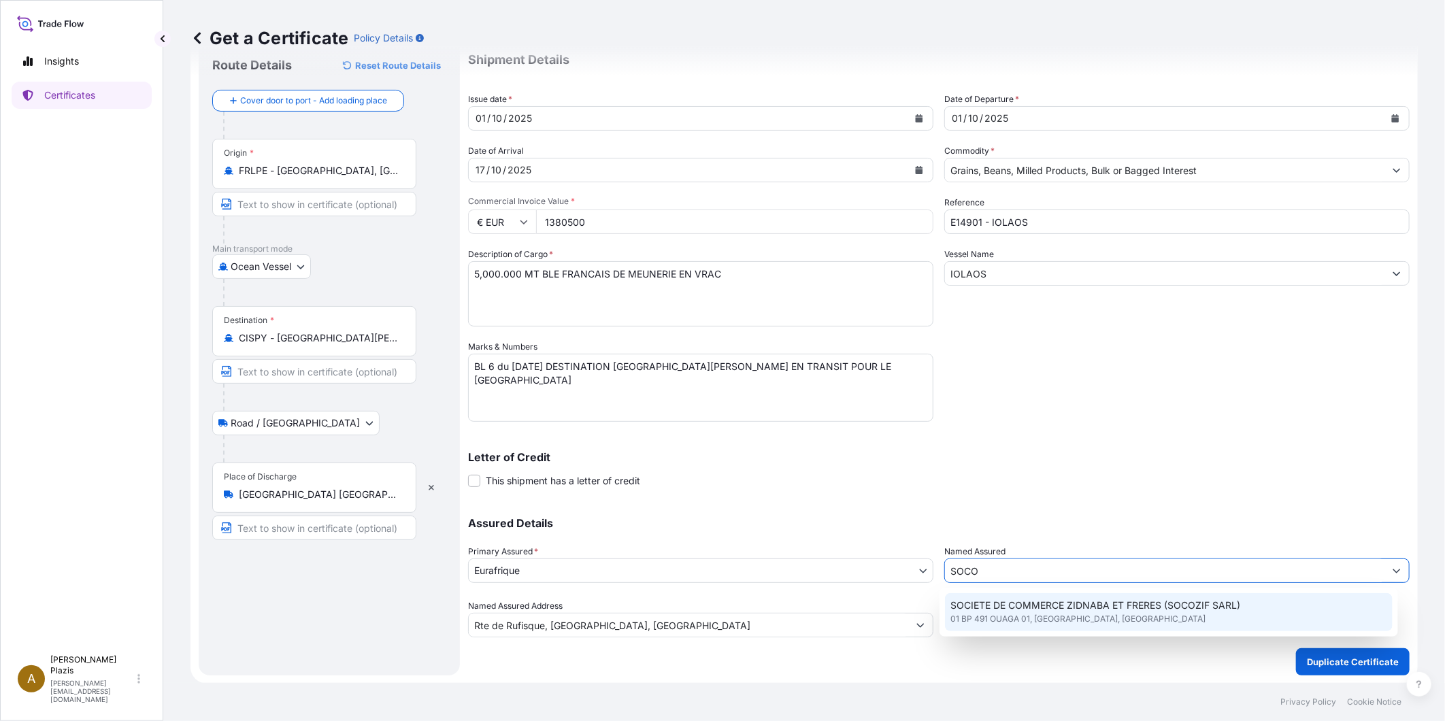
click at [1069, 603] on span "SOCIETE DE COMMERCE ZIDNABA ET FRERES (SOCOZIF SARL)" at bounding box center [1095, 606] width 290 height 14
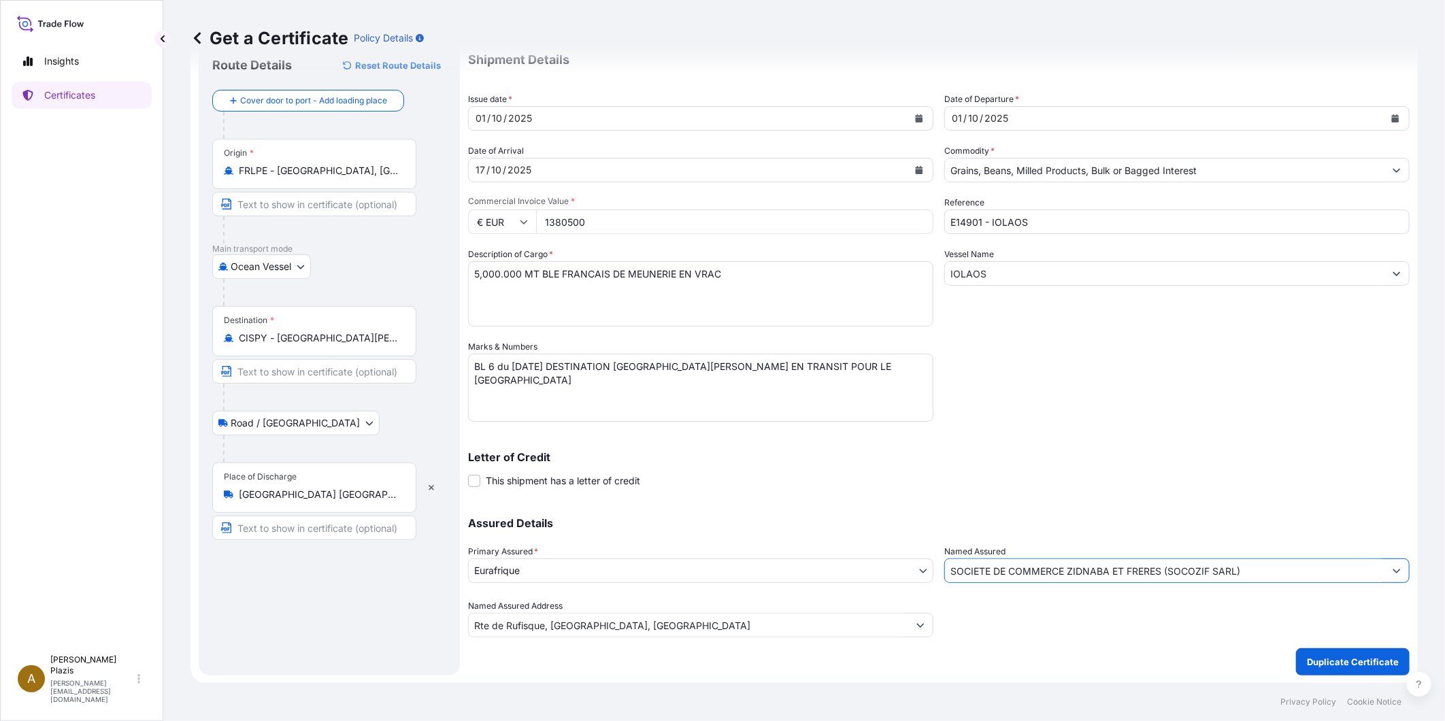
type input "SOCIETE DE COMMERCE ZIDNABA ET FRERES (SOCOZIF SARL)"
click at [803, 610] on div "Named Assured Address [GEOGRAPHIC_DATA], [GEOGRAPHIC_DATA], [GEOGRAPHIC_DATA]" at bounding box center [700, 618] width 465 height 38
click at [761, 622] on input "Rte de Rufisque, [GEOGRAPHIC_DATA], [GEOGRAPHIC_DATA]" at bounding box center [688, 625] width 439 height 24
drag, startPoint x: 755, startPoint y: 627, endPoint x: 229, endPoint y: 629, distance: 526.6
click at [225, 627] on form "Route Details Reset Route Details Cover door to port - Add loading place Place …" at bounding box center [803, 358] width 1227 height 651
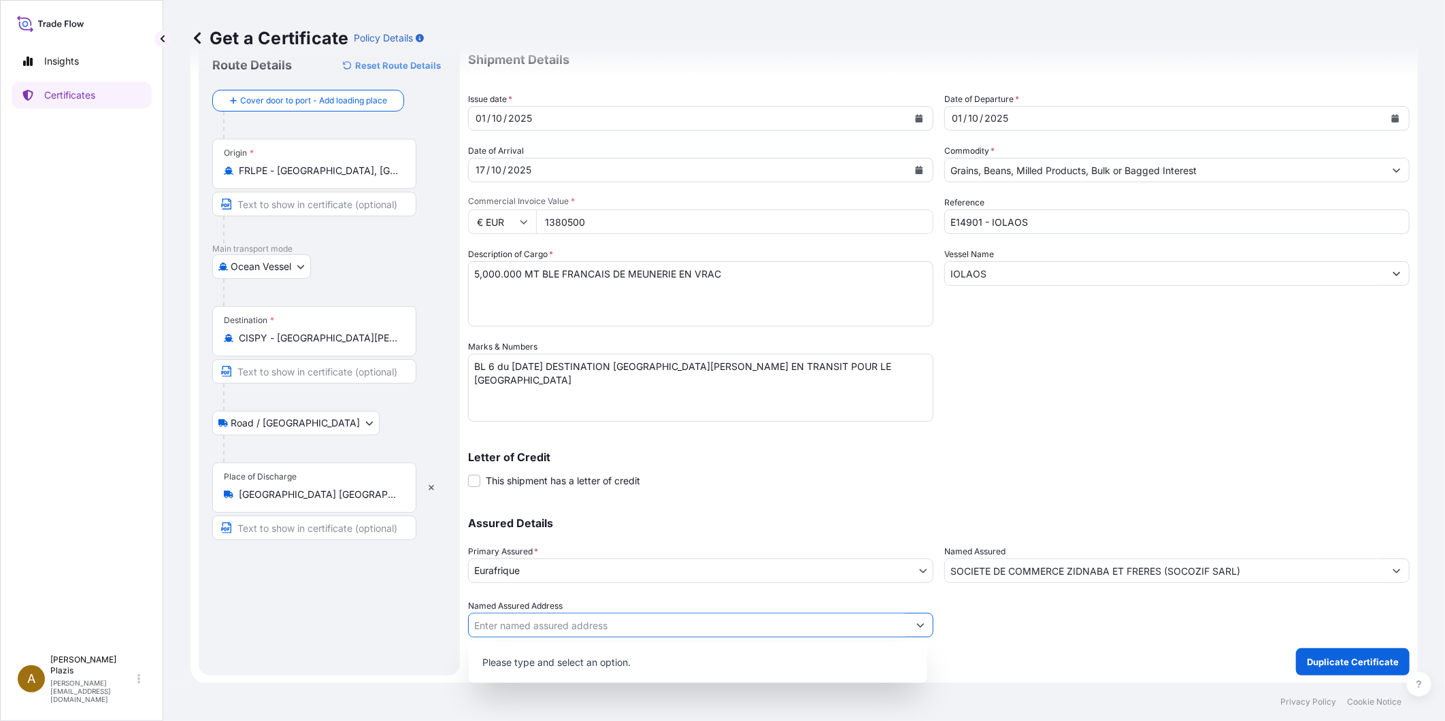
click at [916, 628] on icon "Show suggestions" at bounding box center [920, 625] width 8 height 8
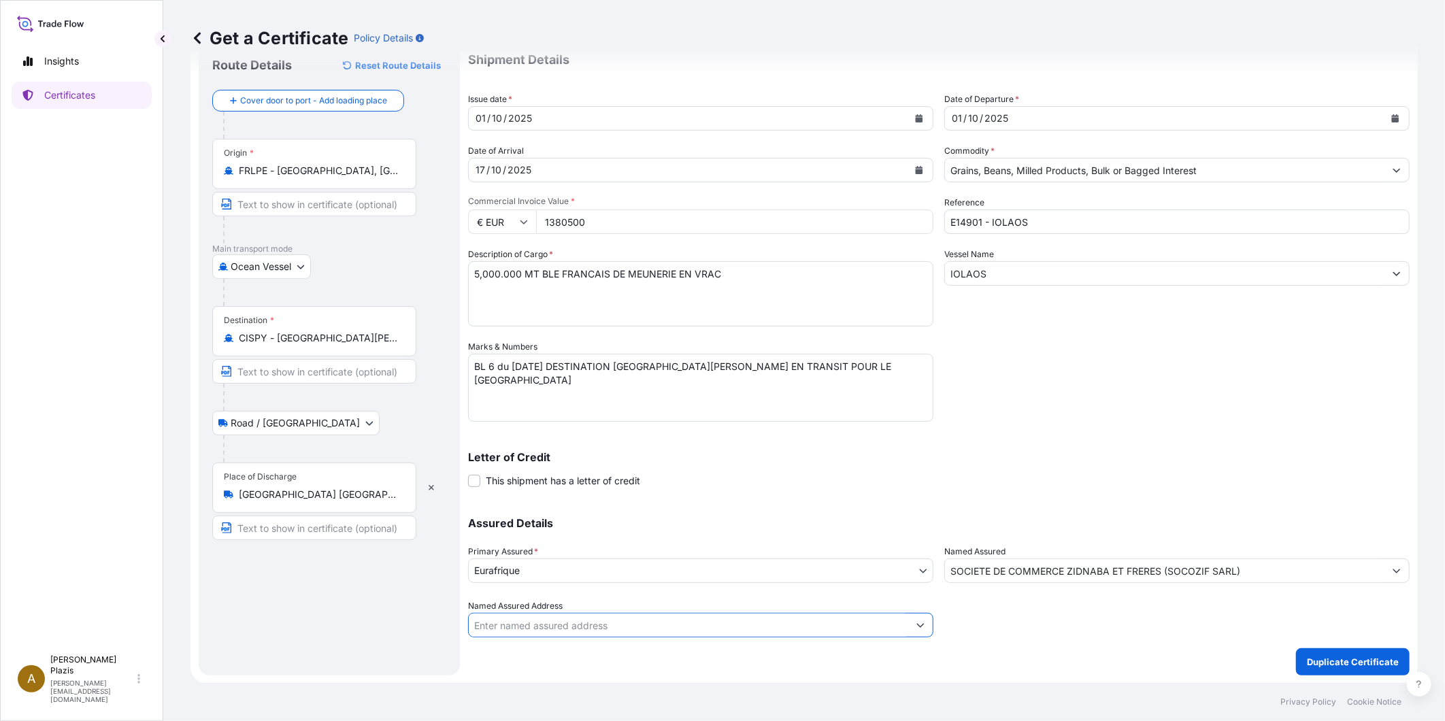
click at [854, 627] on input "Named Assured Address" at bounding box center [688, 625] width 439 height 24
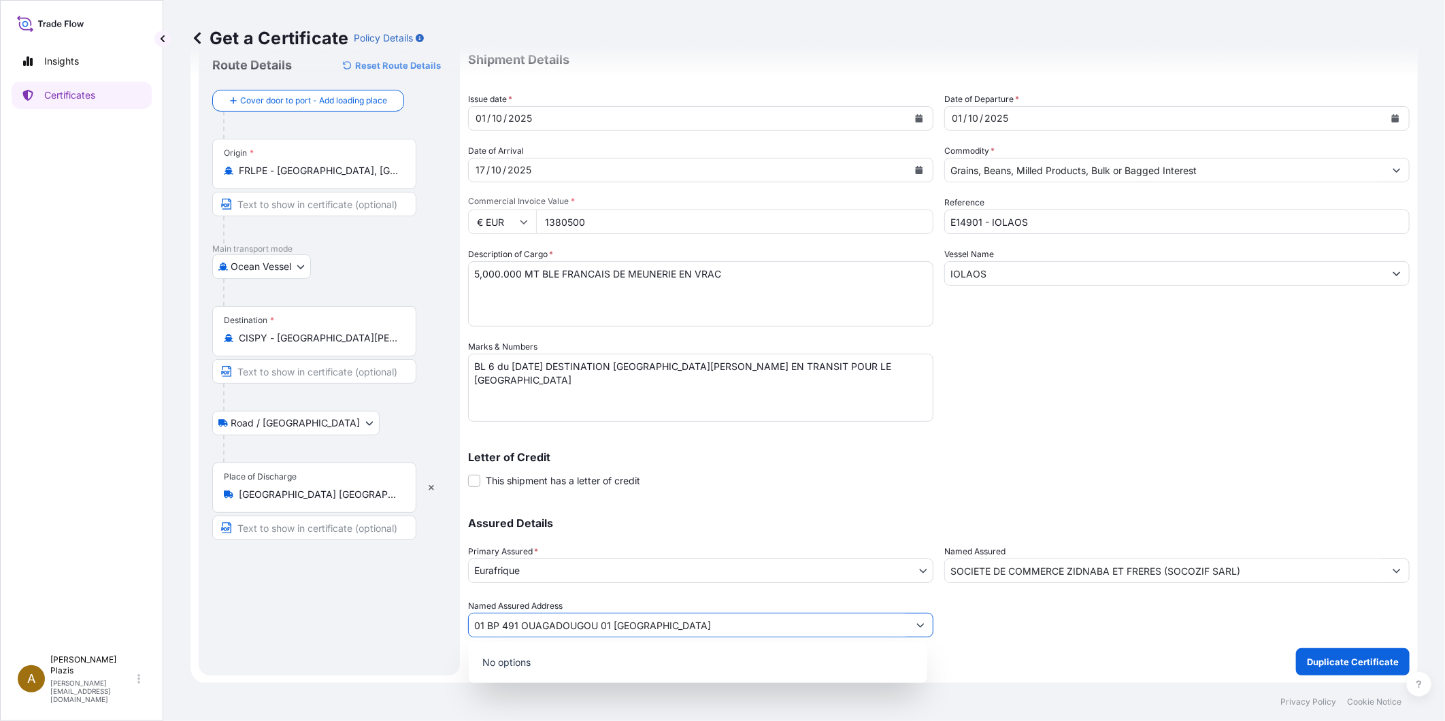
type input "01 BP 491 OUAGADOUGOU 01 [GEOGRAPHIC_DATA]"
click at [944, 635] on div at bounding box center [1176, 618] width 465 height 38
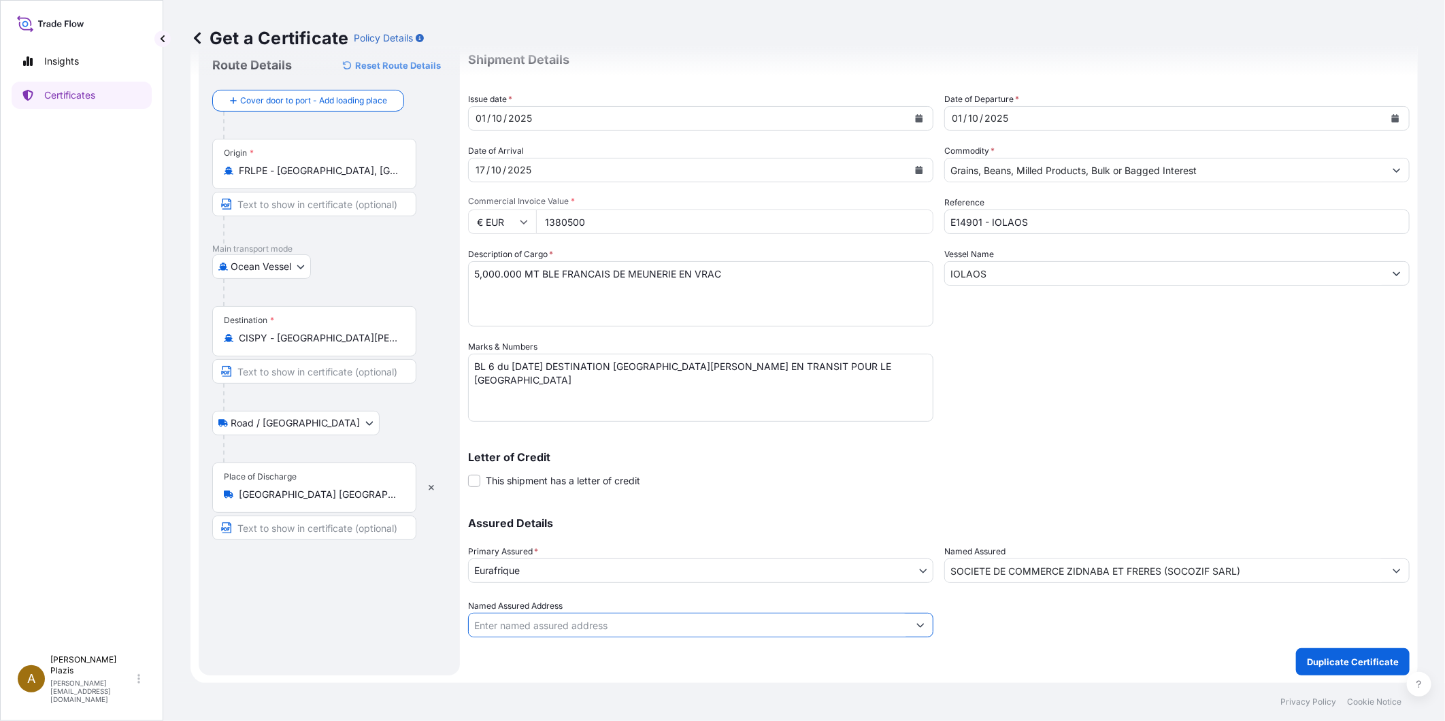
click at [846, 618] on input "Named Assured Address" at bounding box center [688, 625] width 439 height 24
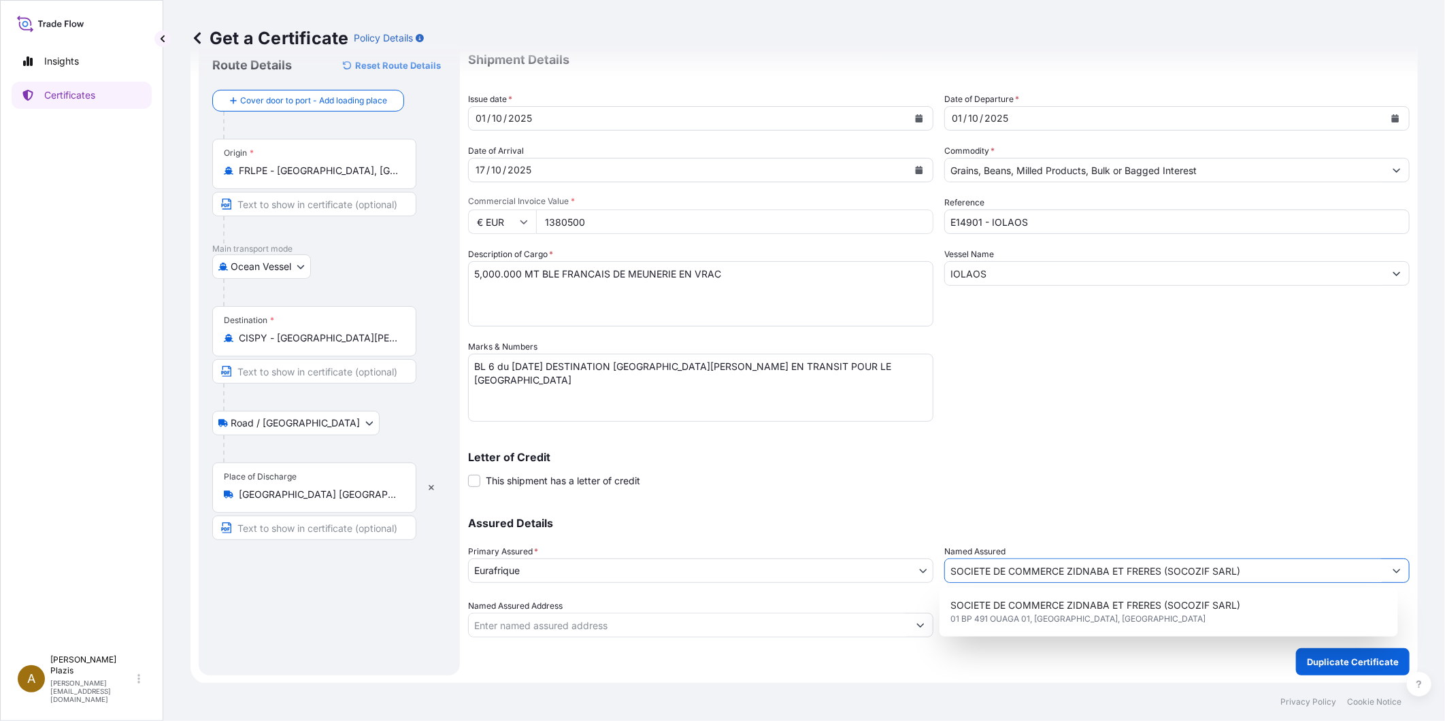
click at [1195, 576] on input "SOCIETE DE COMMERCE ZIDNABA ET FRERES (SOCOZIF SARL)" at bounding box center [1164, 571] width 439 height 24
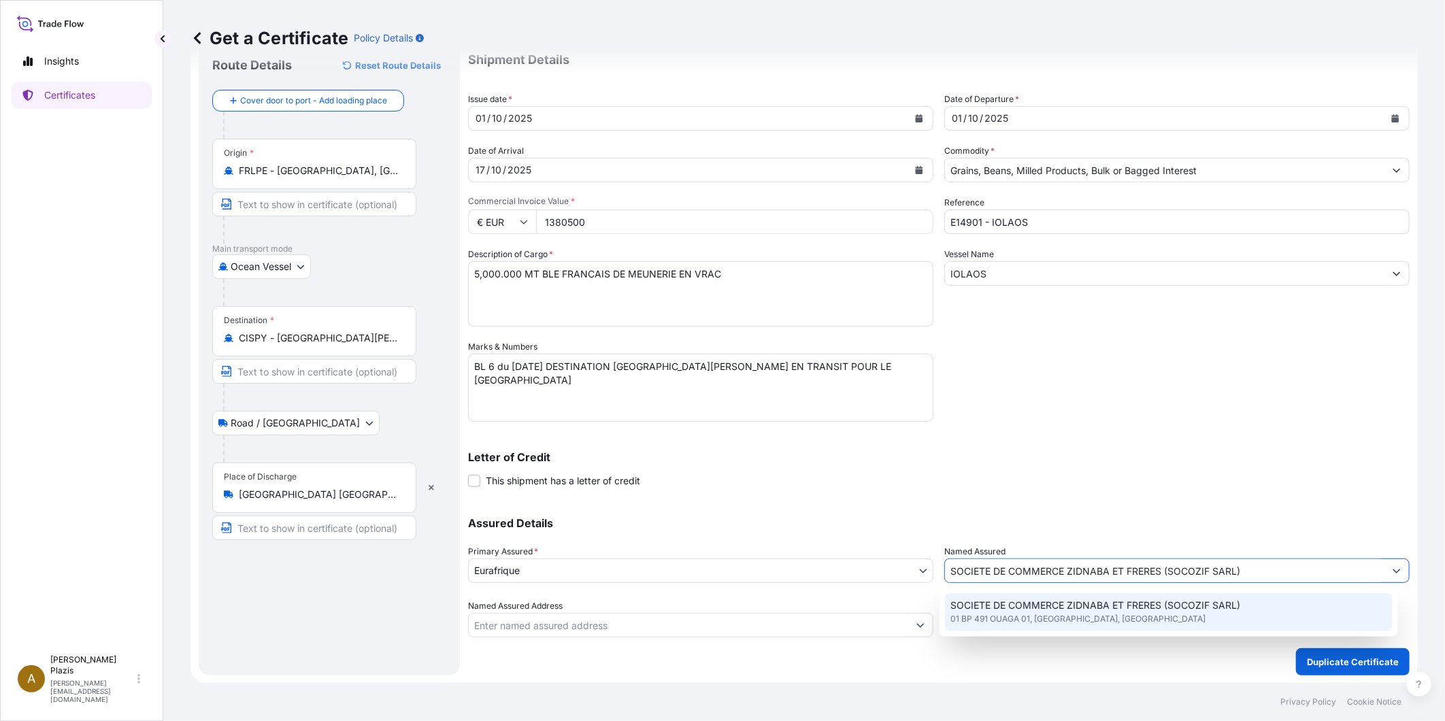
click at [1182, 606] on span "SOCIETE DE COMMERCE ZIDNABA ET FRERES (SOCOZIF SARL)" at bounding box center [1095, 606] width 290 height 14
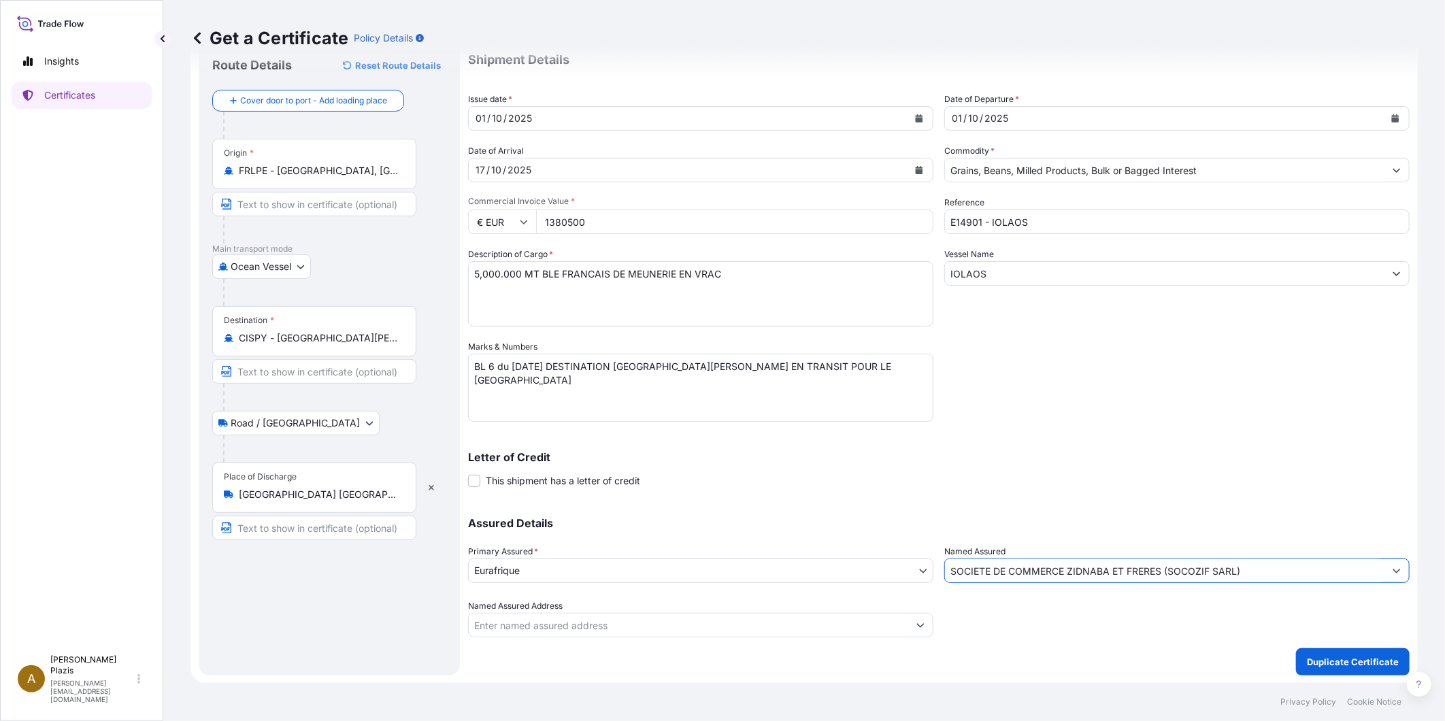
click at [827, 625] on input "Named Assured Address" at bounding box center [688, 625] width 439 height 24
type input "01 BP491 [GEOGRAPHIC_DATA] 01 [GEOGRAPHIC_DATA]"
click at [1034, 440] on div "Letter of Credit This shipment has a letter of credit Letter of credit * Letter…" at bounding box center [939, 461] width 942 height 52
click at [1331, 659] on p "Duplicate Certificate" at bounding box center [1353, 662] width 92 height 14
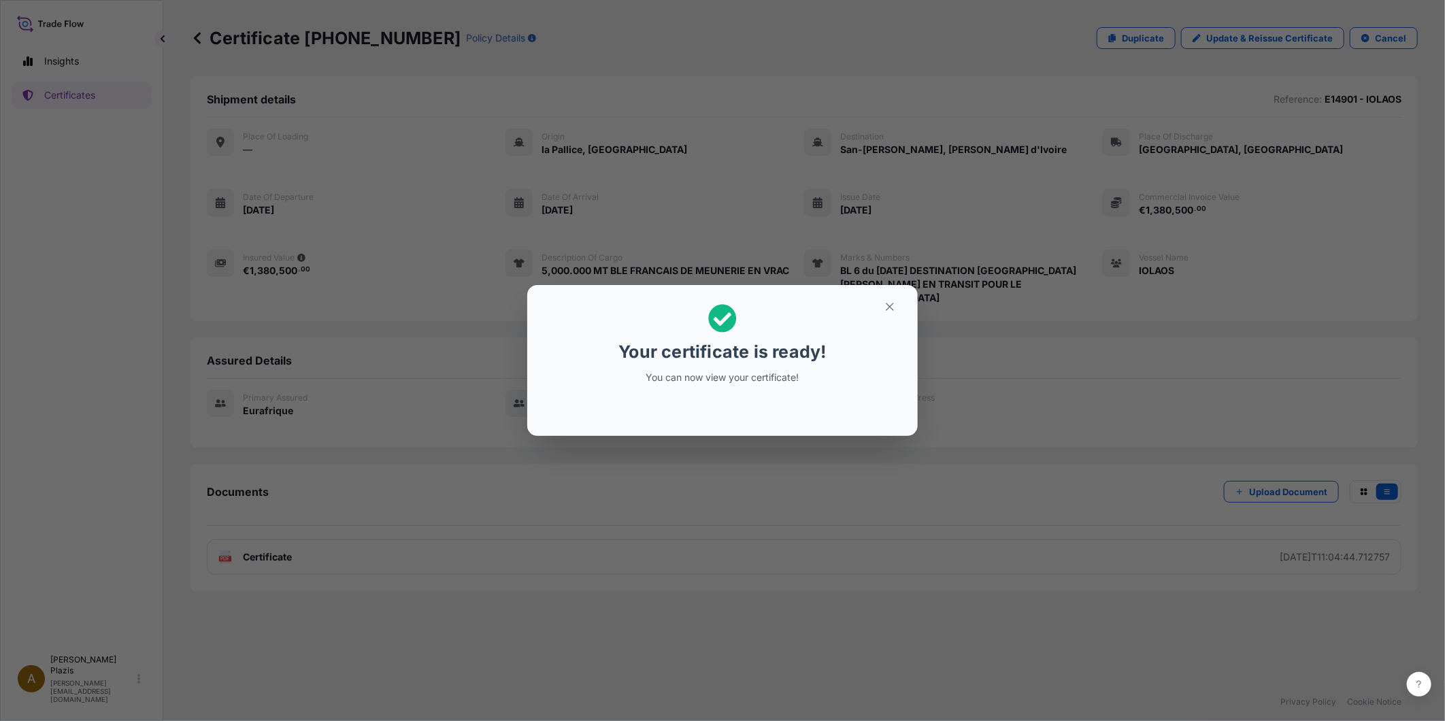
click at [769, 404] on div at bounding box center [722, 409] width 369 height 33
click at [890, 301] on icon "button" at bounding box center [890, 307] width 12 height 12
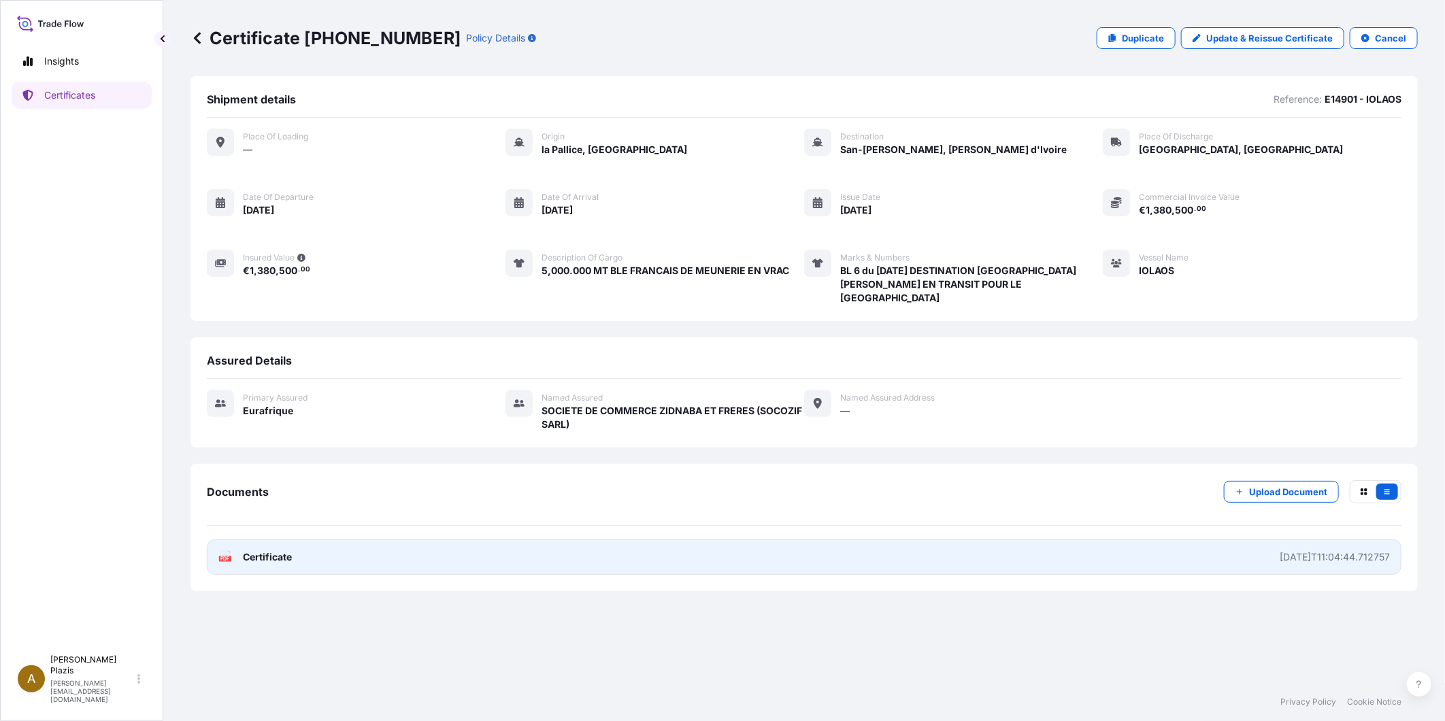
click at [1336, 550] on div "[DATE]T11:04:44.712757" at bounding box center [1335, 557] width 110 height 14
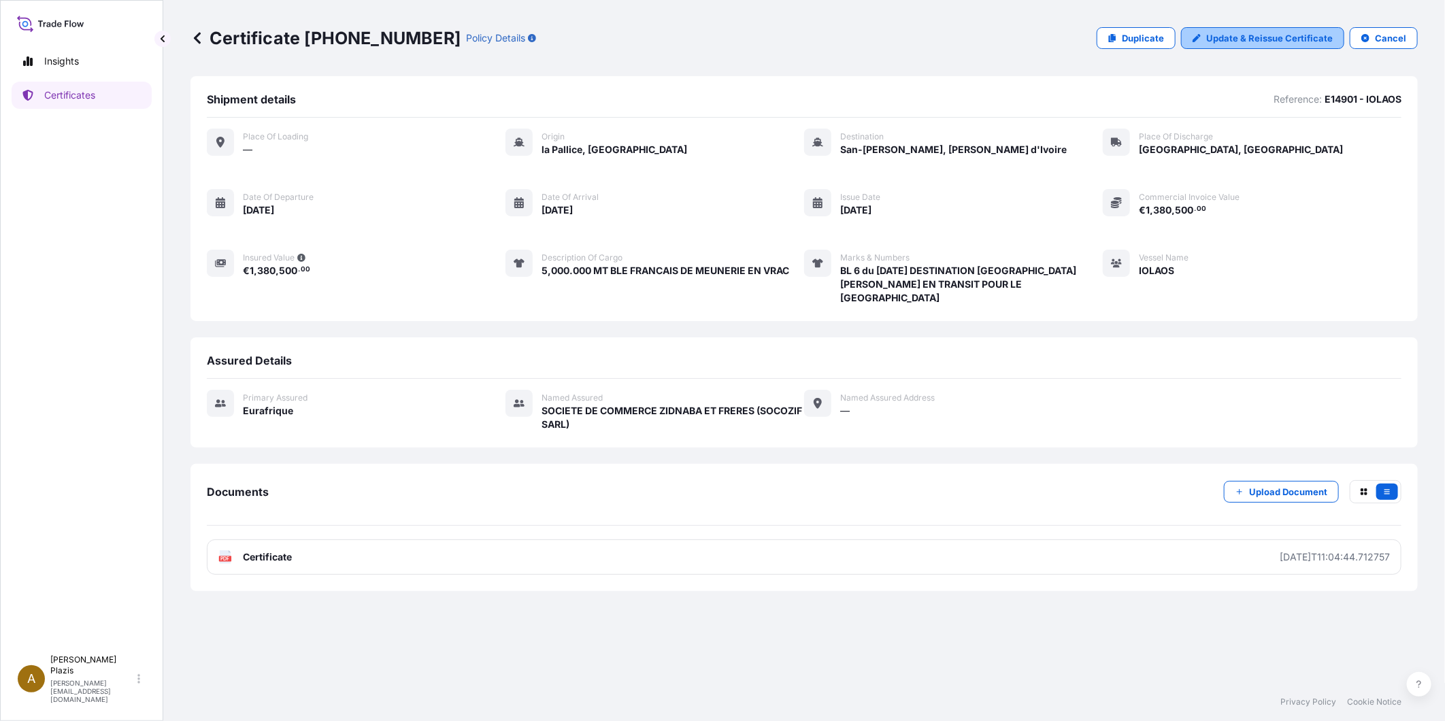
click at [1229, 38] on p "Update & Reissue Certificate" at bounding box center [1269, 38] width 127 height 14
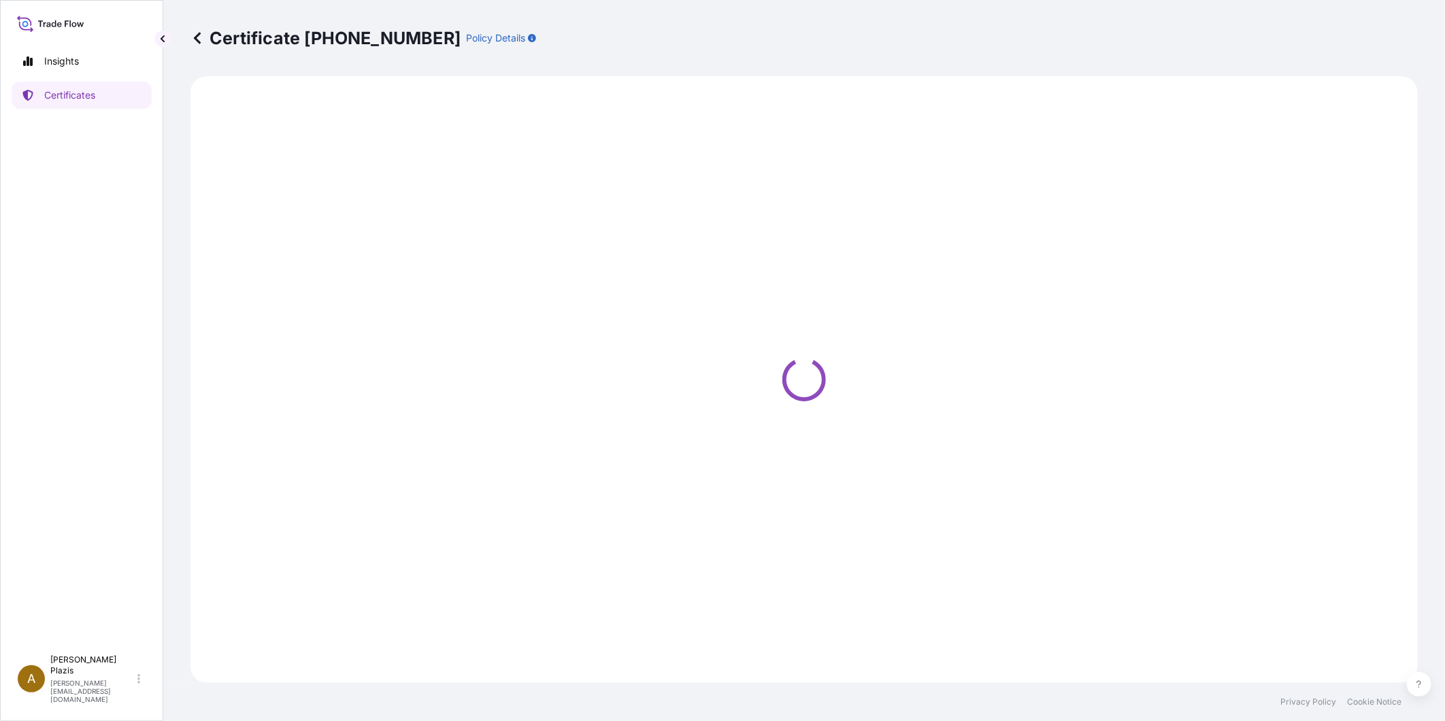
select select "Ocean Vessel"
select select "Road / [GEOGRAPHIC_DATA]"
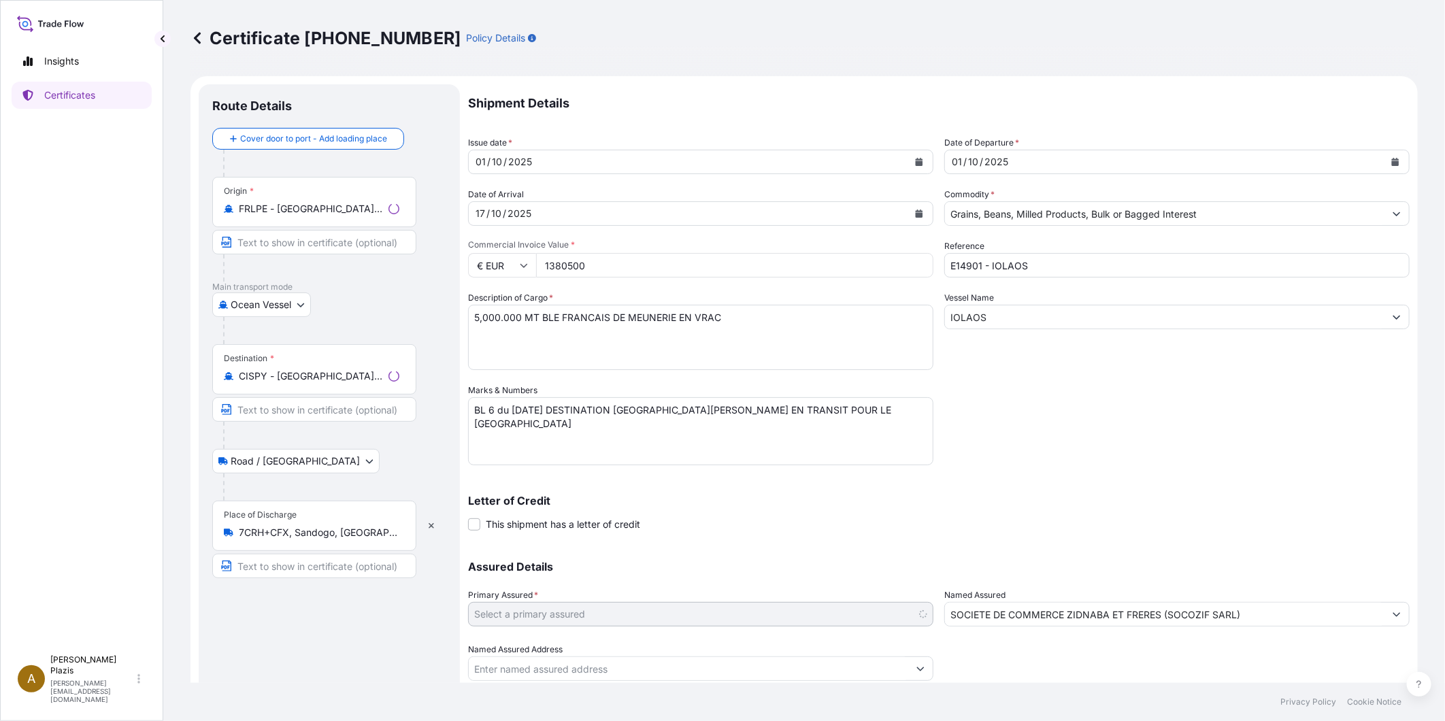
select select "31636"
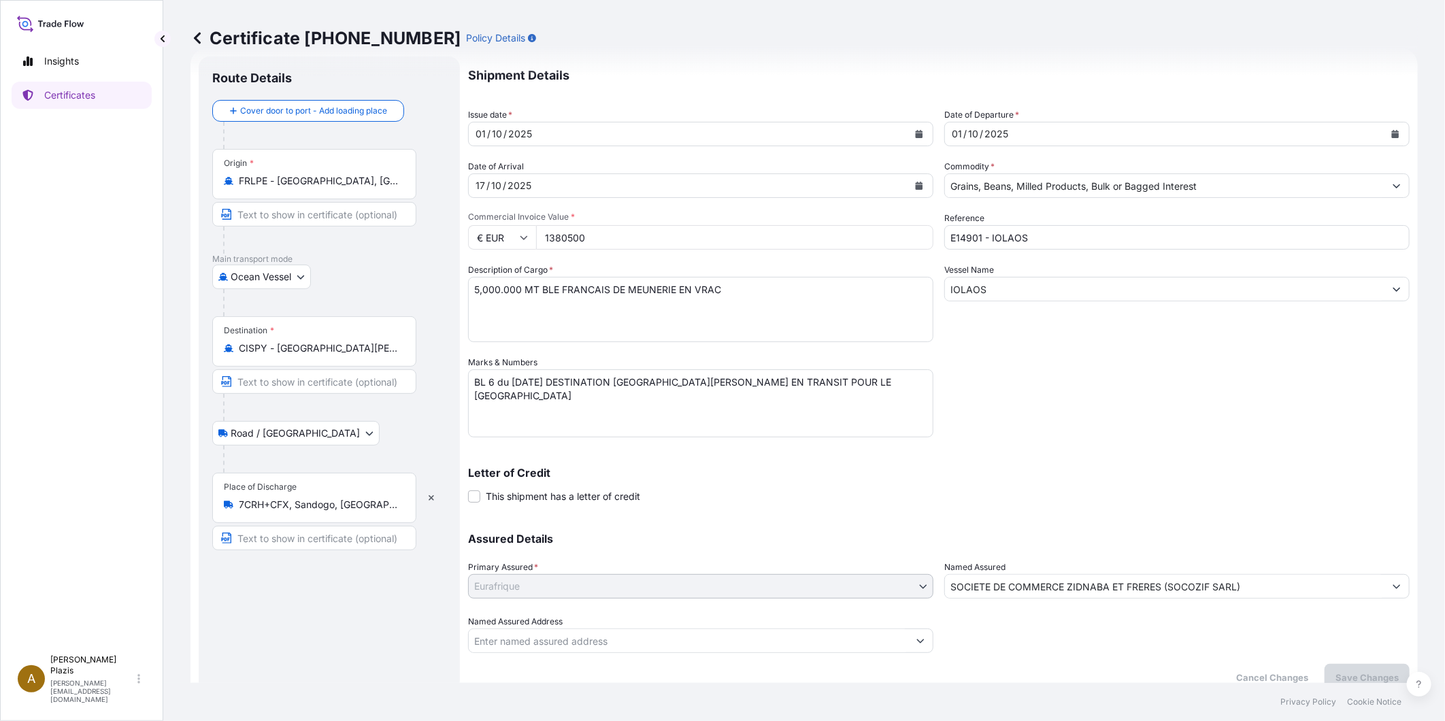
scroll to position [44, 0]
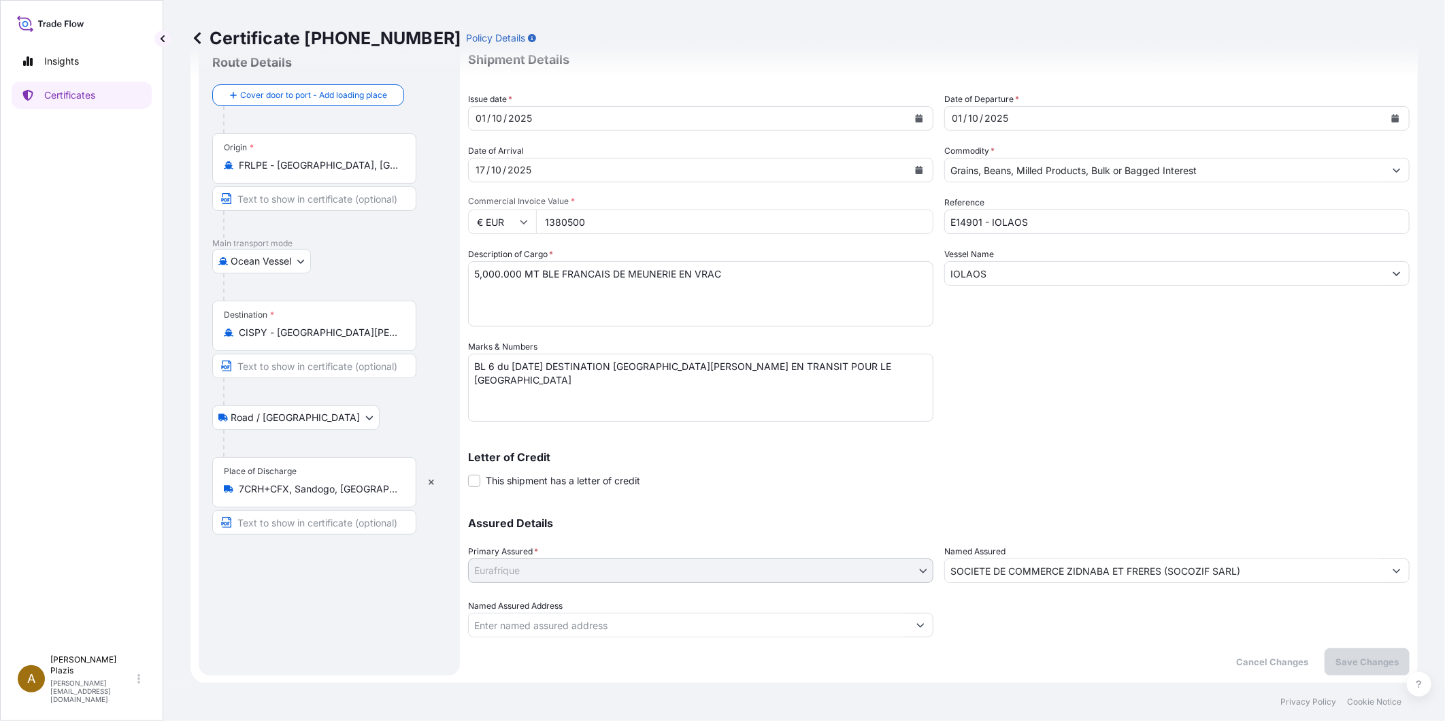
click at [275, 480] on div "Place of Discharge 7CRH+CFX, [GEOGRAPHIC_DATA], [GEOGRAPHIC_DATA], [GEOGRAPHIC_…" at bounding box center [314, 482] width 204 height 50
click at [275, 482] on input "7CRH+CFX, Sandogo, [GEOGRAPHIC_DATA], [GEOGRAPHIC_DATA]" at bounding box center [319, 489] width 161 height 14
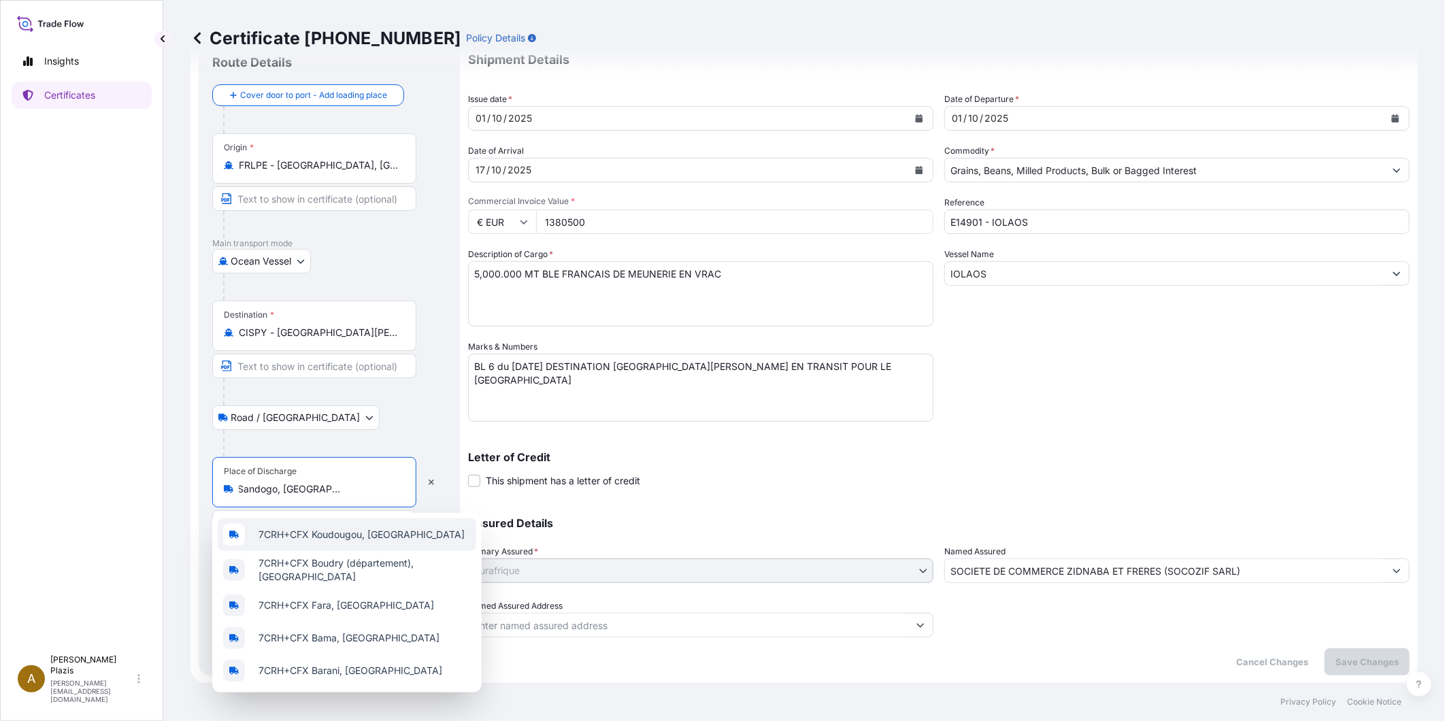
scroll to position [0, 57]
drag, startPoint x: 239, startPoint y: 492, endPoint x: 756, endPoint y: 499, distance: 516.4
click at [756, 499] on form "Route Details Cover door to port - Add loading place Place of loading Road / [G…" at bounding box center [803, 358] width 1227 height 651
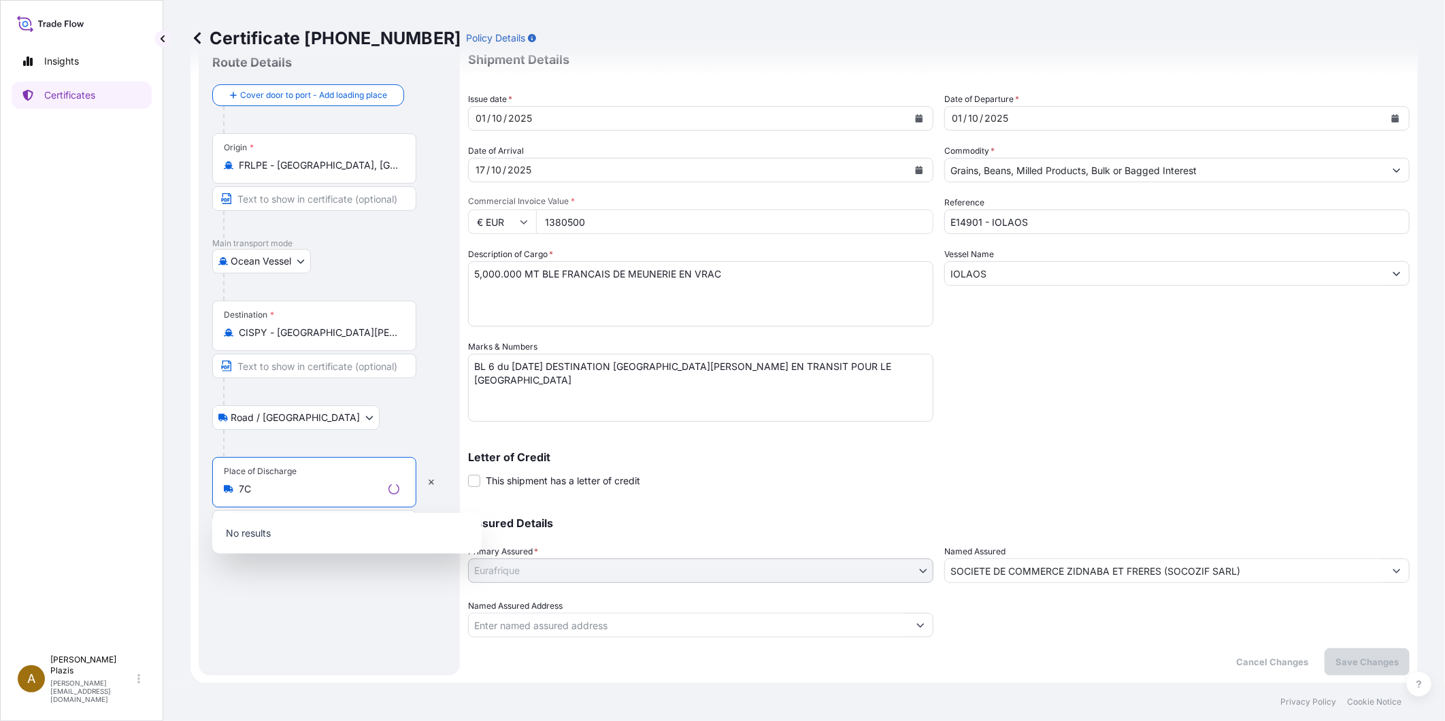
type input "7"
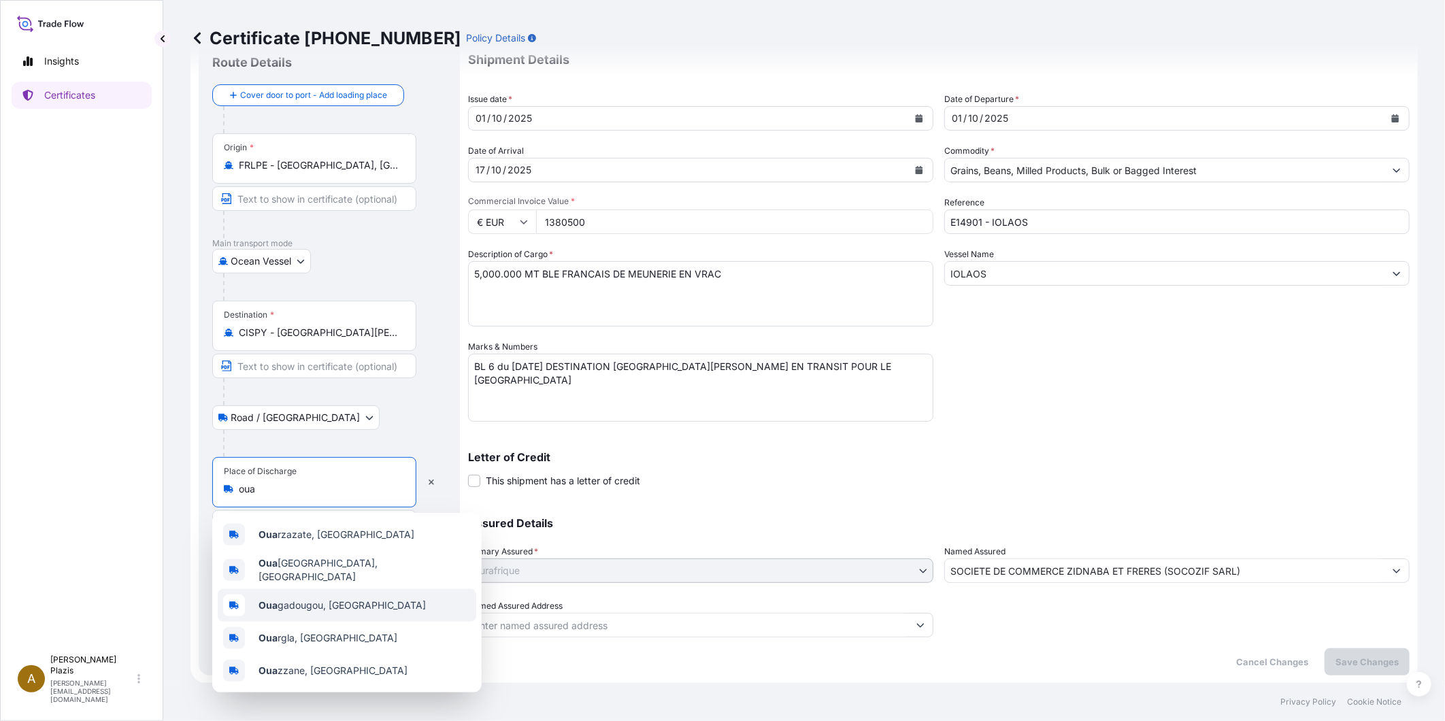
click at [342, 592] on div "Oua gadougou, [GEOGRAPHIC_DATA]" at bounding box center [347, 605] width 259 height 33
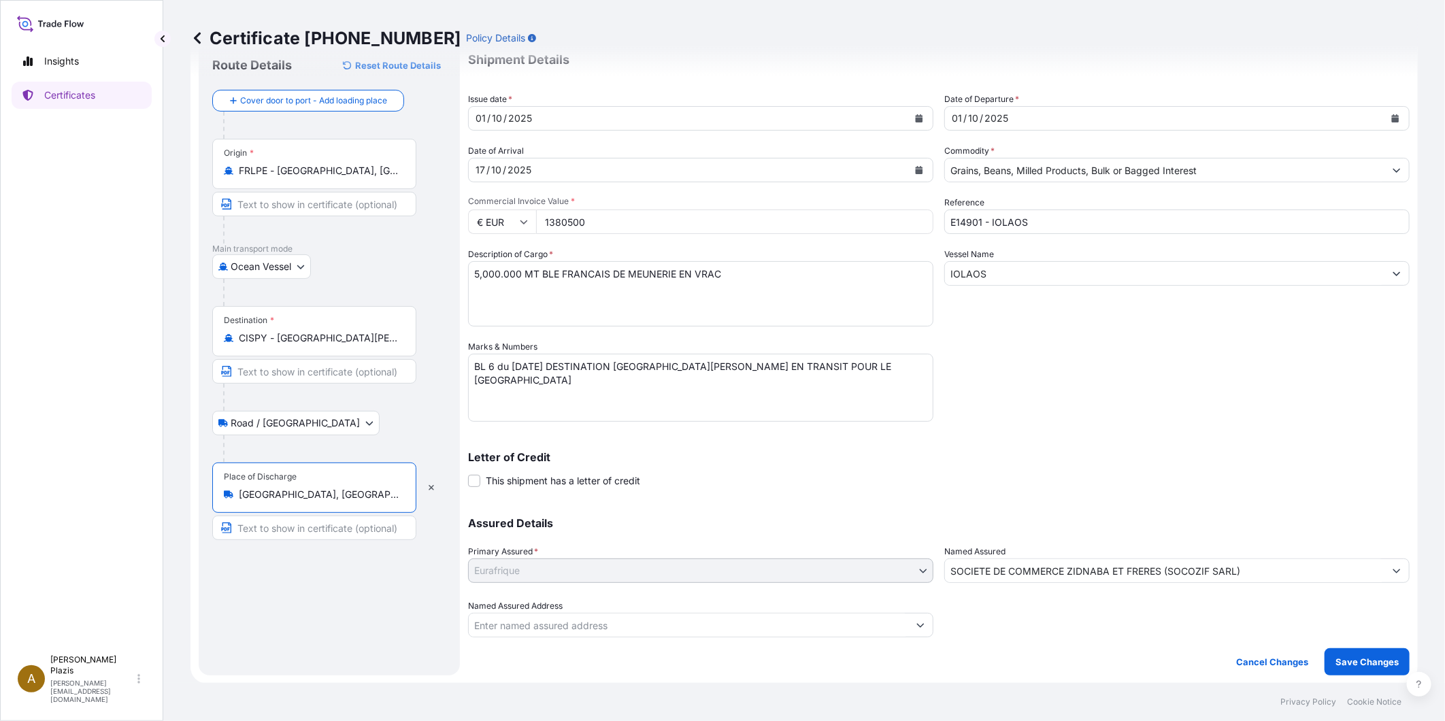
type input "[GEOGRAPHIC_DATA], [GEOGRAPHIC_DATA]"
click at [342, 592] on div "Route Details Reset Route Details Cover door to port - Add loading place Place …" at bounding box center [329, 358] width 234 height 608
click at [1347, 656] on p "Save Changes" at bounding box center [1366, 662] width 63 height 14
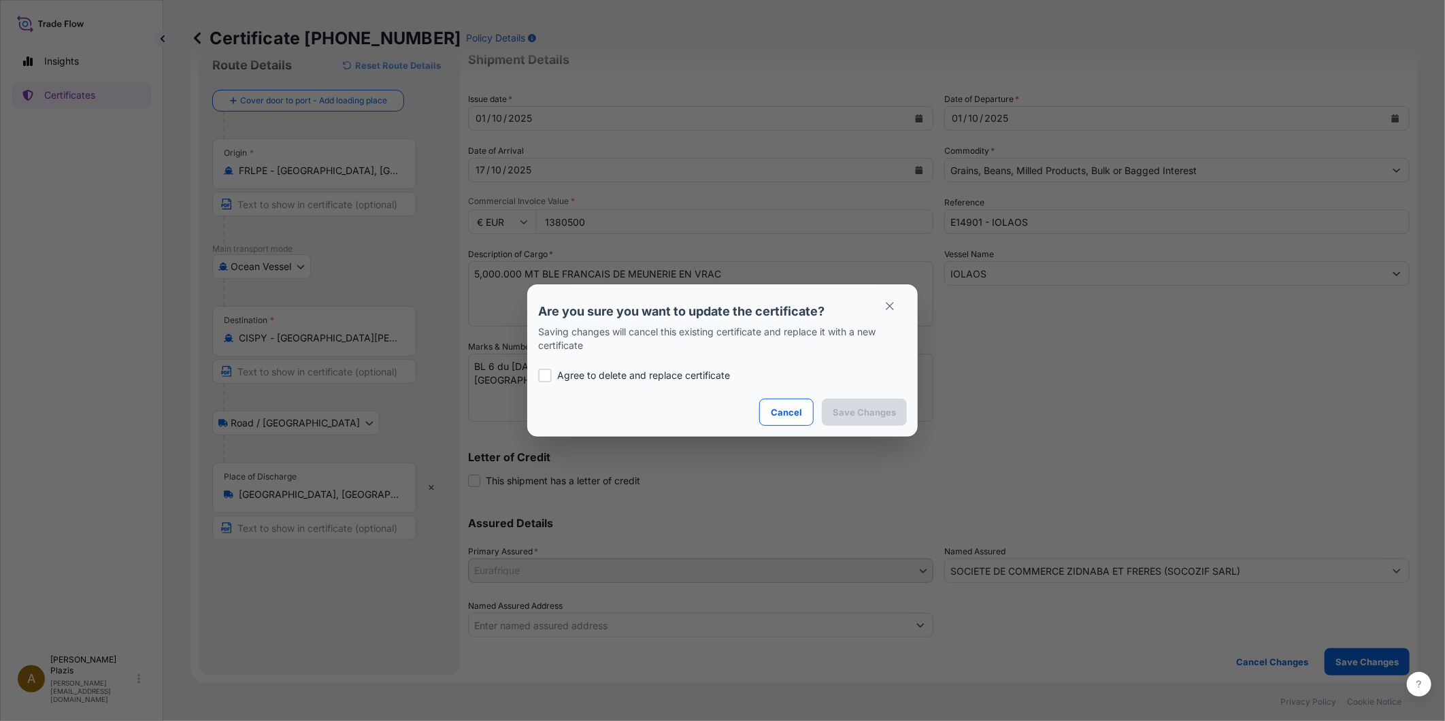
click at [651, 371] on p "Agree to delete and replace certificate" at bounding box center [643, 376] width 173 height 14
checkbox input "true"
click at [852, 419] on button "Save Changes" at bounding box center [864, 412] width 85 height 27
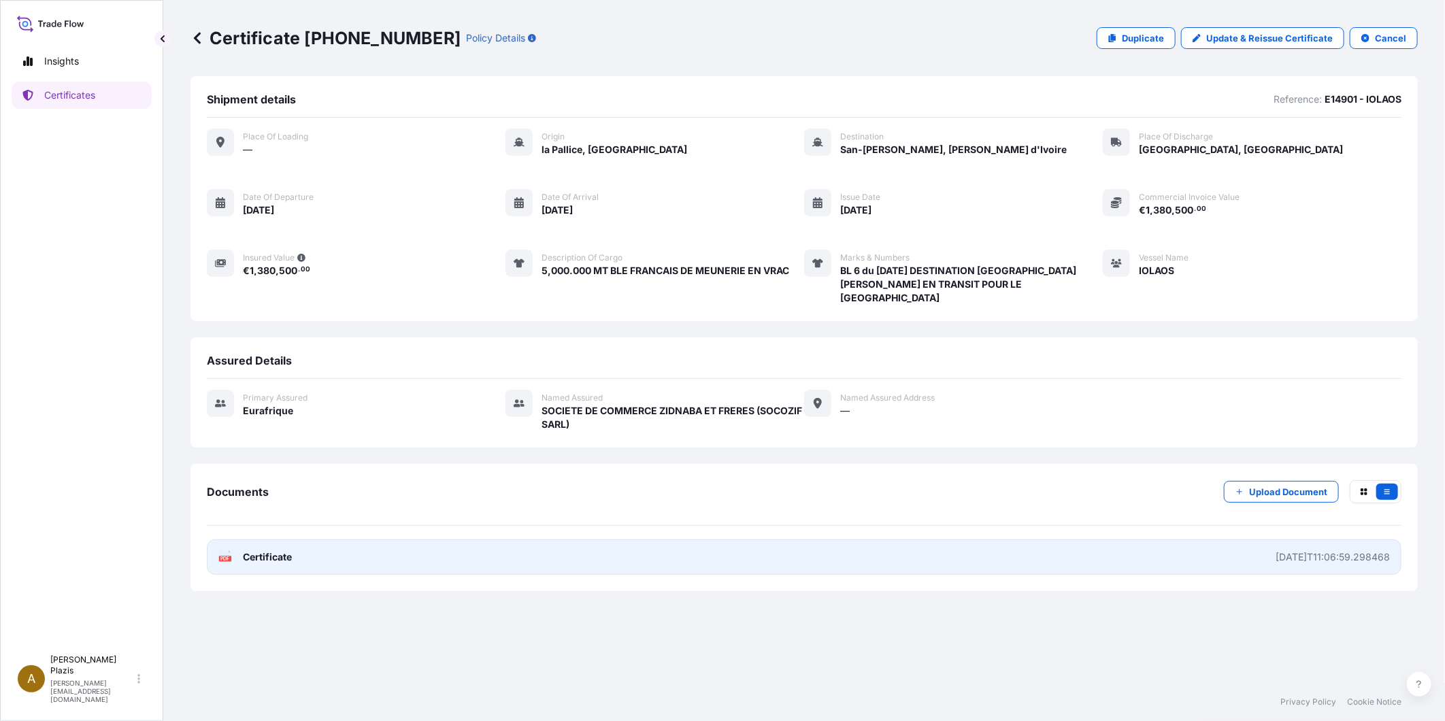
click at [1286, 550] on div "[DATE]T11:06:59.298468" at bounding box center [1333, 557] width 114 height 14
